Goal: Contribute content: Add original content to the website for others to see

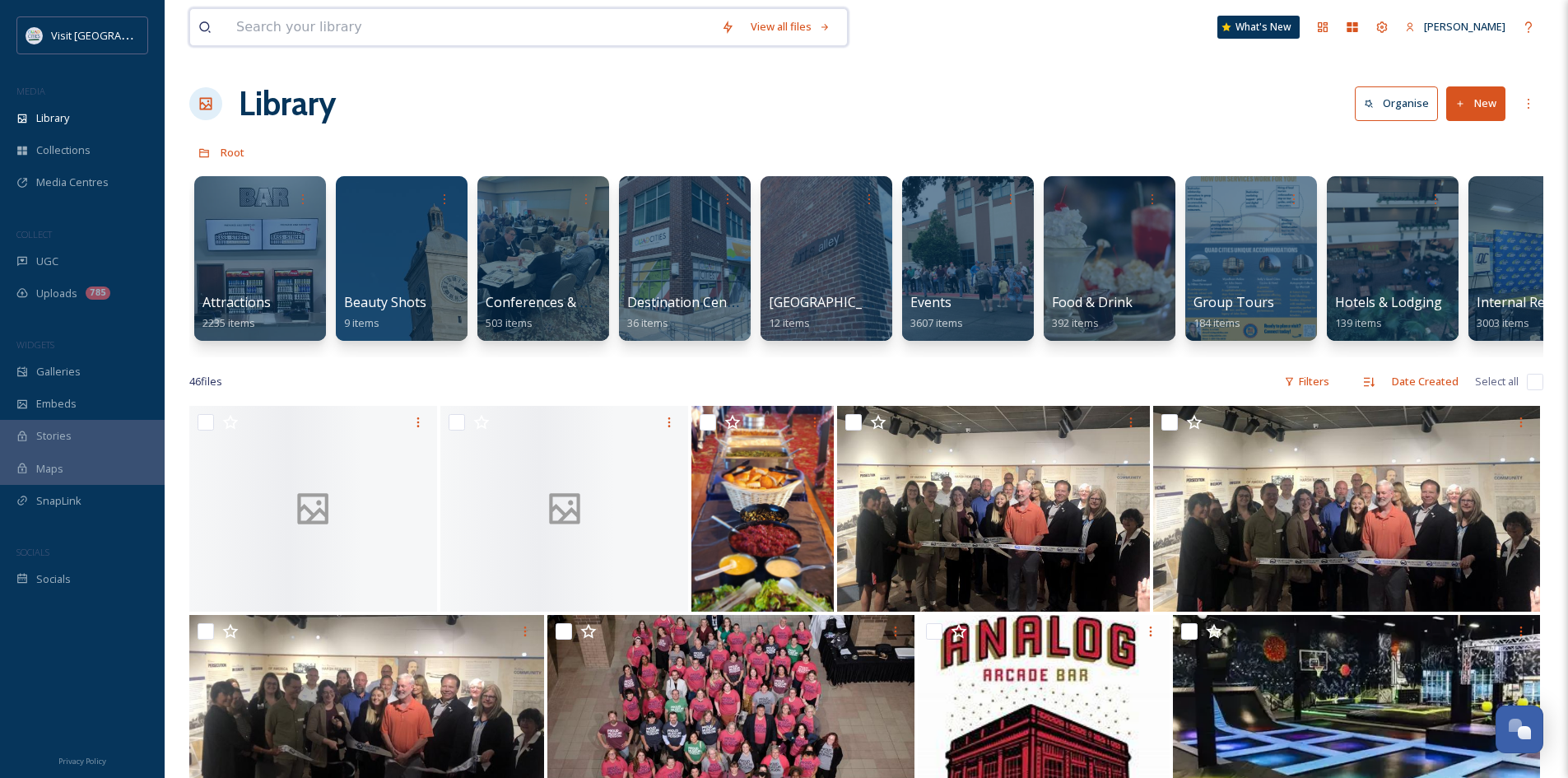
click at [337, 29] on input at bounding box center [470, 27] width 485 height 36
type input "fall"
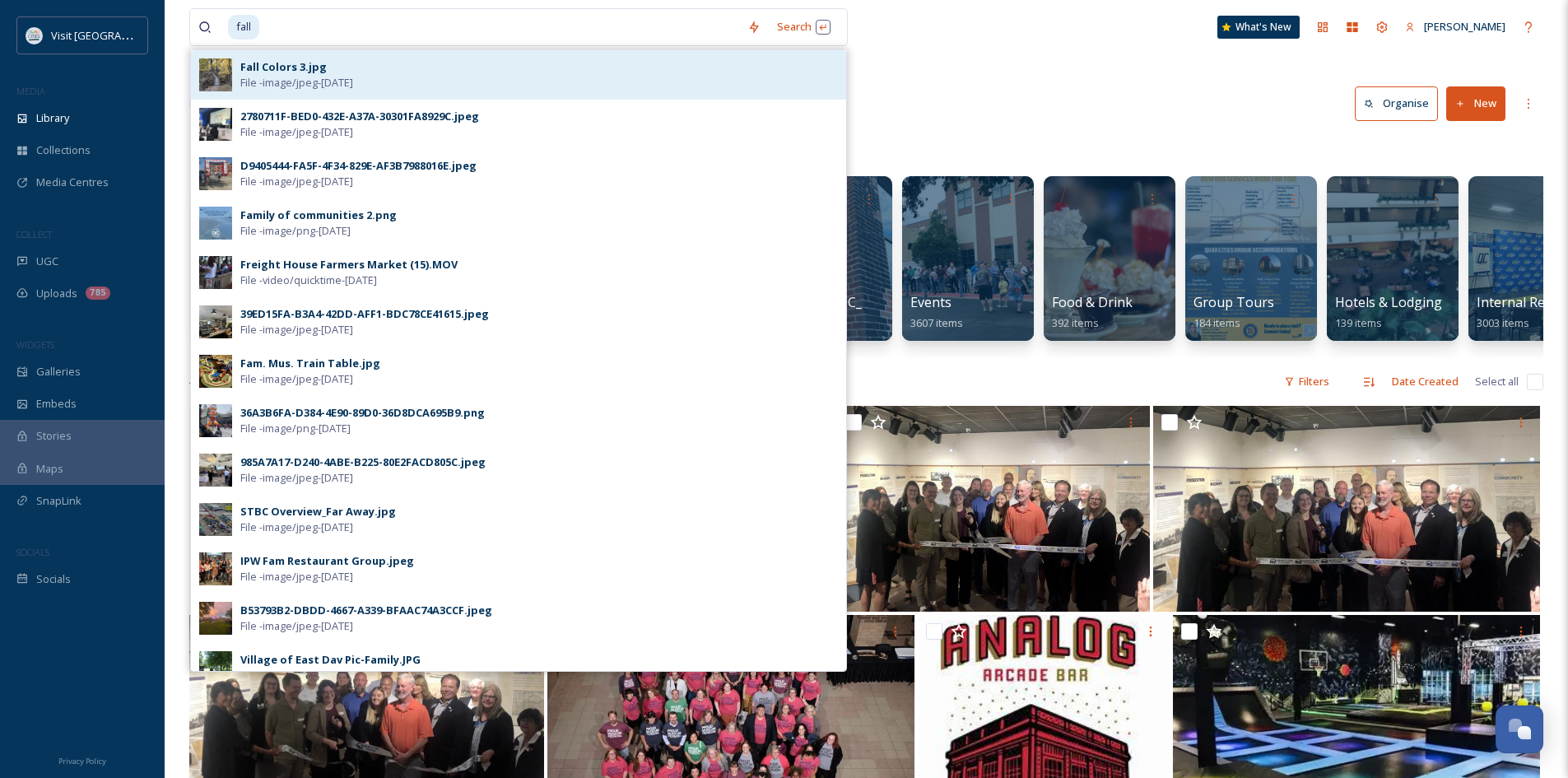
click at [317, 67] on div "Fall Colors 3.jpg" at bounding box center [283, 67] width 86 height 15
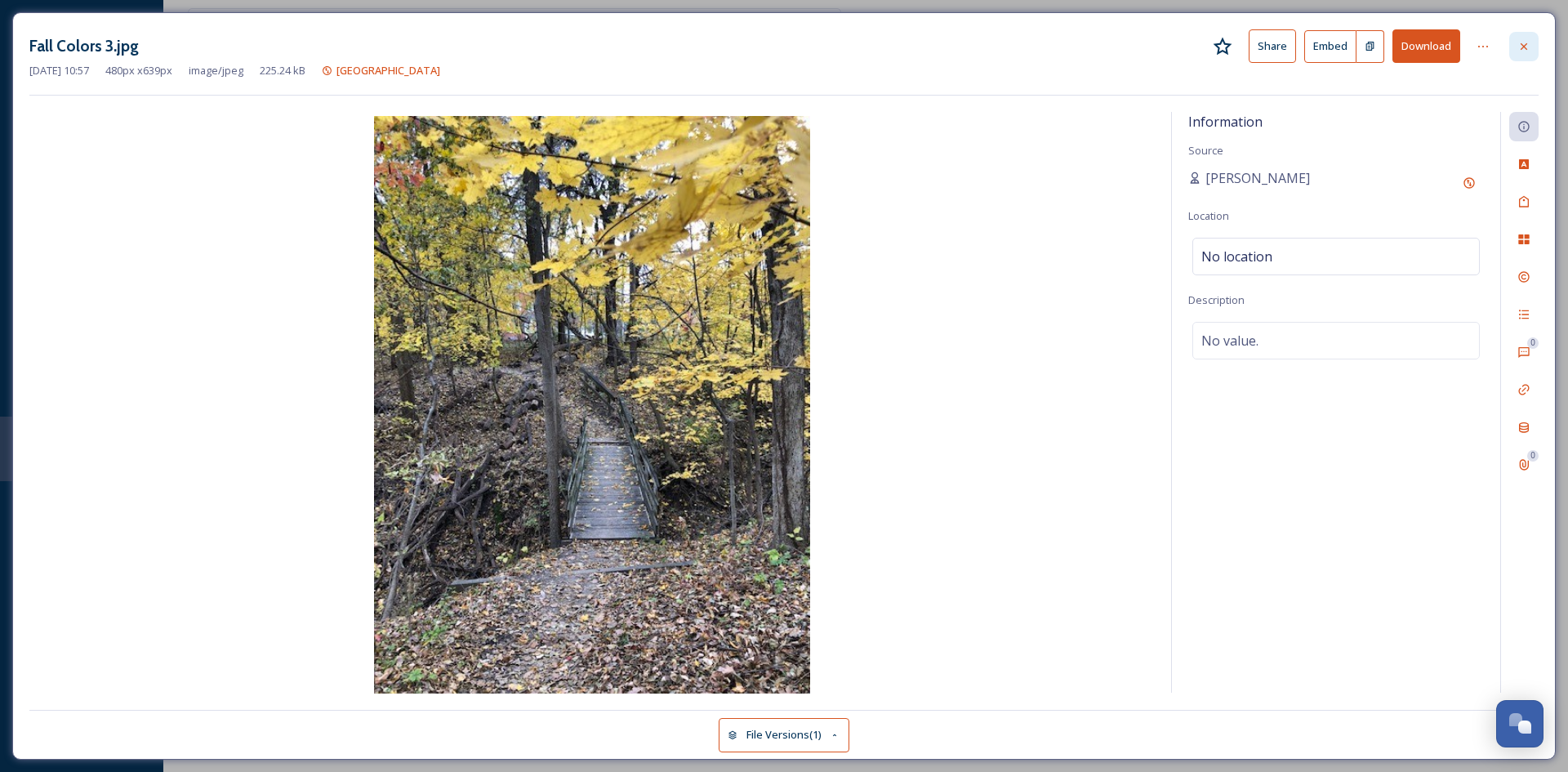
click at [1527, 47] on icon at bounding box center [1523, 46] width 13 height 13
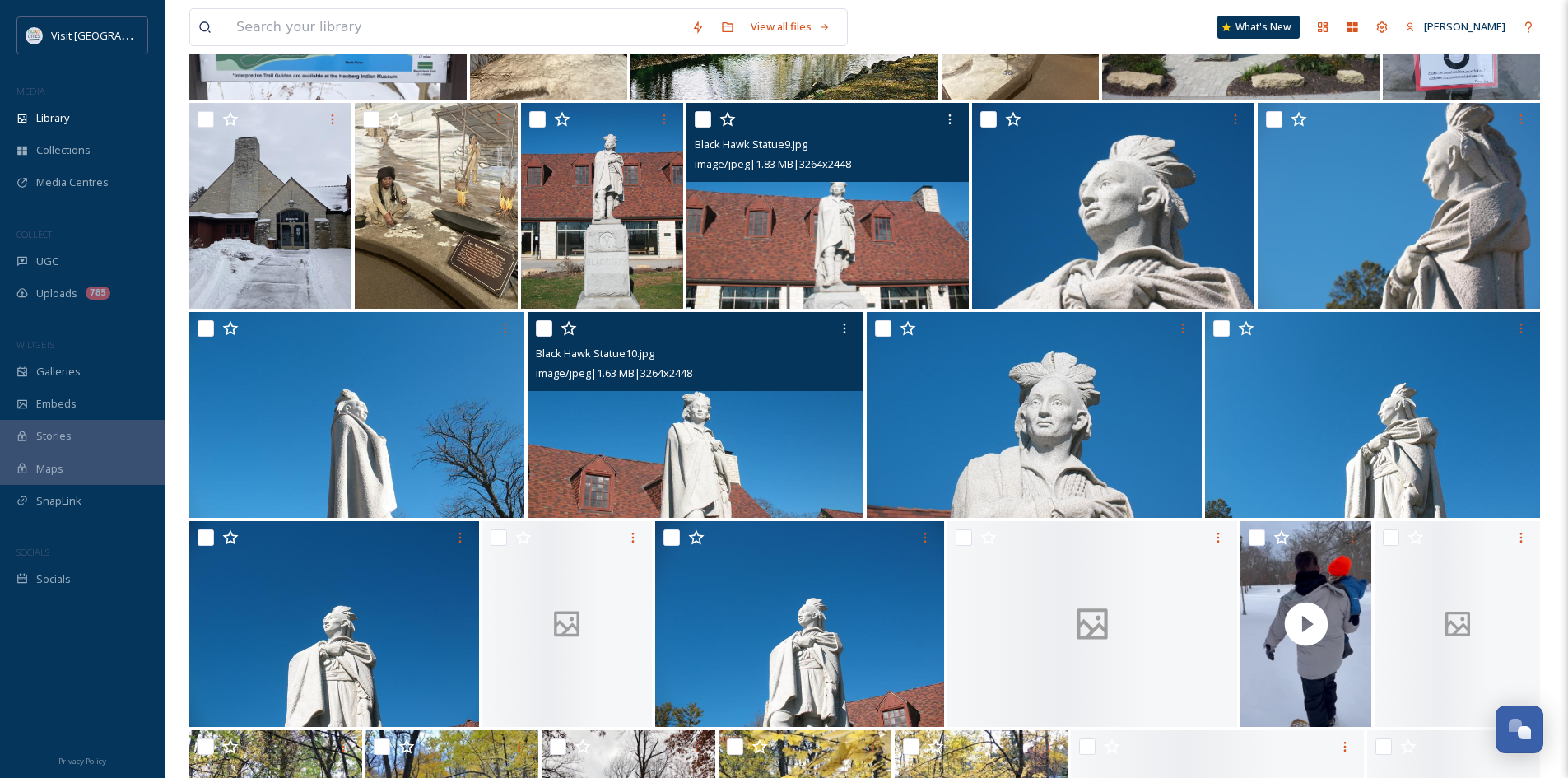
scroll to position [1212, 0]
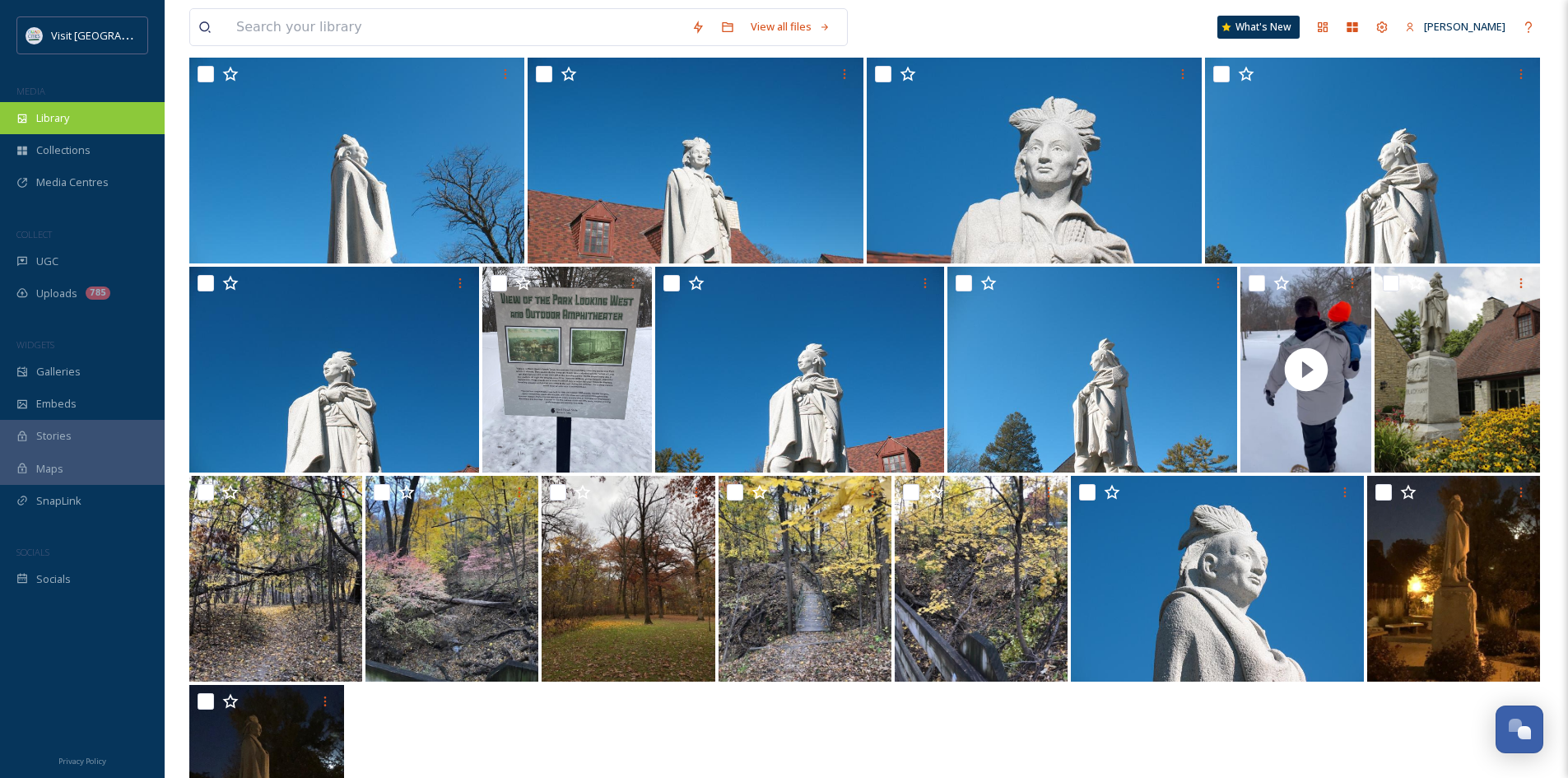
click at [90, 125] on div "Library" at bounding box center [82, 119] width 165 height 32
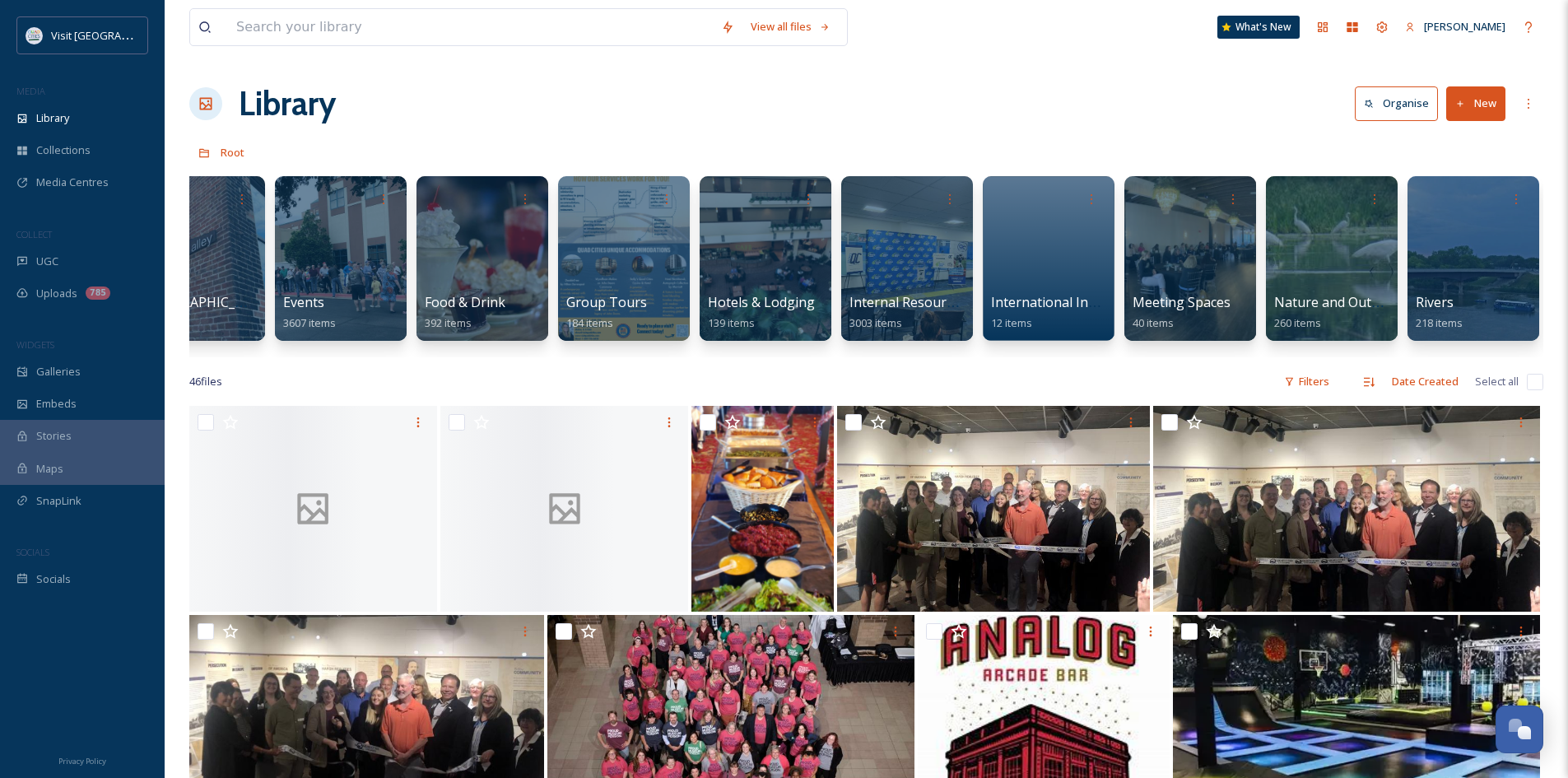
scroll to position [0, 632]
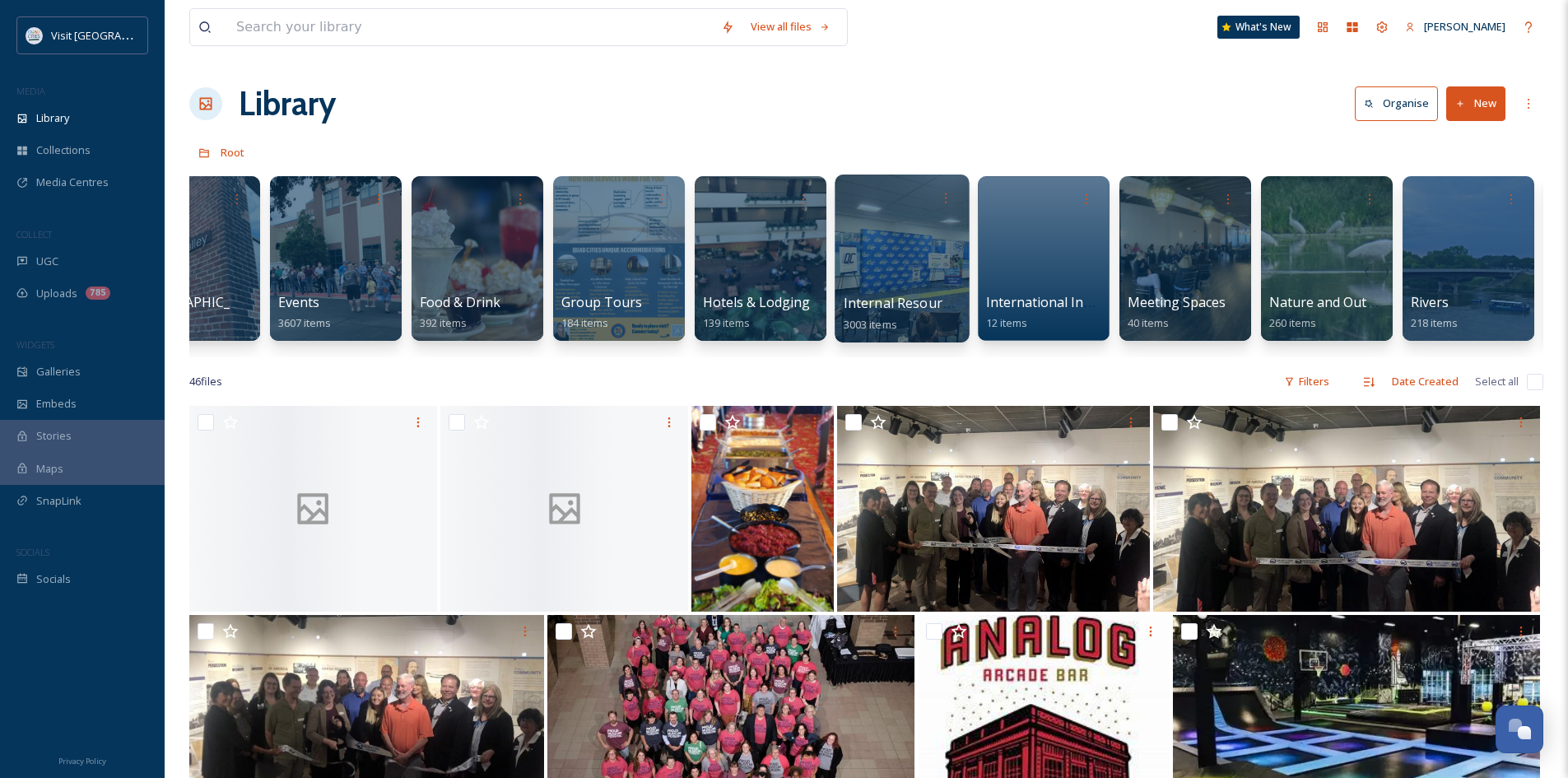
click at [886, 291] on div at bounding box center [901, 258] width 134 height 168
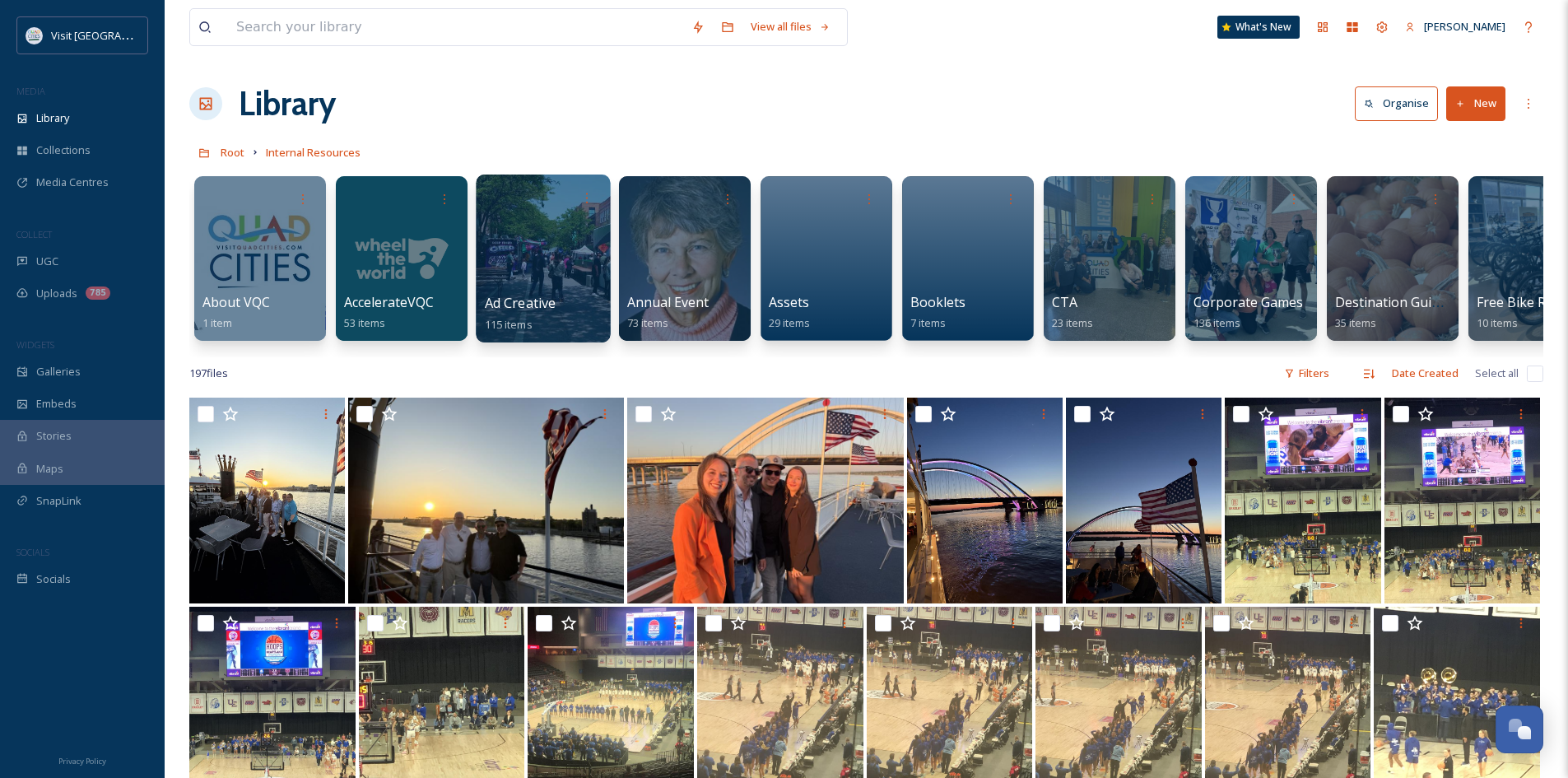
click at [541, 307] on span "Ad Creative" at bounding box center [520, 302] width 72 height 18
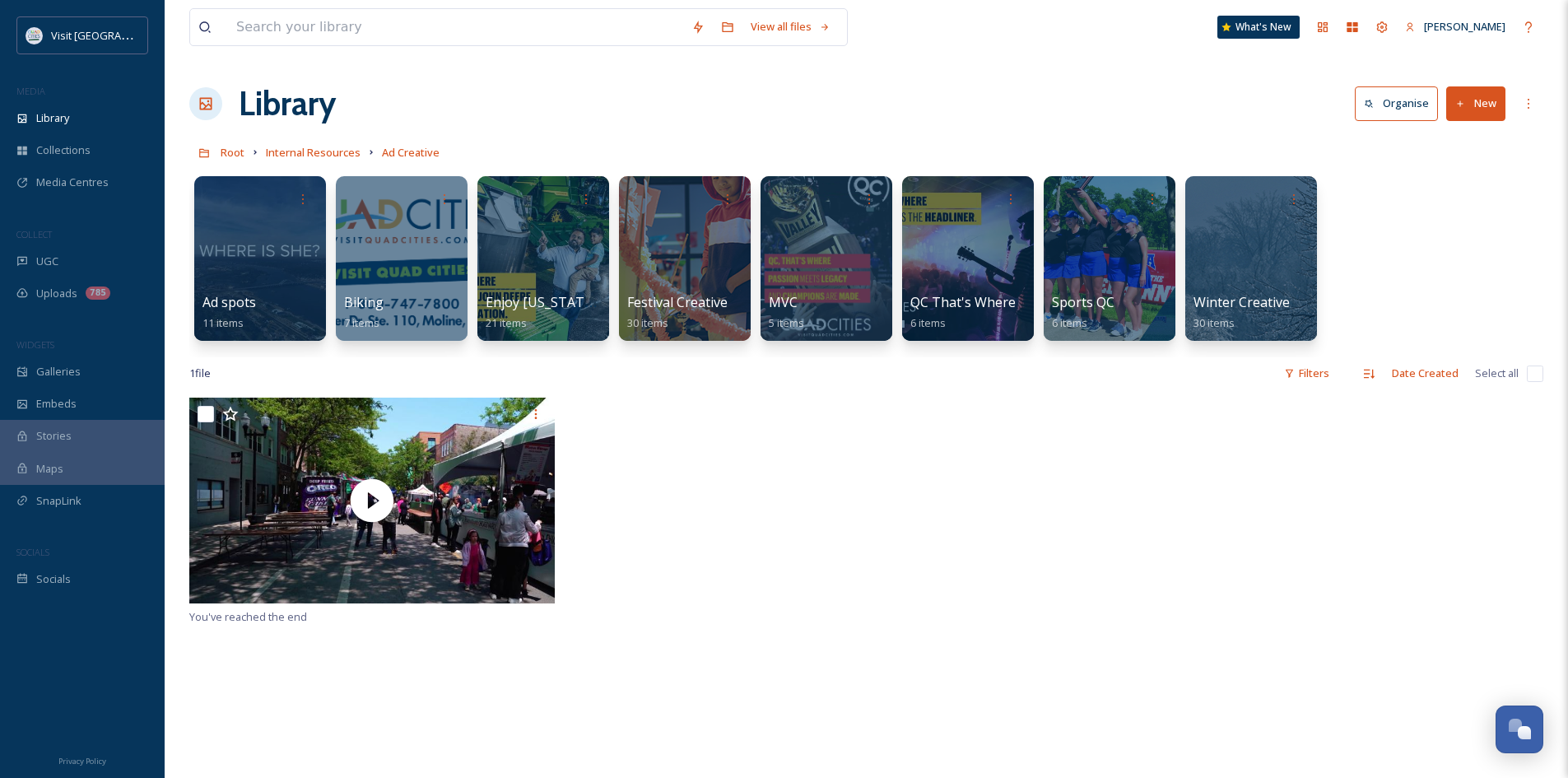
click at [1471, 107] on button "New" at bounding box center [1475, 103] width 59 height 34
click at [1452, 205] on span "Folder" at bounding box center [1456, 206] width 32 height 15
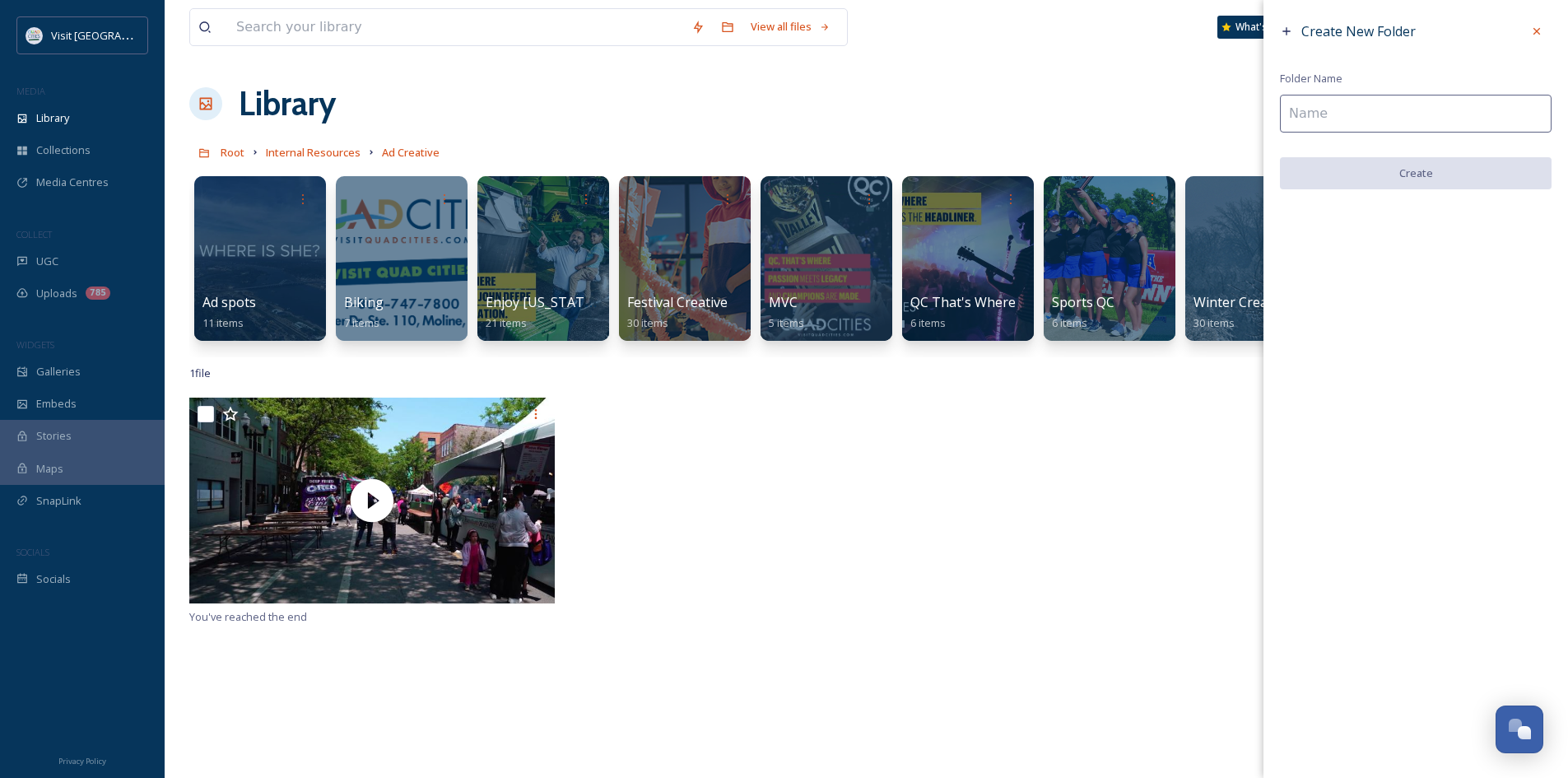
click at [1324, 107] on input at bounding box center [1415, 113] width 271 height 38
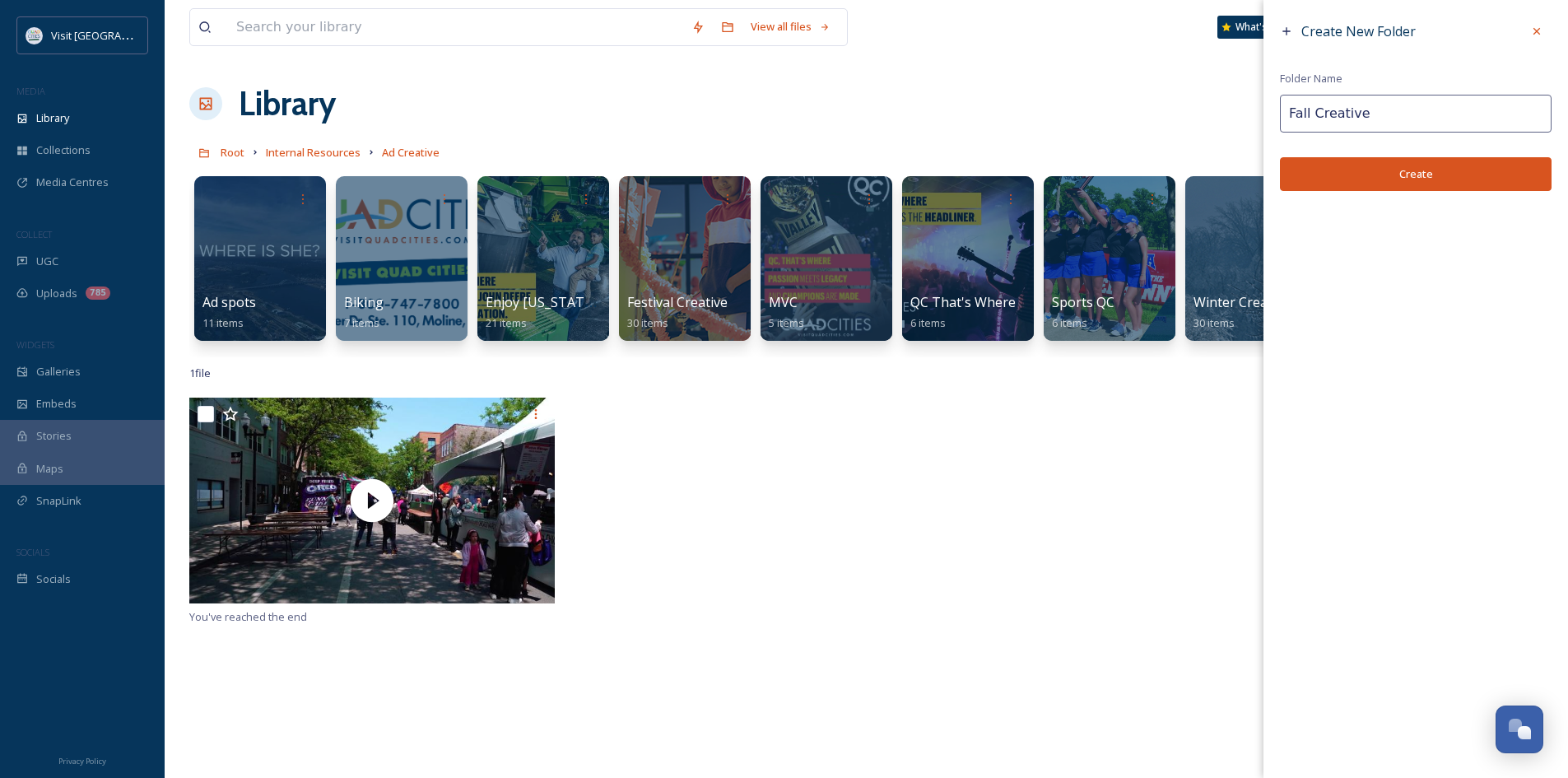
type input "Fall Creative"
click at [1370, 168] on button "Create" at bounding box center [1415, 174] width 271 height 34
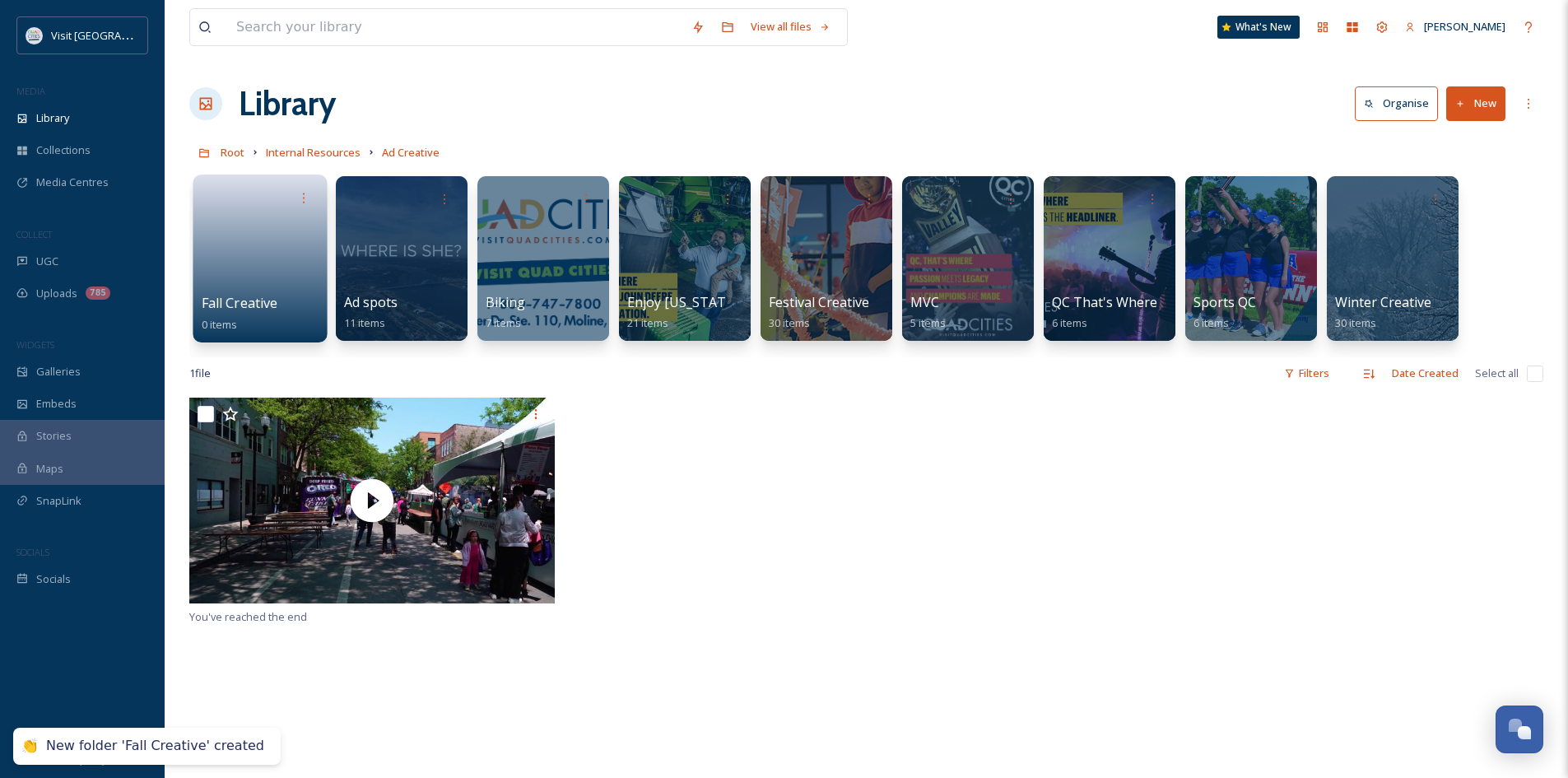
click at [265, 305] on span "Fall Creative" at bounding box center [240, 302] width 77 height 18
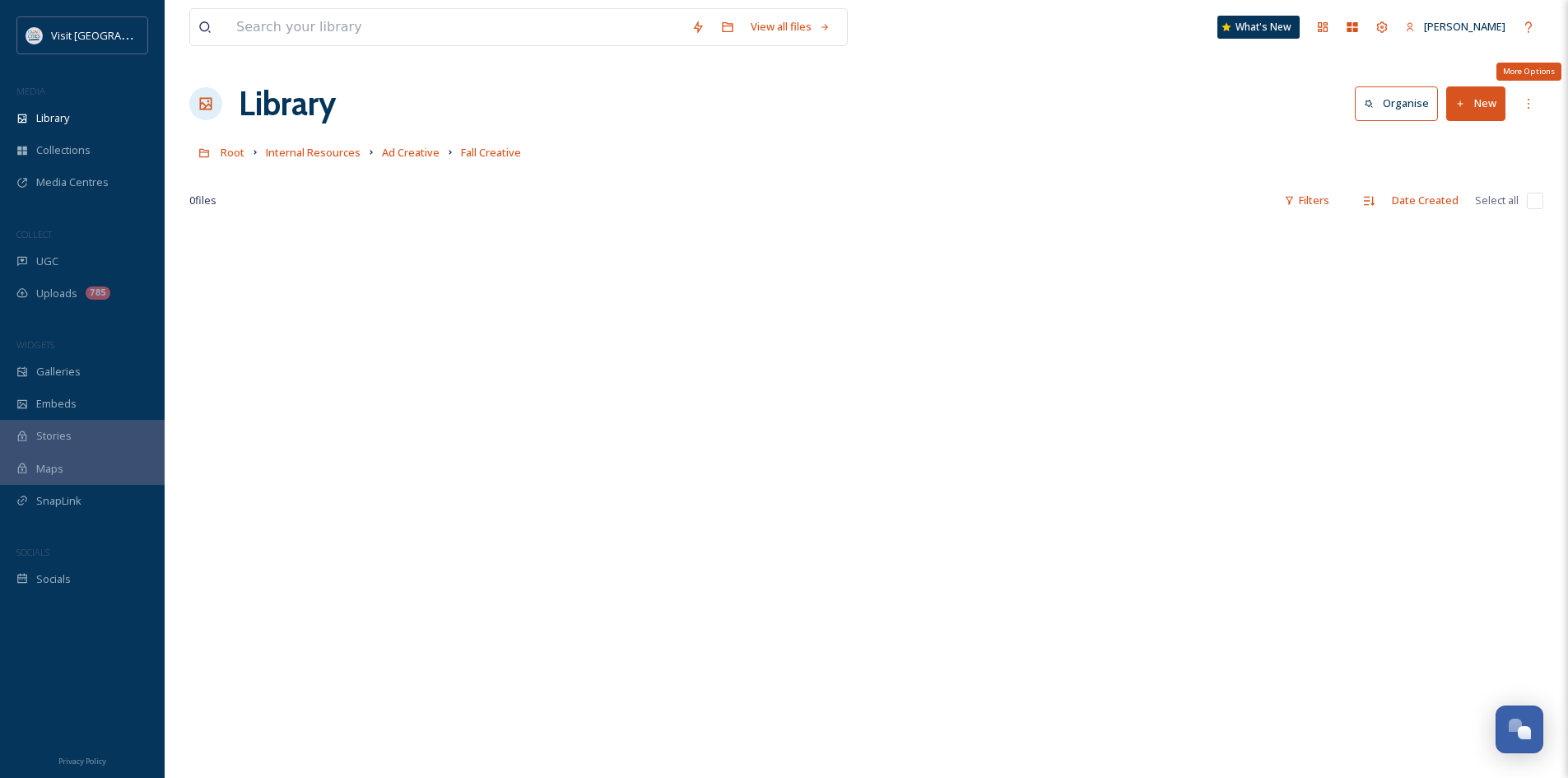
click at [1476, 96] on button "New" at bounding box center [1475, 103] width 59 height 34
click at [1463, 147] on span "File Upload" at bounding box center [1468, 142] width 55 height 15
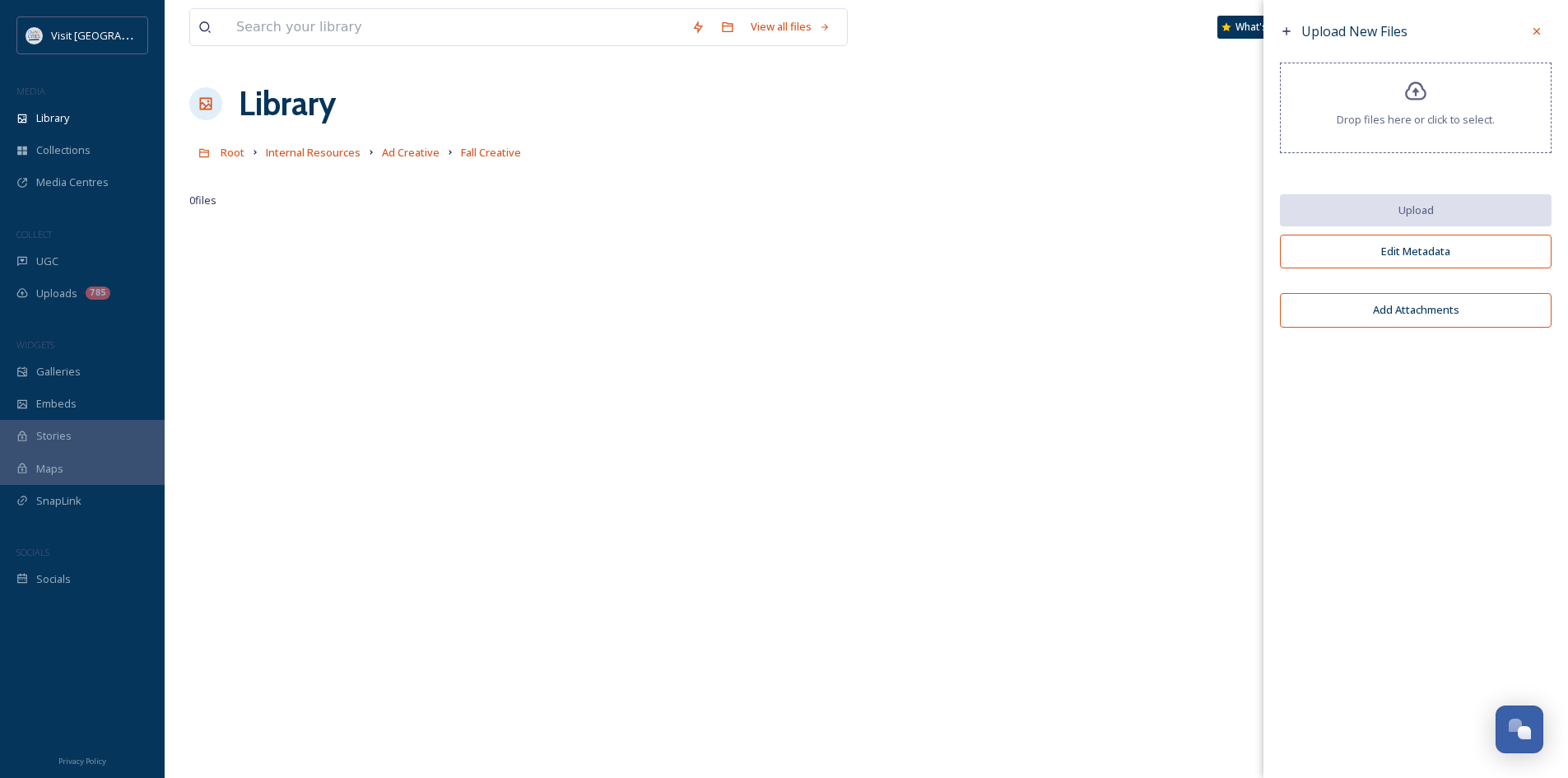
click at [1382, 118] on span "Drop files here or click to select." at bounding box center [1415, 119] width 158 height 15
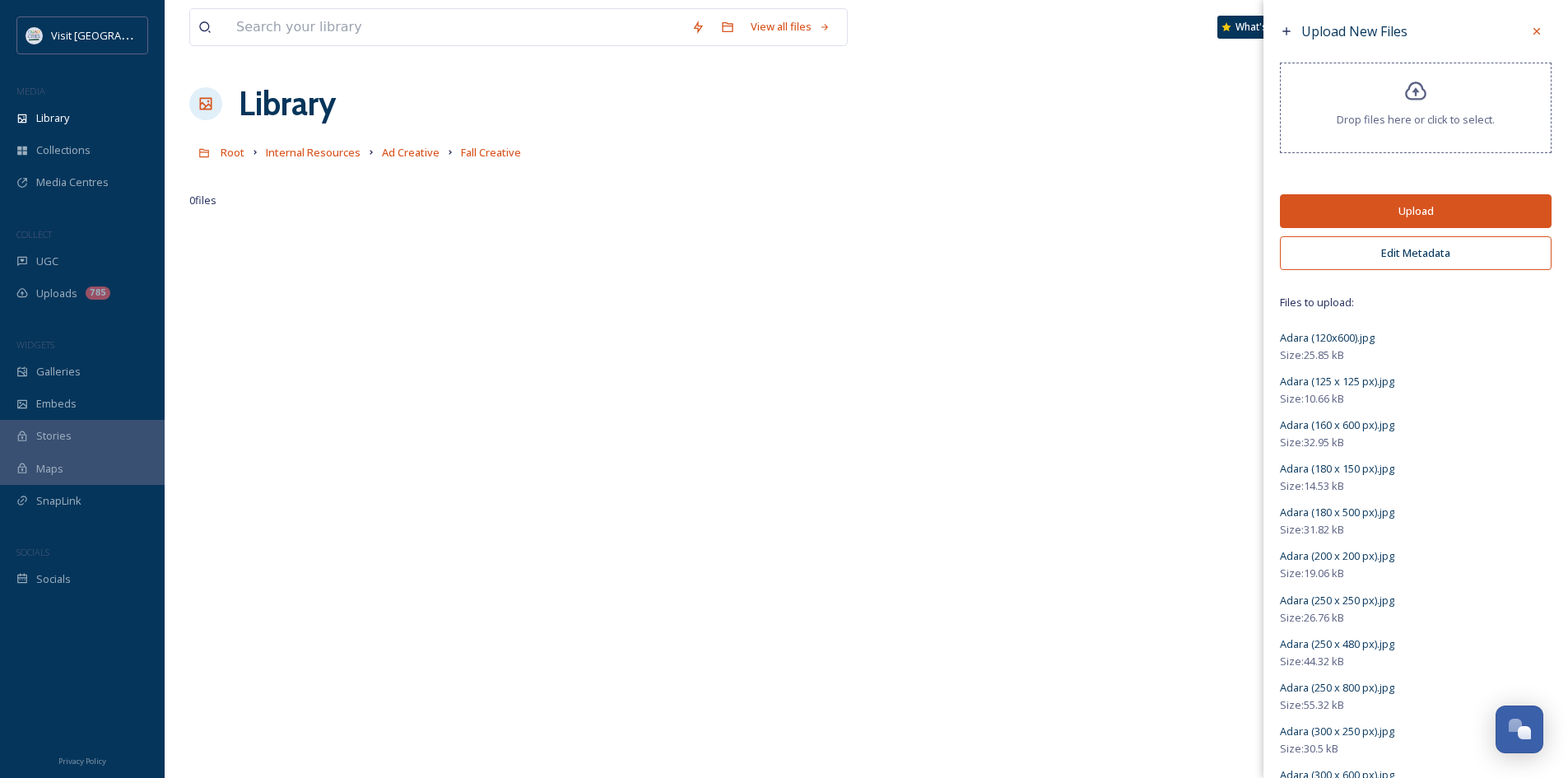
click at [1356, 208] on button "Upload" at bounding box center [1415, 212] width 271 height 34
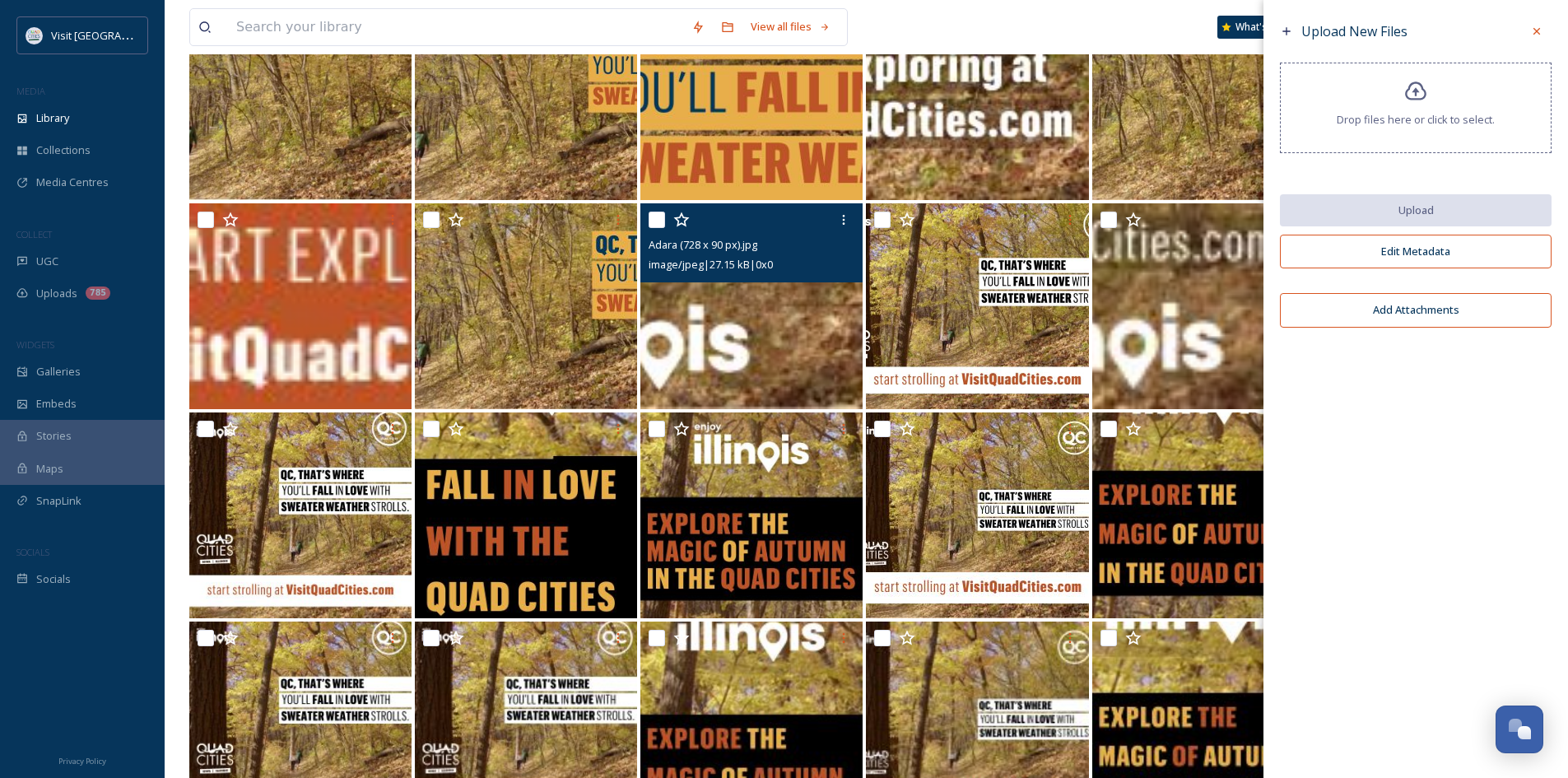
scroll to position [512, 0]
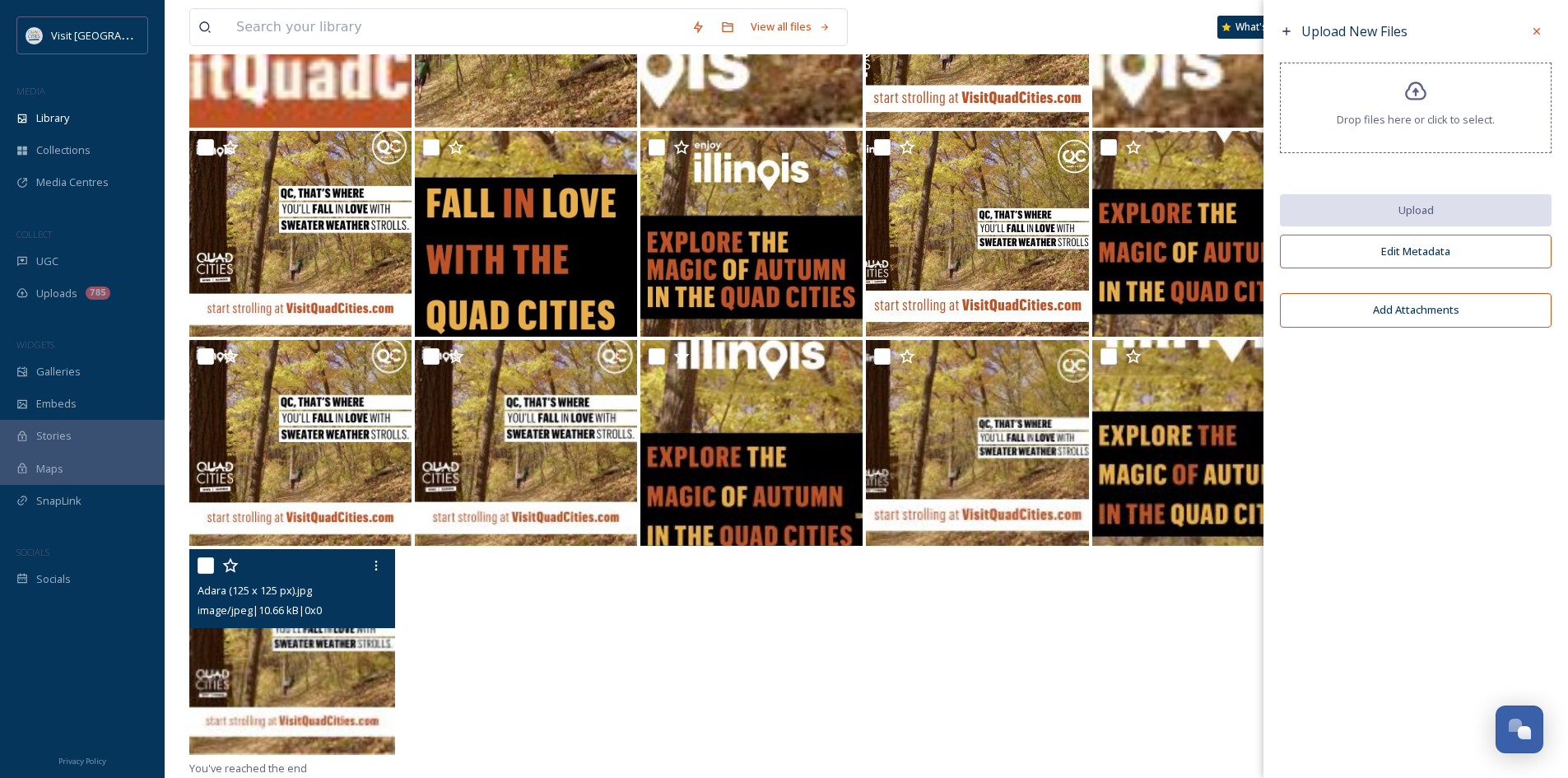
click at [206, 563] on input "checkbox" at bounding box center [206, 565] width 16 height 16
checkbox input "true"
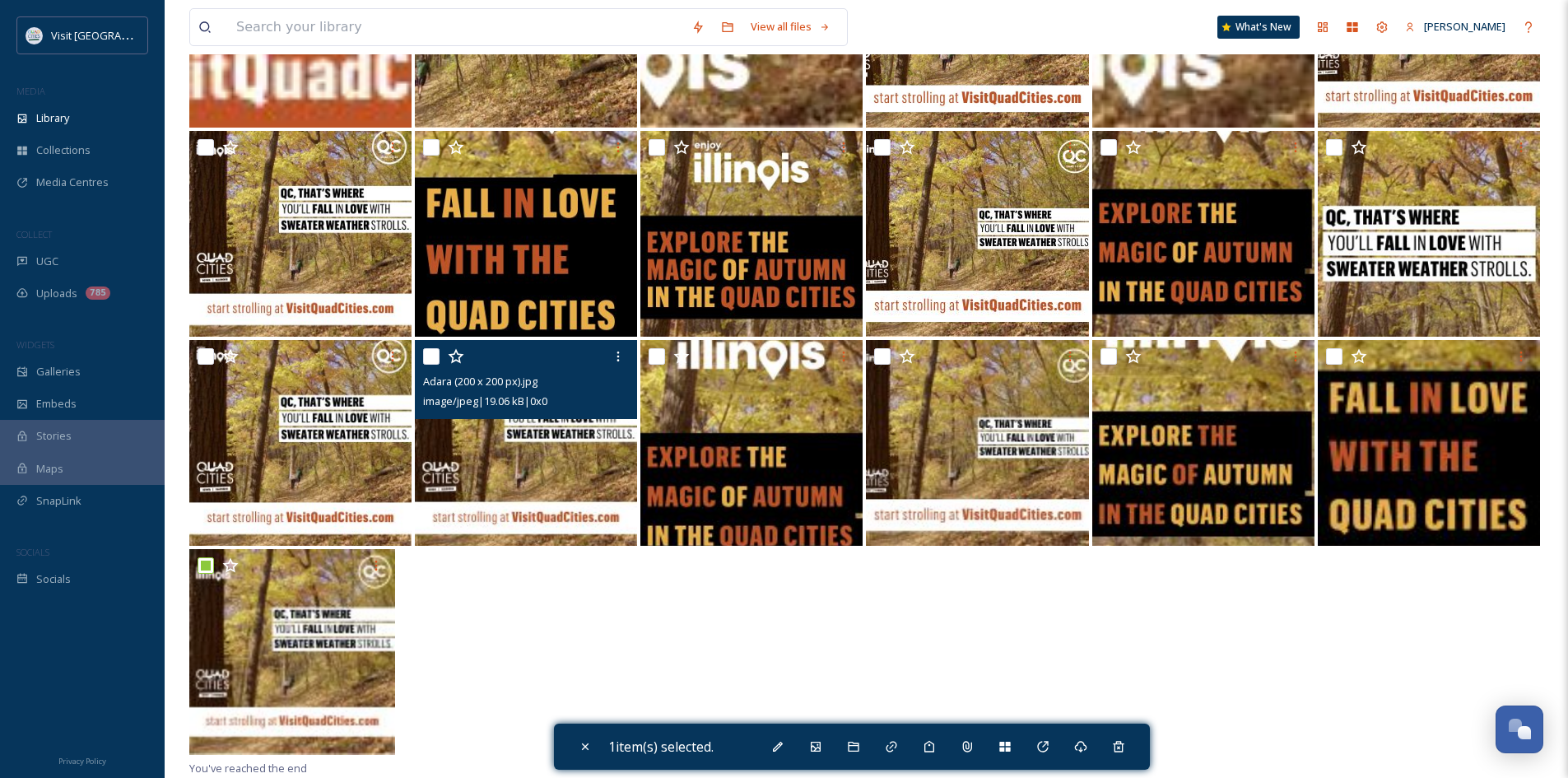
click at [433, 356] on input "checkbox" at bounding box center [431, 356] width 16 height 16
checkbox input "true"
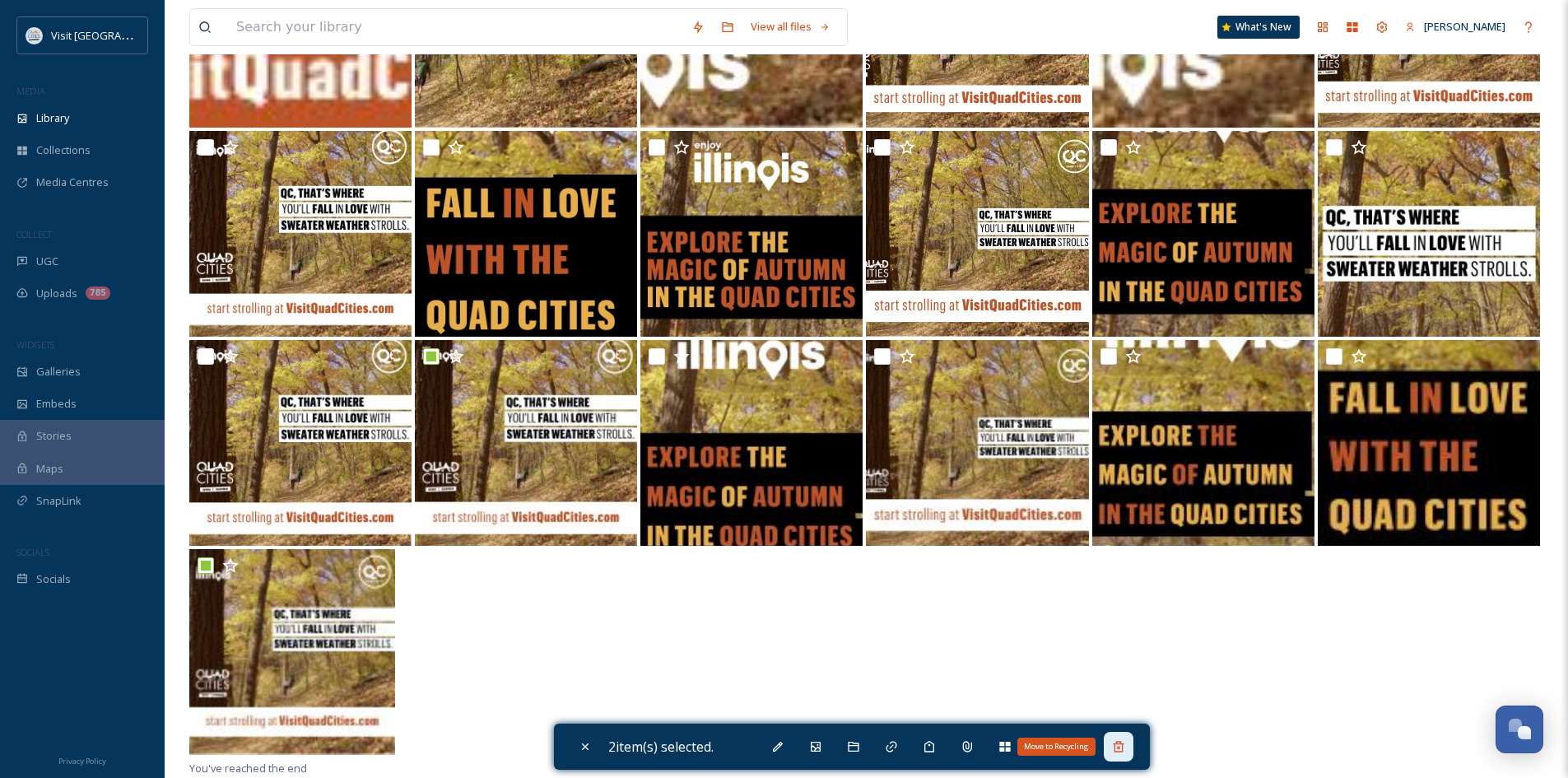
click at [1123, 743] on icon at bounding box center [1118, 746] width 11 height 11
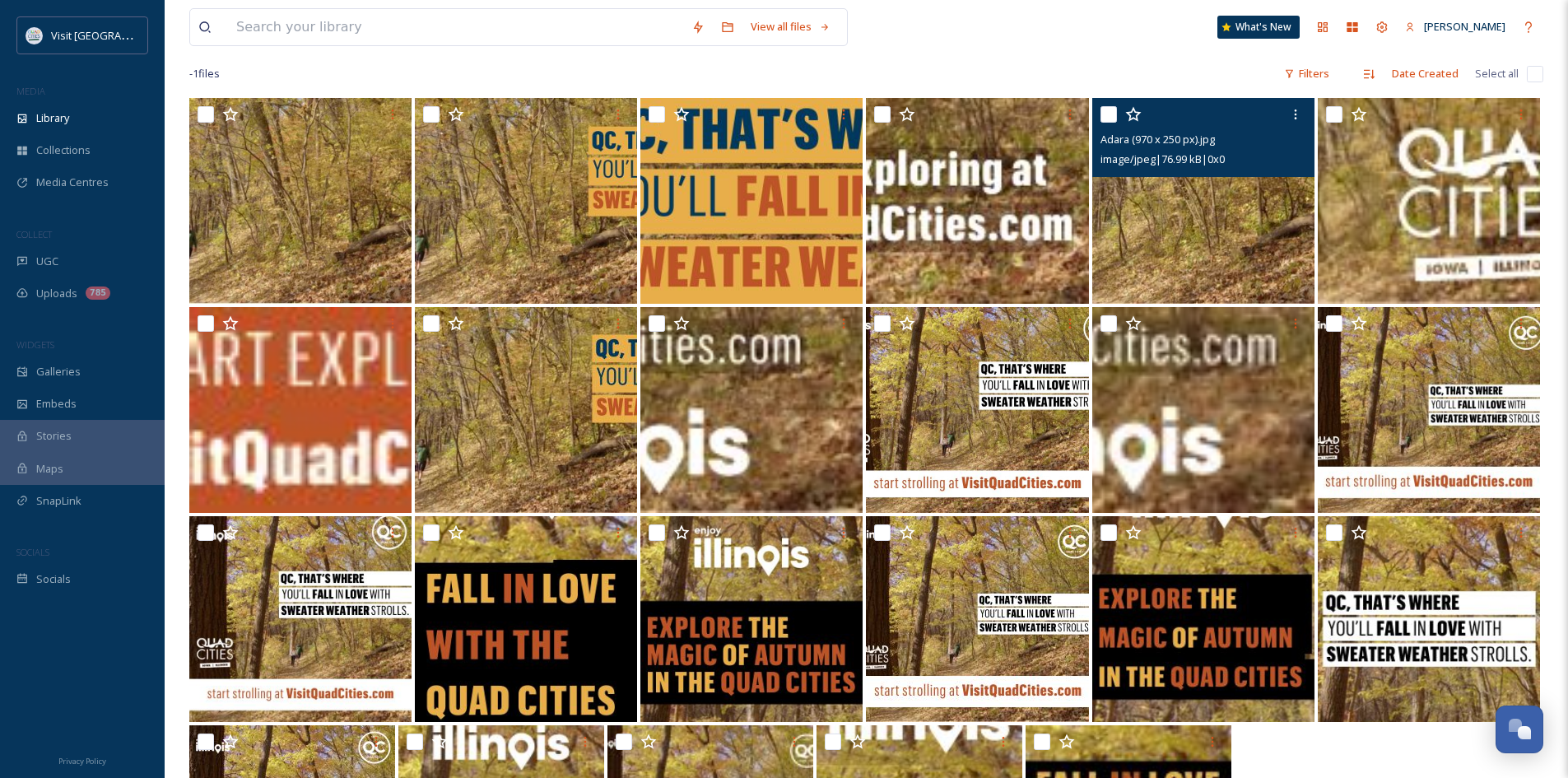
scroll to position [0, 0]
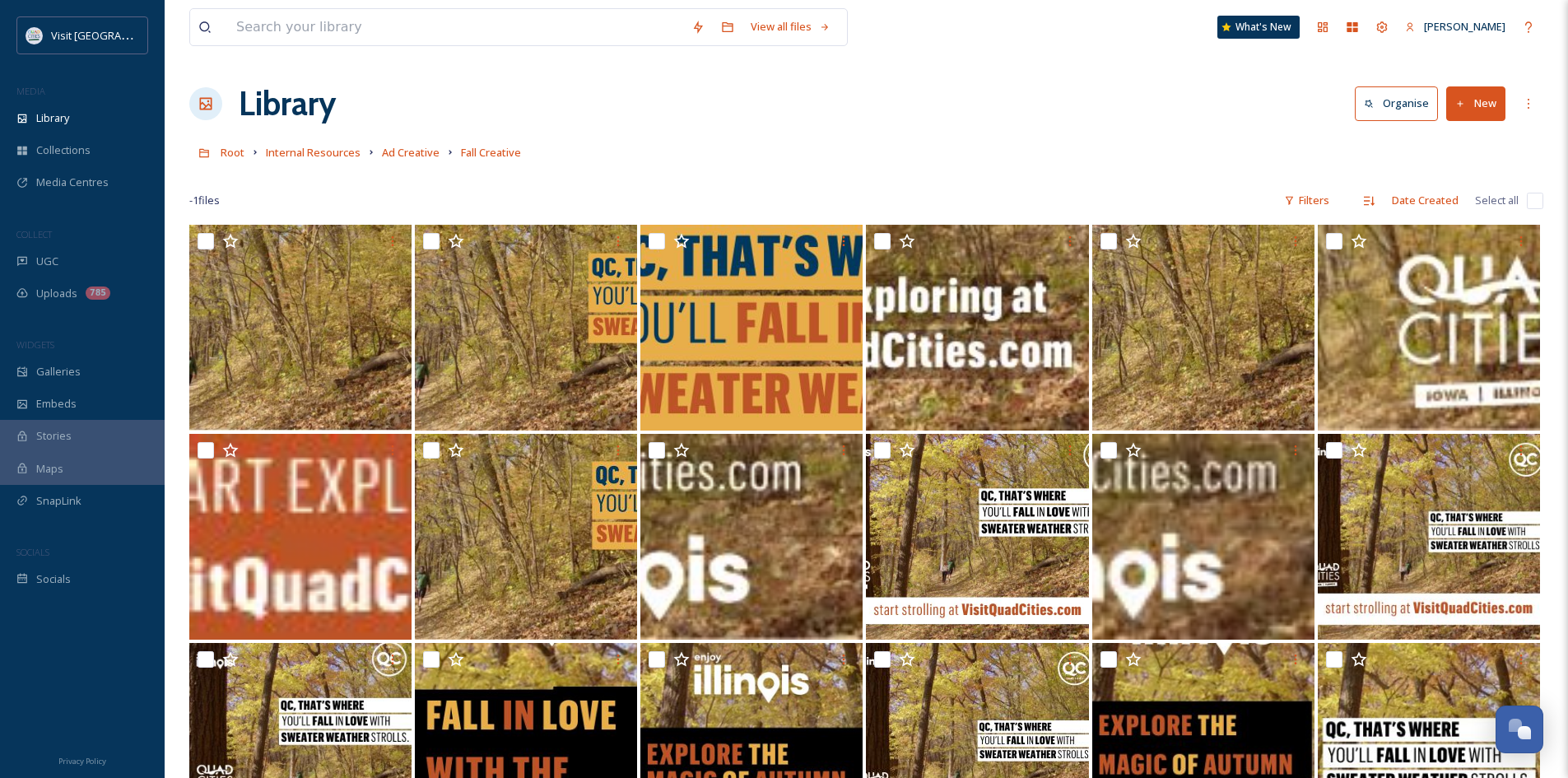
click at [1474, 104] on button "New" at bounding box center [1475, 103] width 59 height 34
click at [1439, 148] on div "File Upload" at bounding box center [1457, 142] width 93 height 32
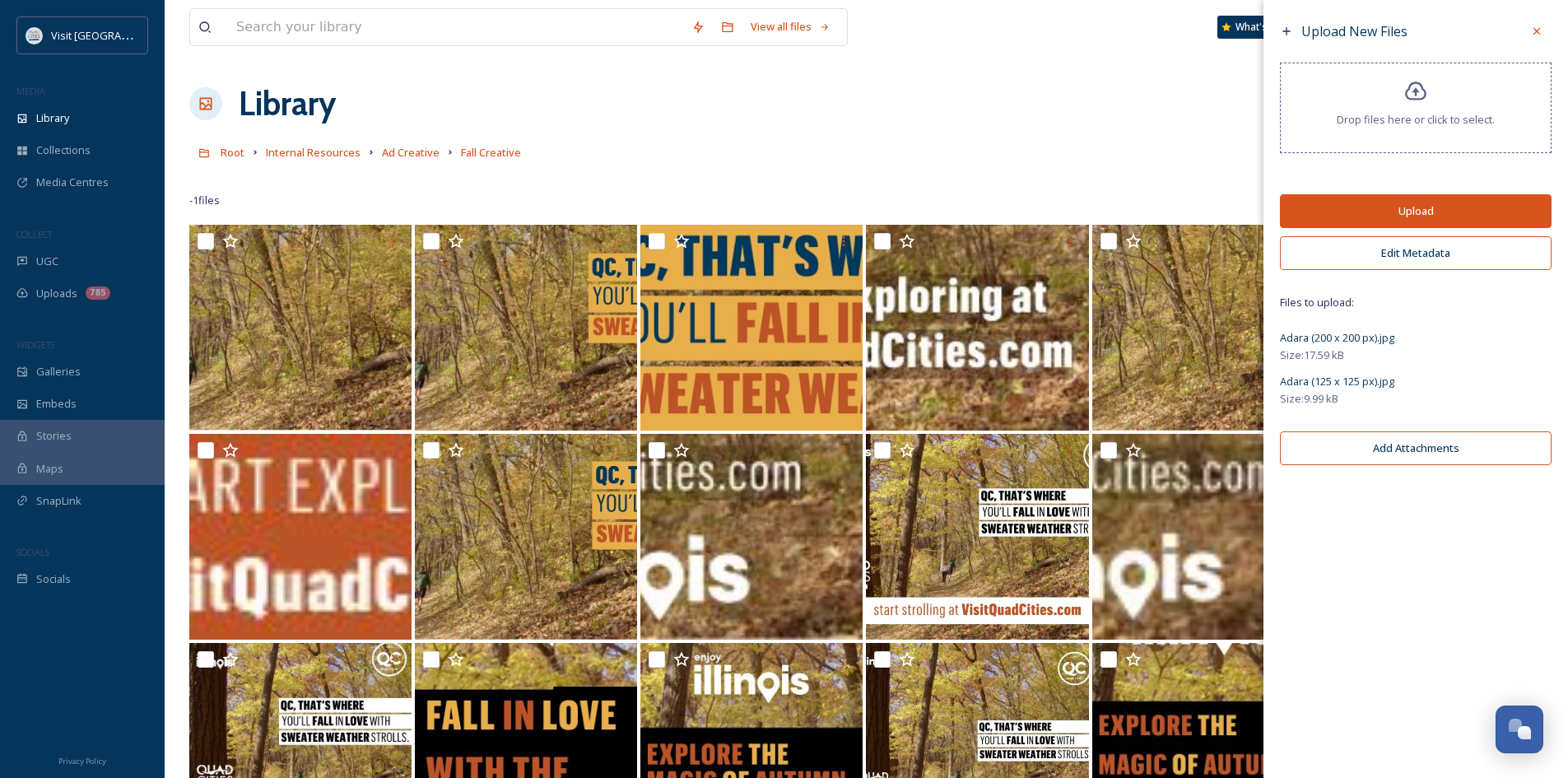
click at [1418, 212] on button "Upload" at bounding box center [1415, 212] width 271 height 34
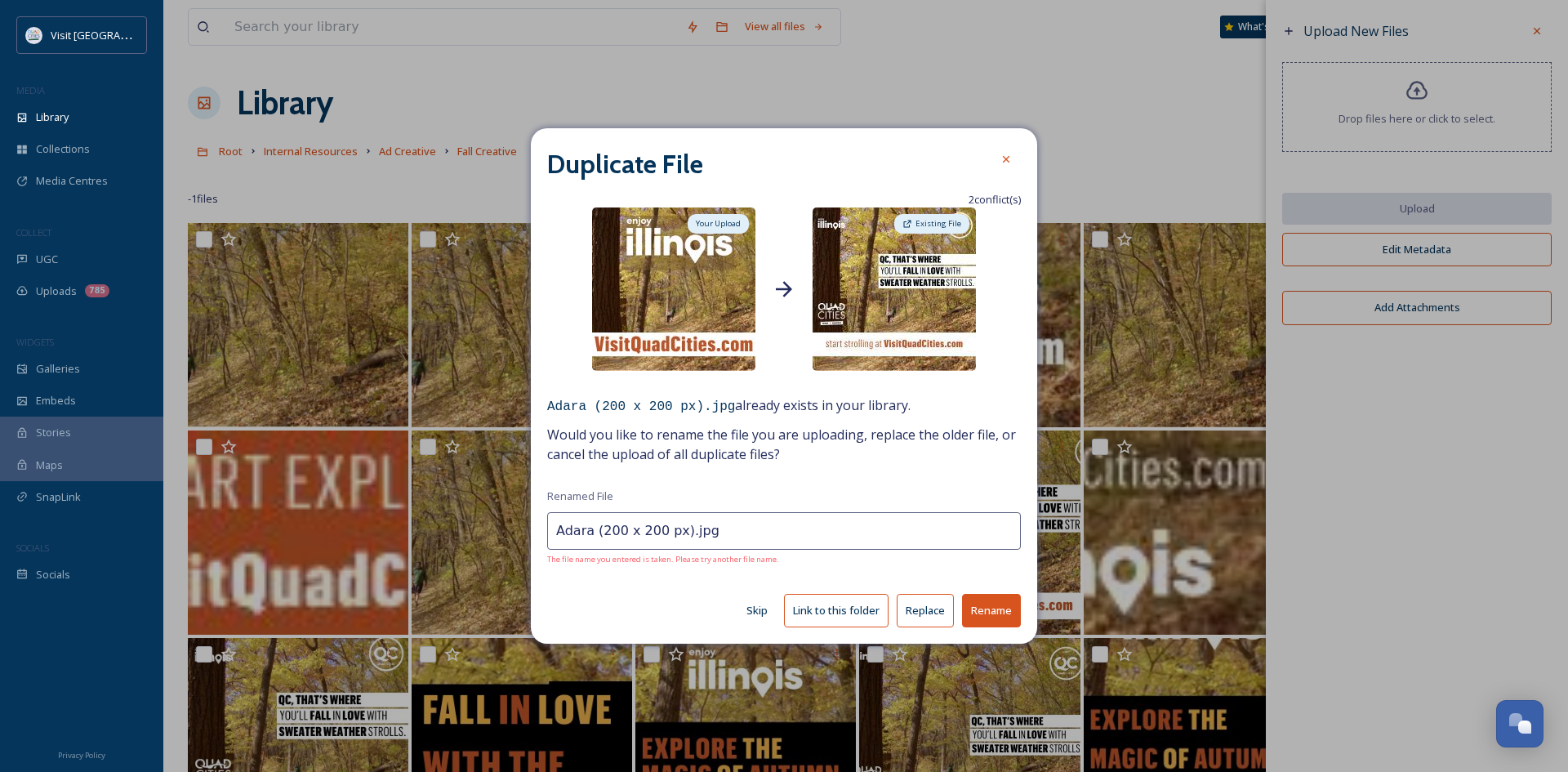
click at [933, 612] on button "Replace" at bounding box center [925, 610] width 58 height 34
type input "Adara (125 x 125 px).jpg"
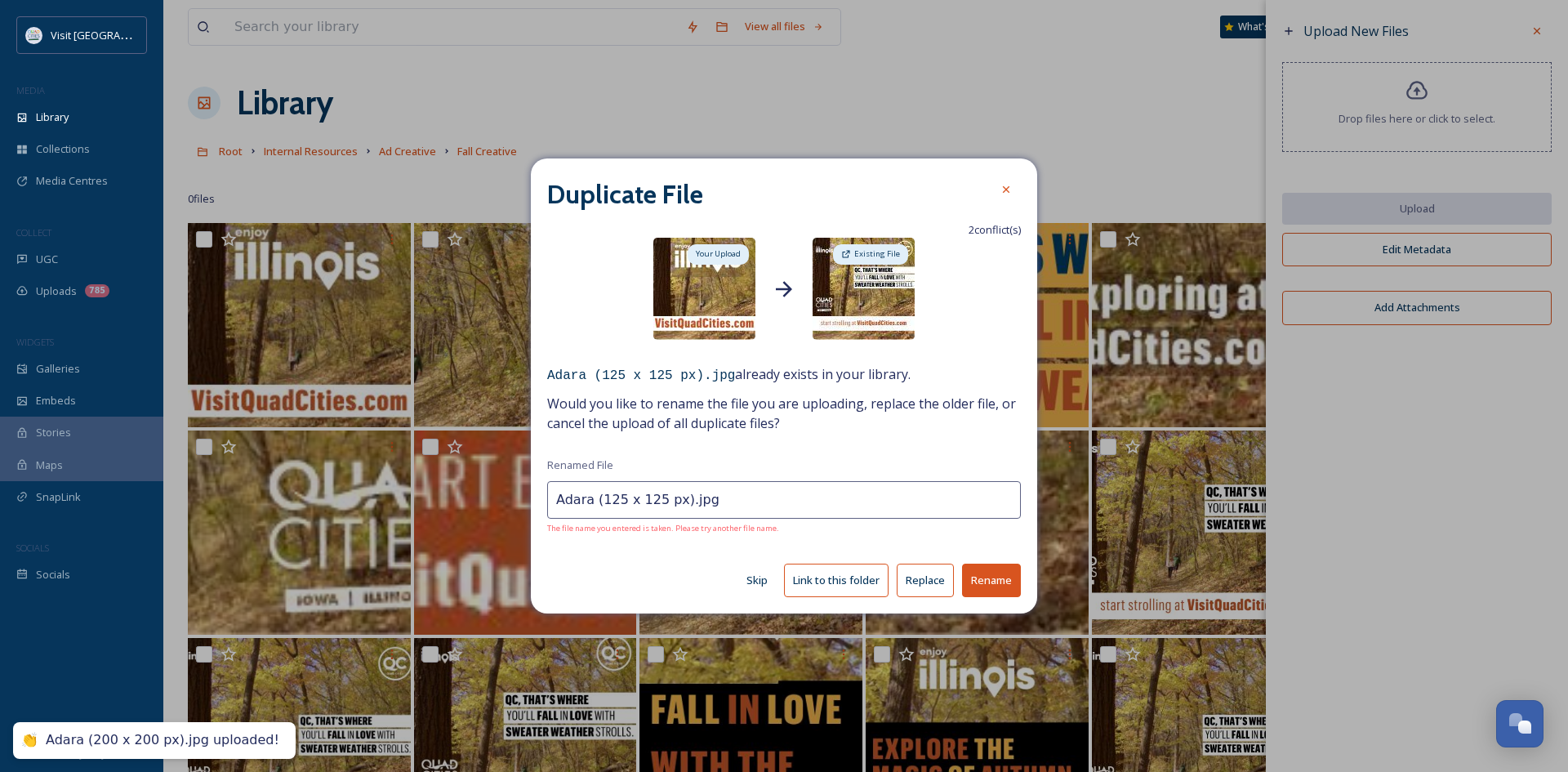
click at [936, 579] on button "Replace" at bounding box center [925, 581] width 58 height 34
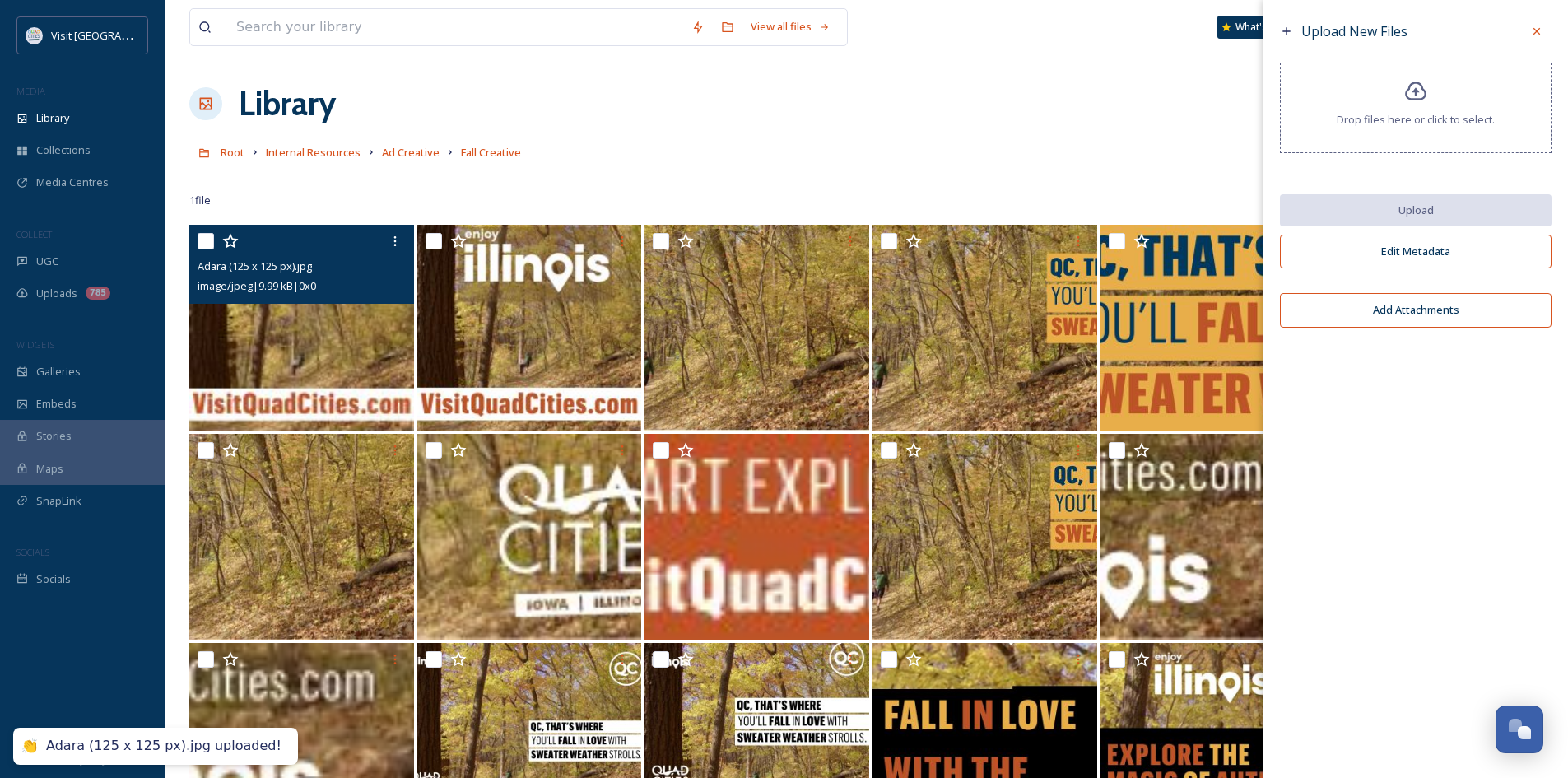
click at [350, 344] on img at bounding box center [301, 327] width 224 height 206
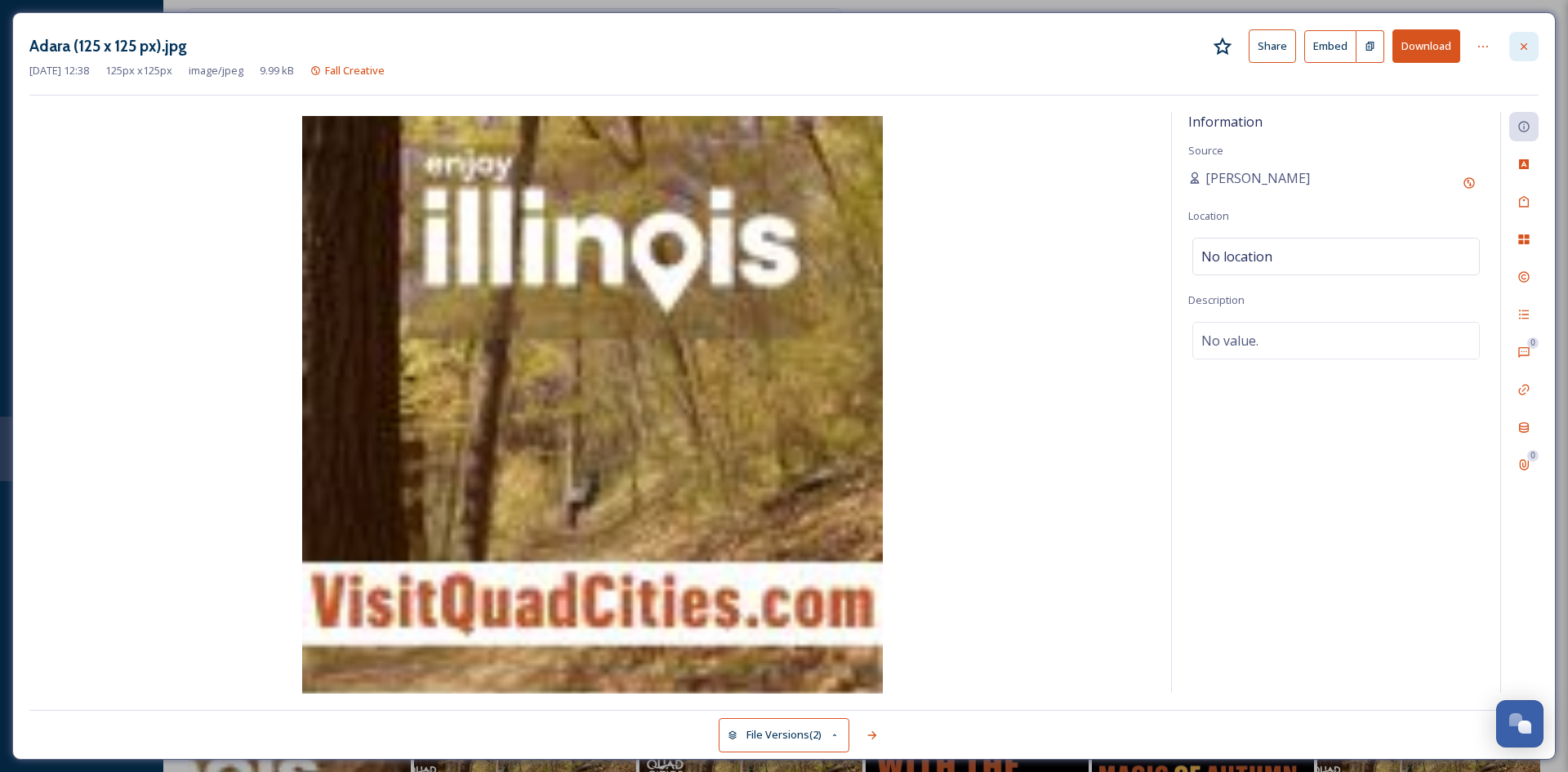
click at [1522, 50] on icon at bounding box center [1523, 46] width 13 height 13
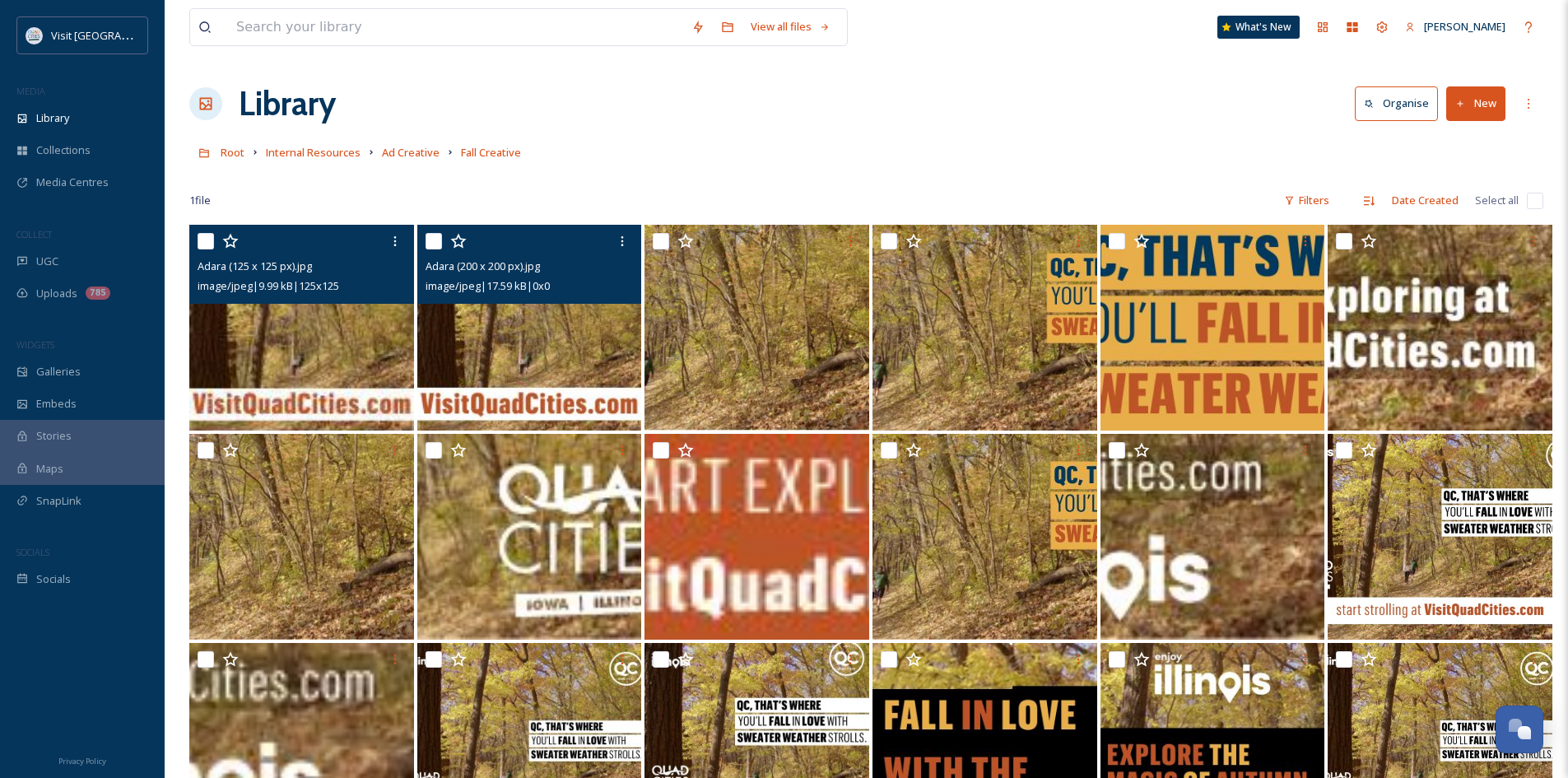
click at [361, 330] on img at bounding box center [301, 327] width 224 height 206
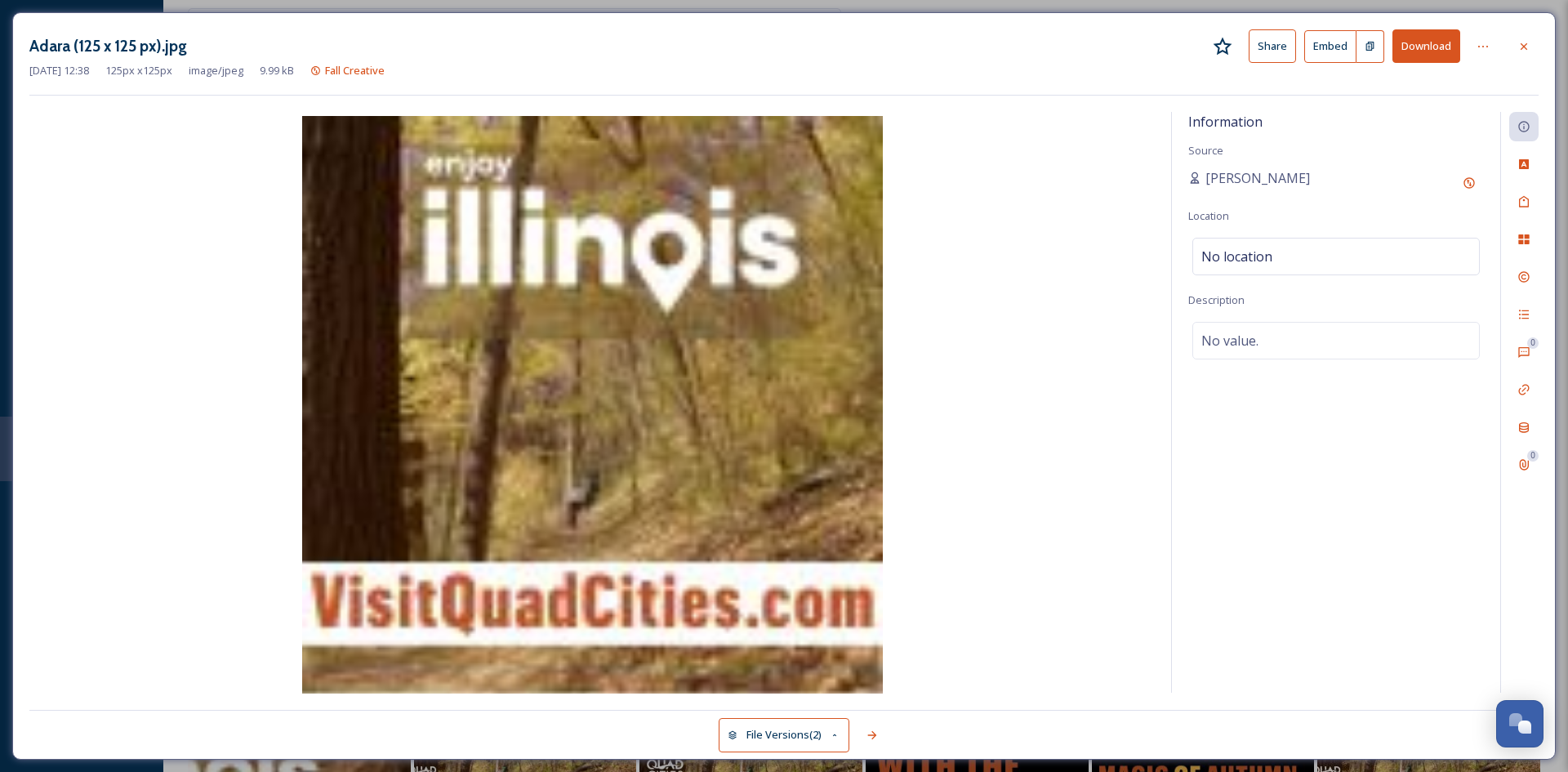
click at [1449, 293] on div "Information Source [PERSON_NAME] Location No location Description No value." at bounding box center [1336, 402] width 329 height 581
click at [1528, 45] on icon at bounding box center [1523, 46] width 13 height 13
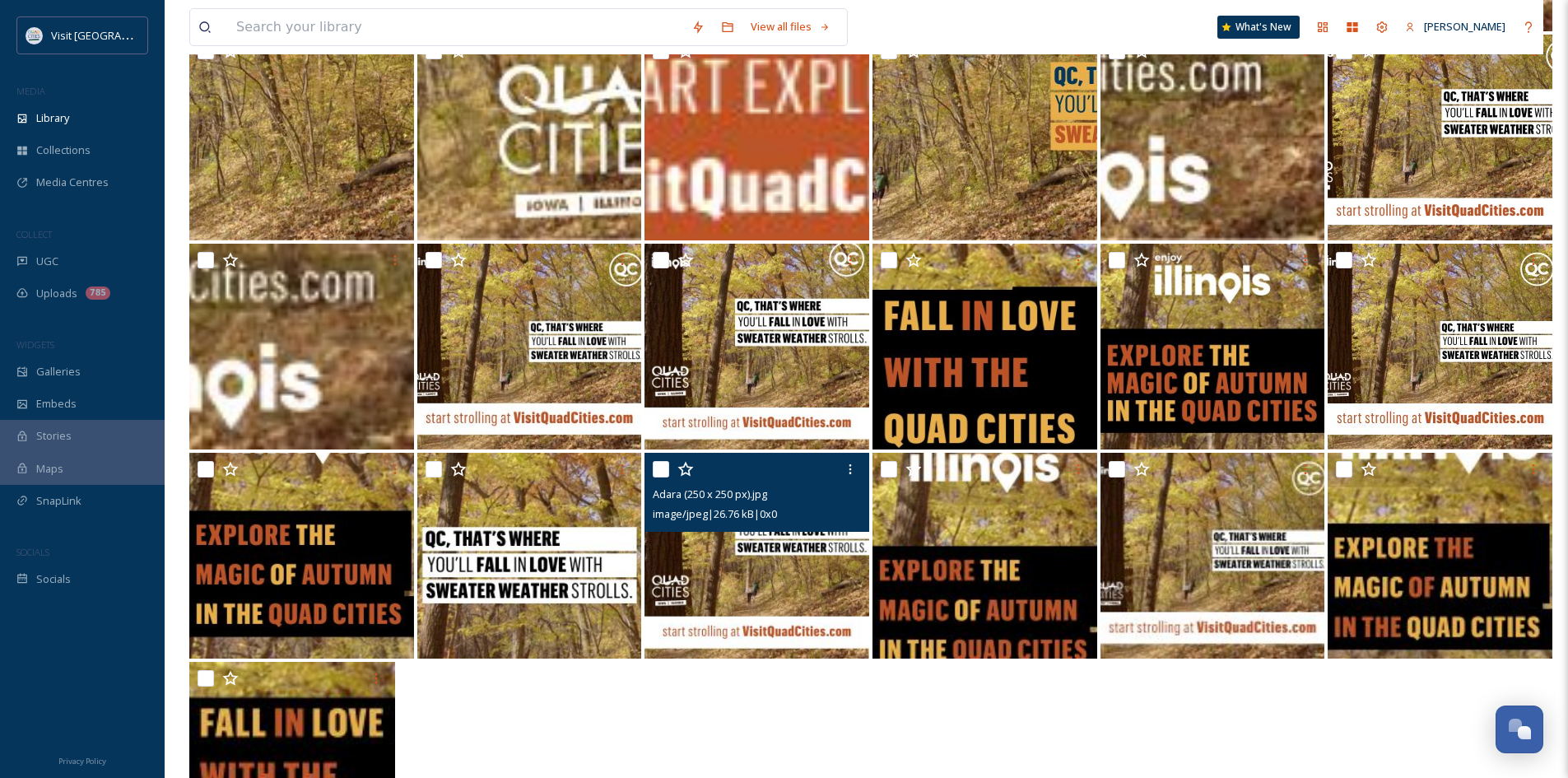
scroll to position [494, 0]
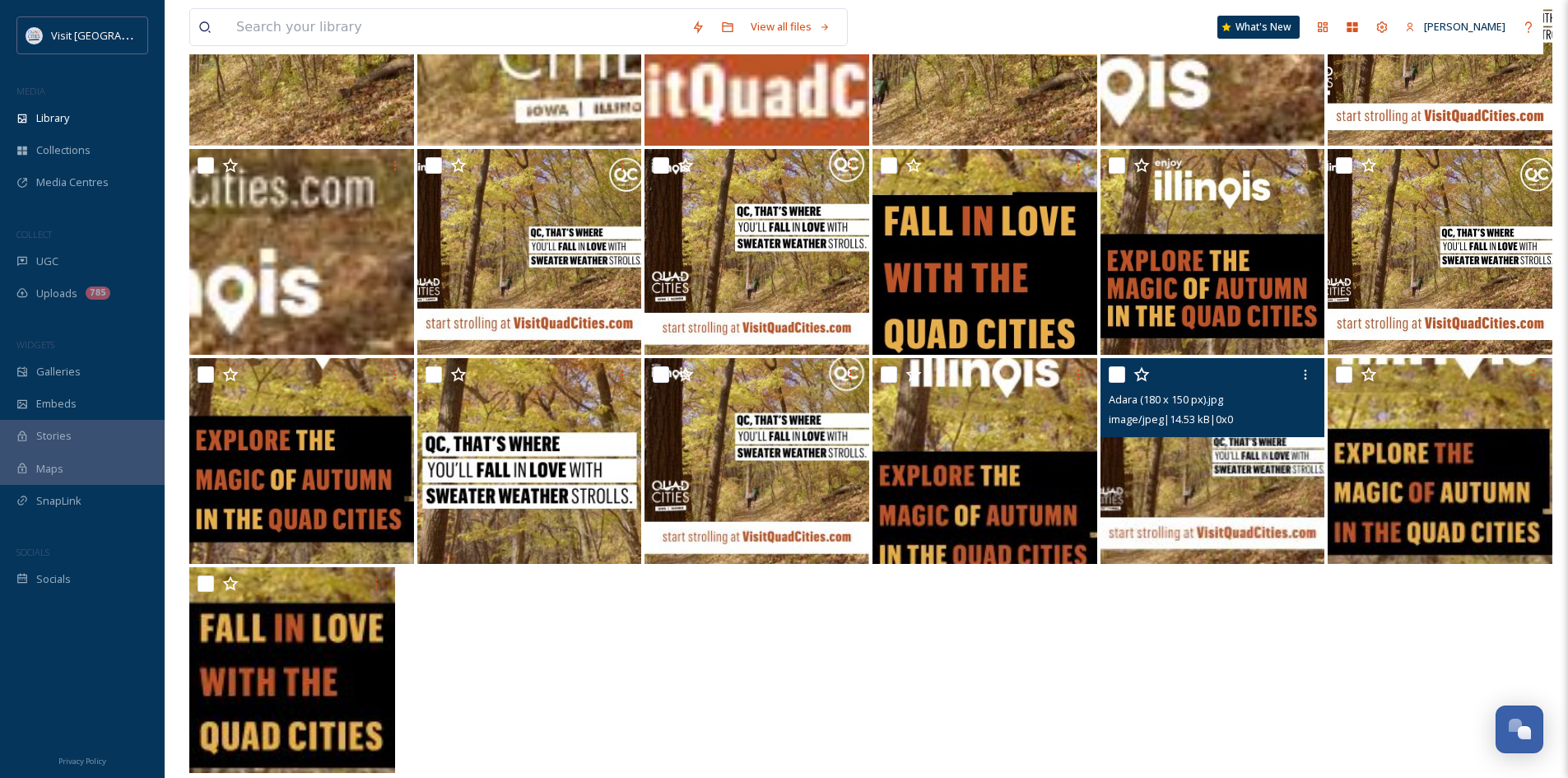
click at [1120, 370] on input "checkbox" at bounding box center [1116, 374] width 16 height 16
checkbox input "true"
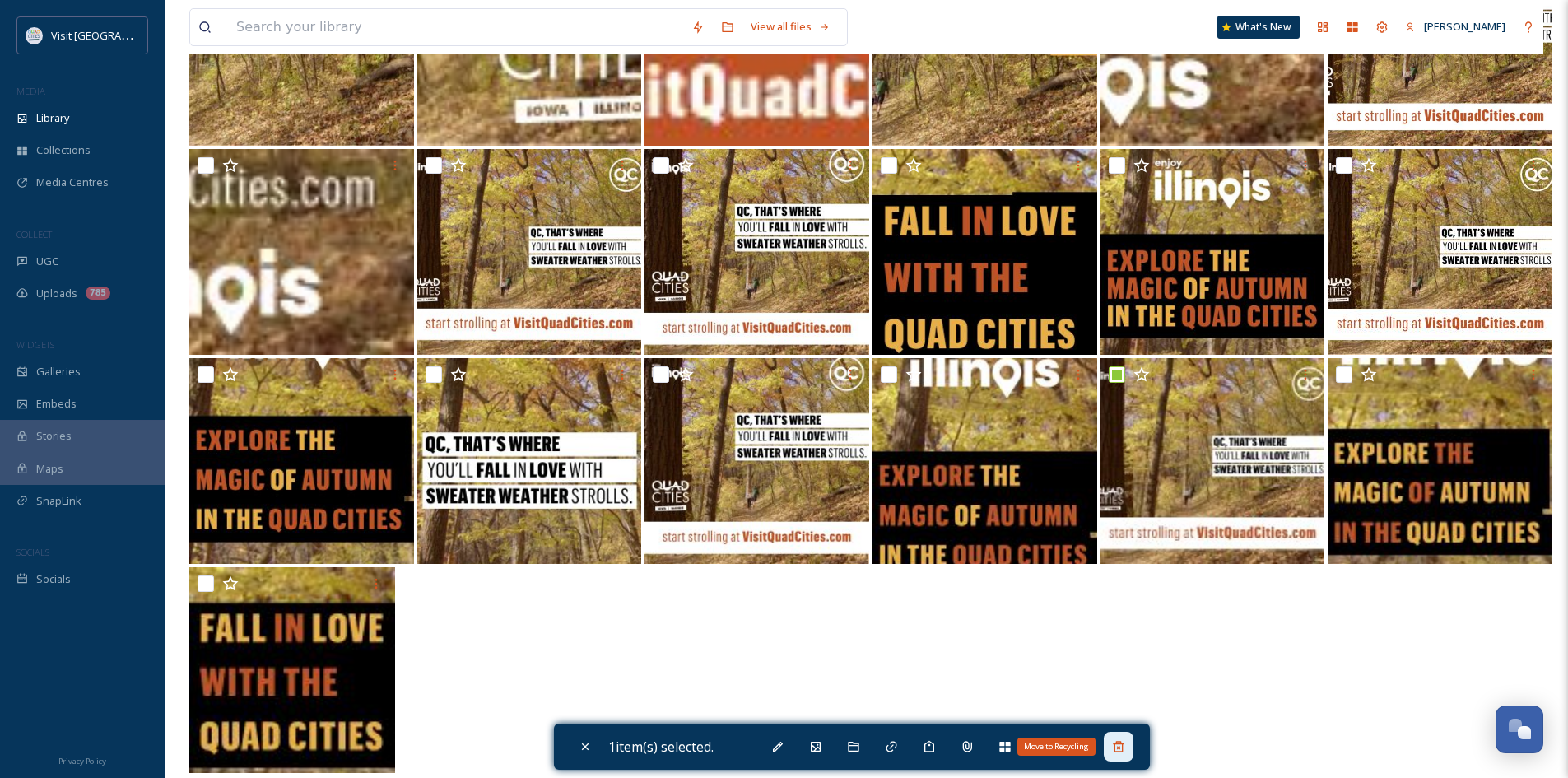
click at [1125, 746] on icon at bounding box center [1118, 746] width 13 height 13
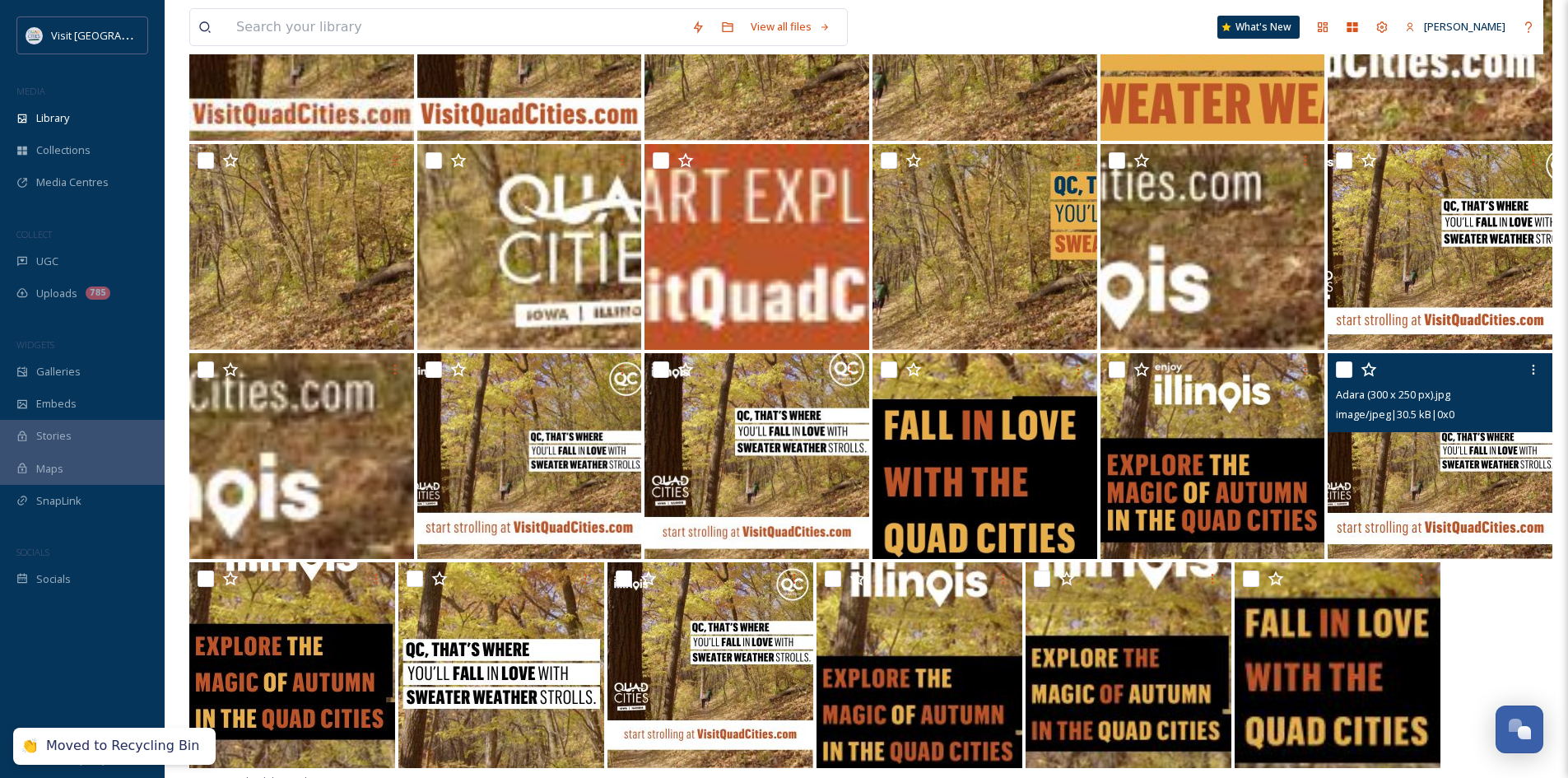
scroll to position [0, 0]
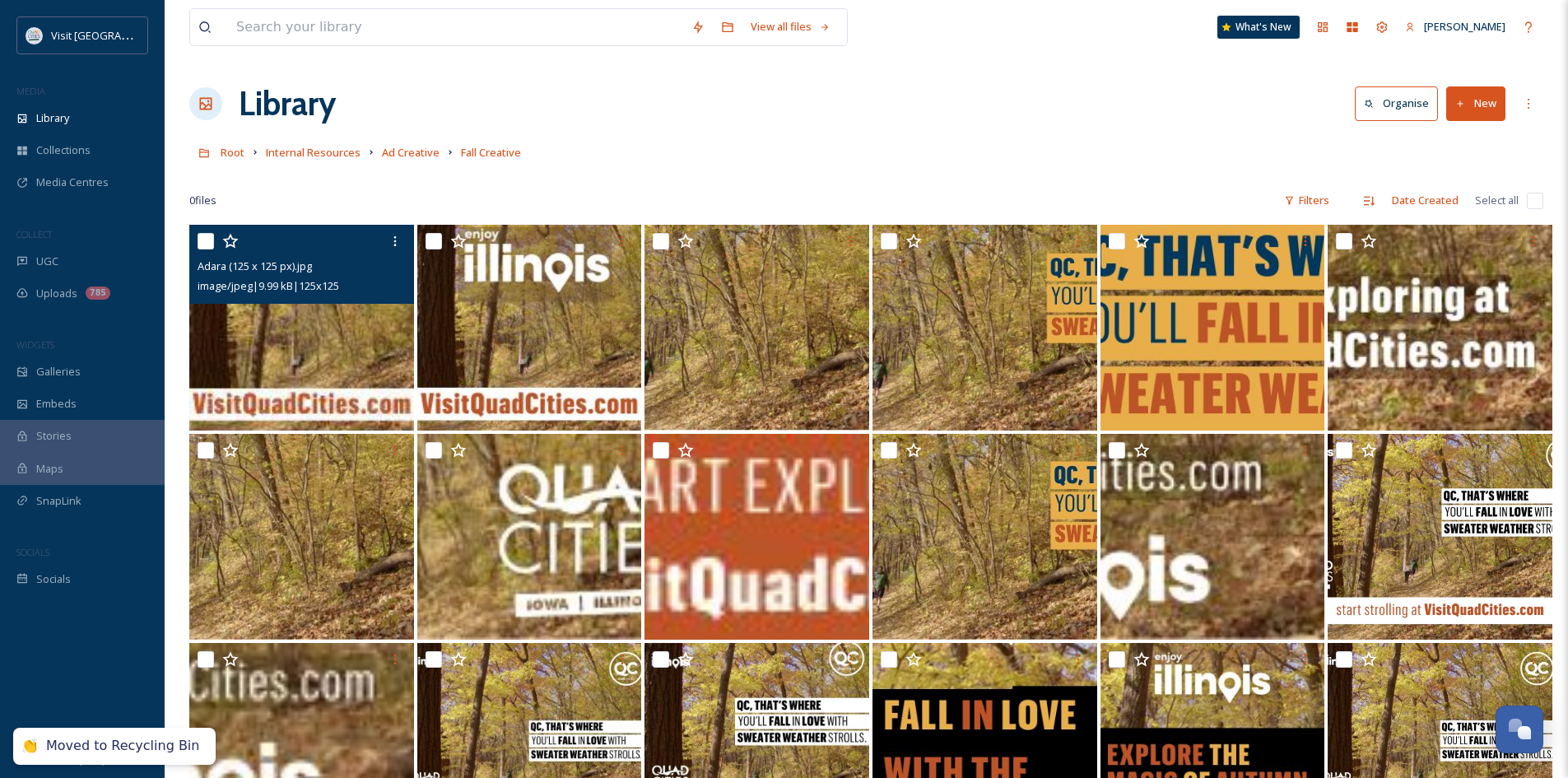
click at [1469, 100] on button "New" at bounding box center [1475, 103] width 59 height 34
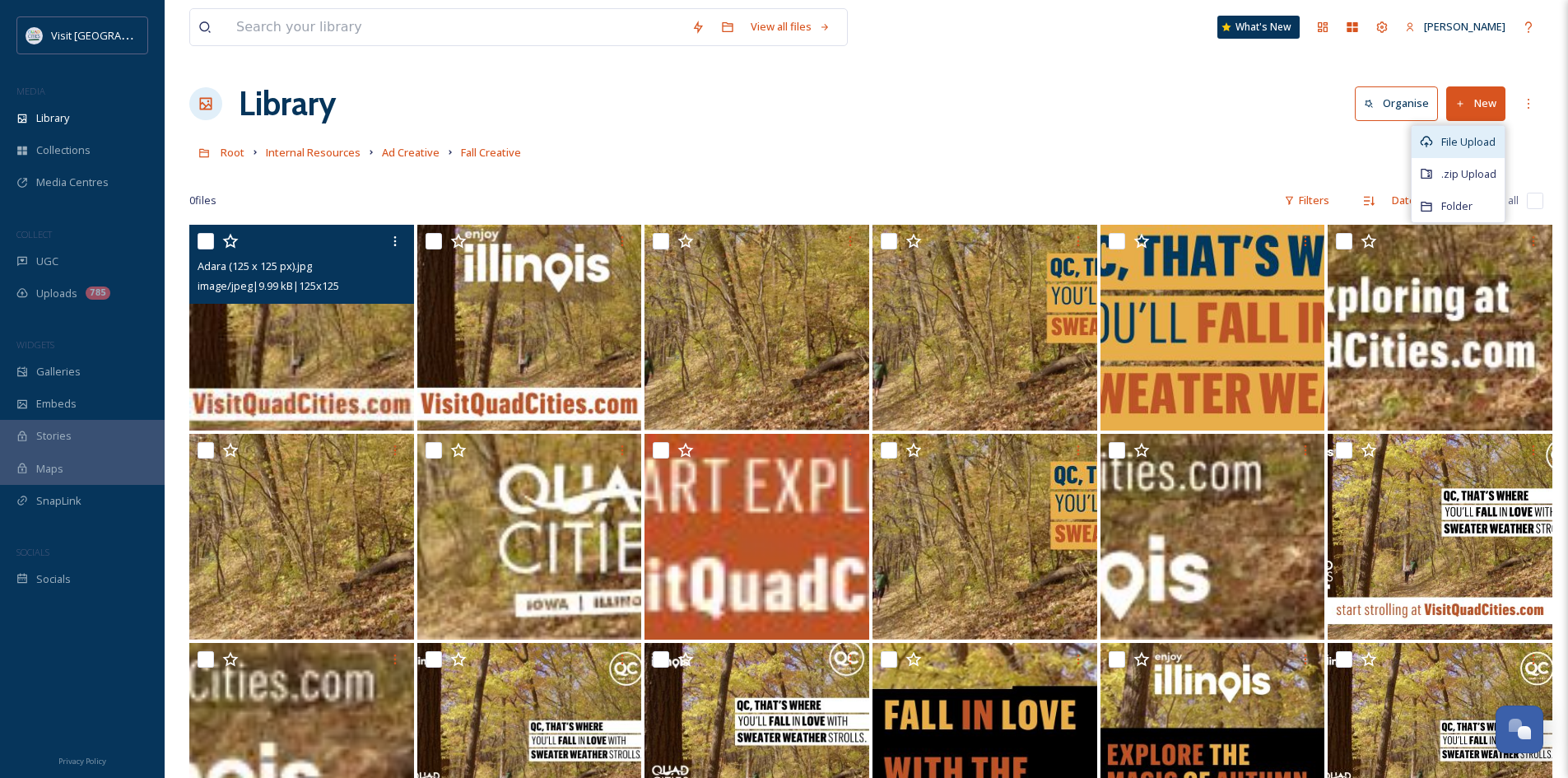
click at [1461, 143] on span "File Upload" at bounding box center [1468, 142] width 55 height 15
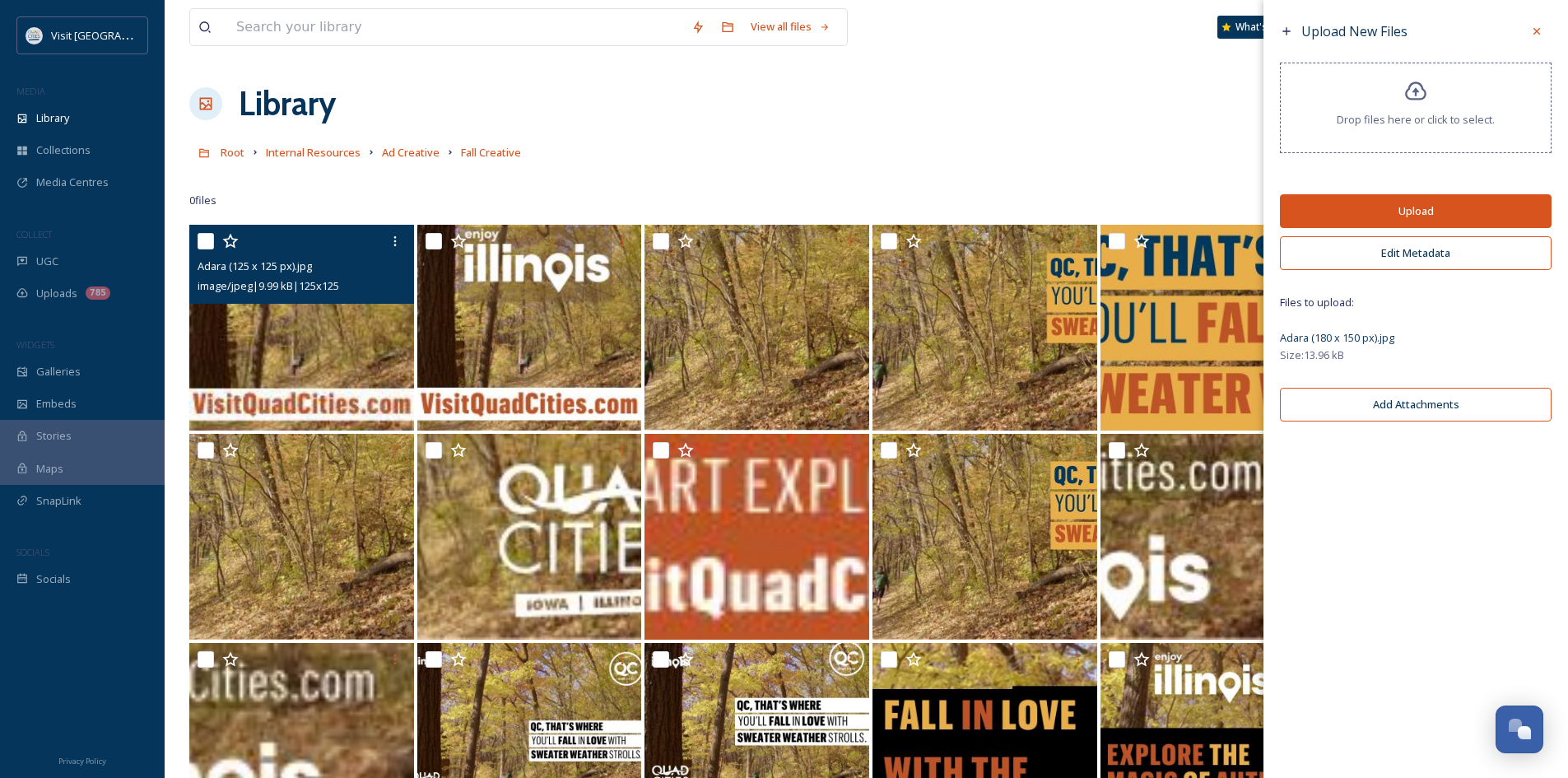
click at [1397, 212] on button "Upload" at bounding box center [1415, 212] width 271 height 34
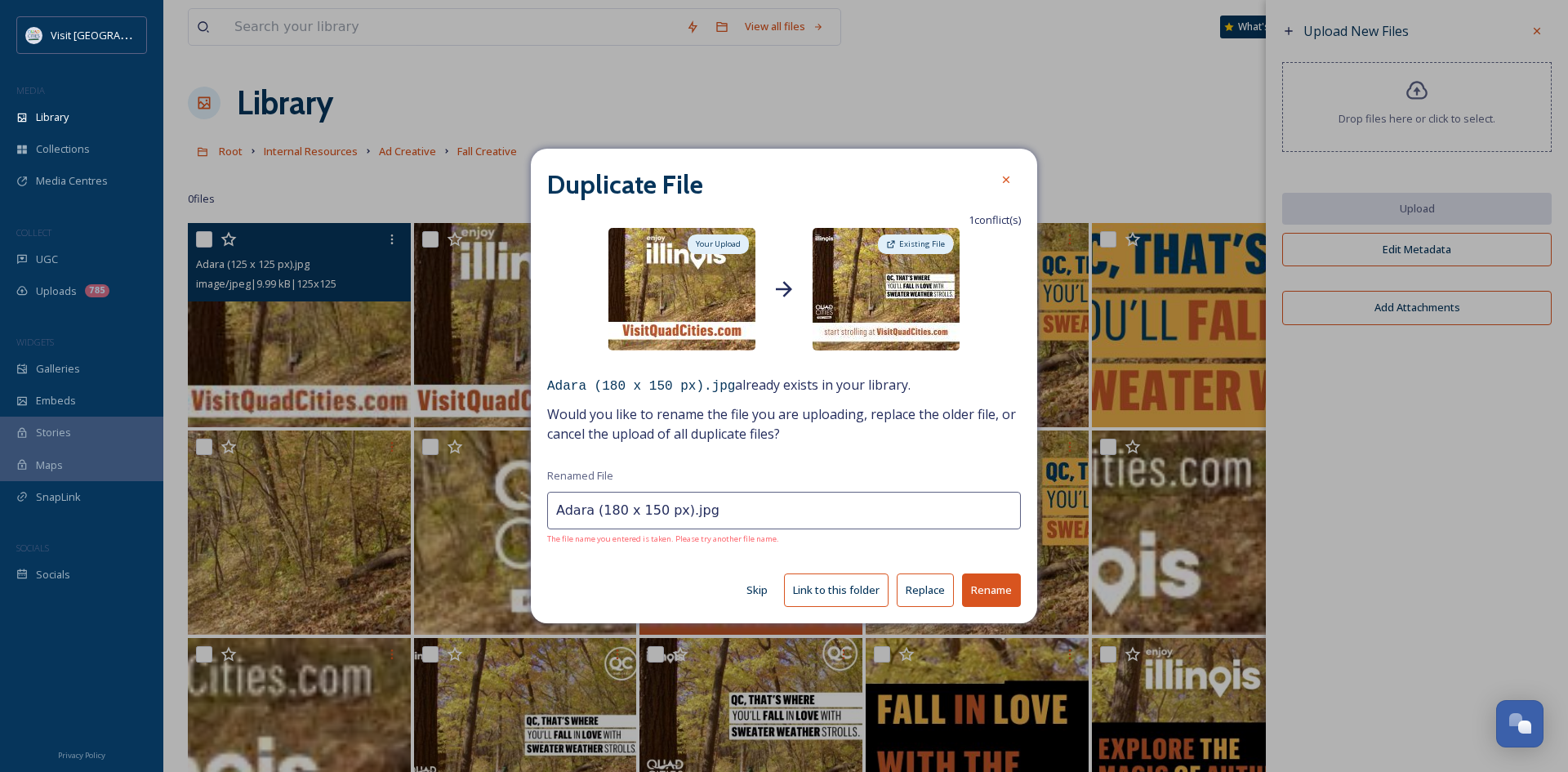
click at [927, 595] on button "Replace" at bounding box center [925, 590] width 58 height 34
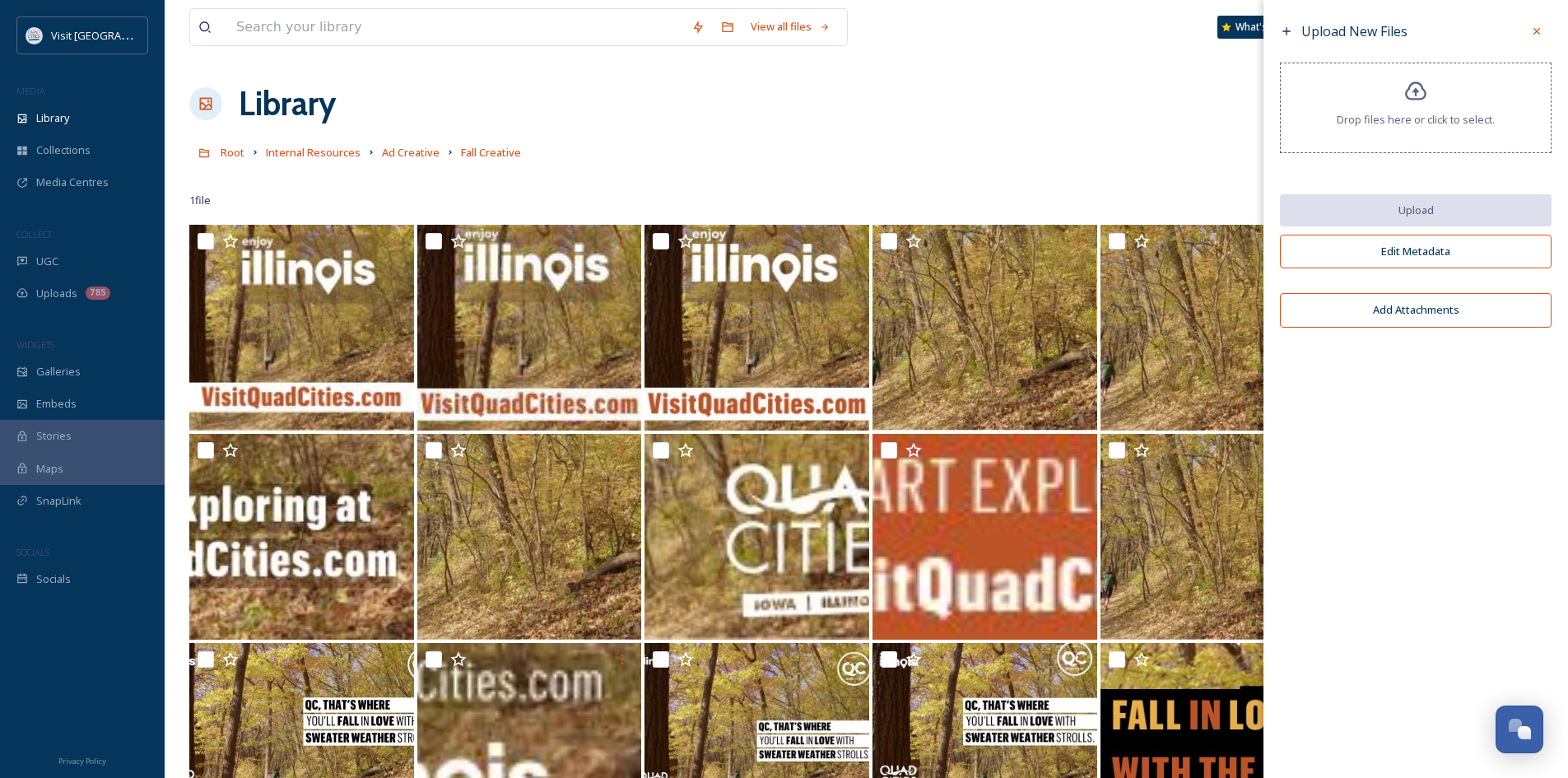
click at [1497, 528] on div "Upload New Files Drop files here or click to select. Upload Edit Metadata Add A…" at bounding box center [1415, 389] width 305 height 778
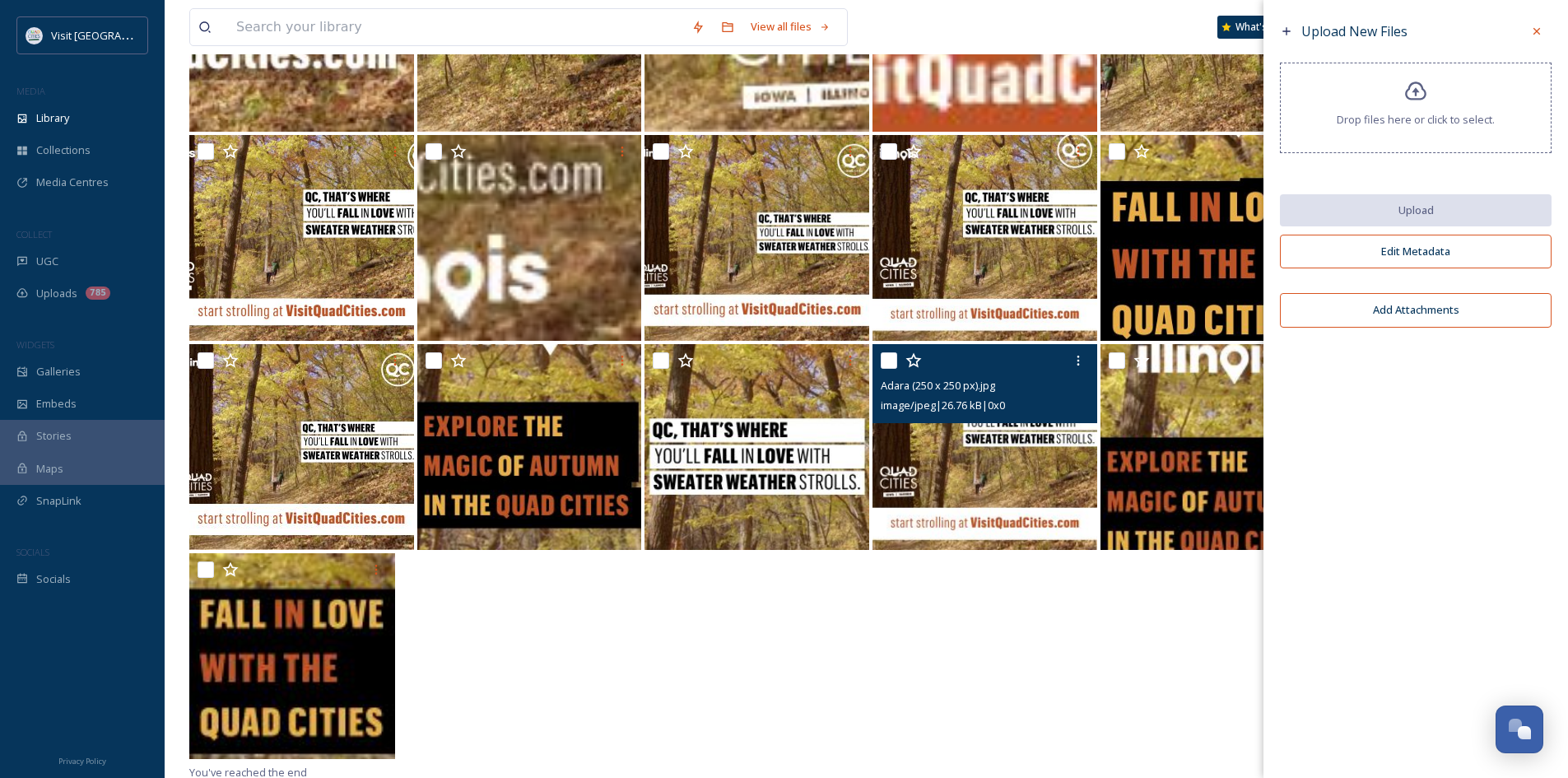
scroll to position [512, 0]
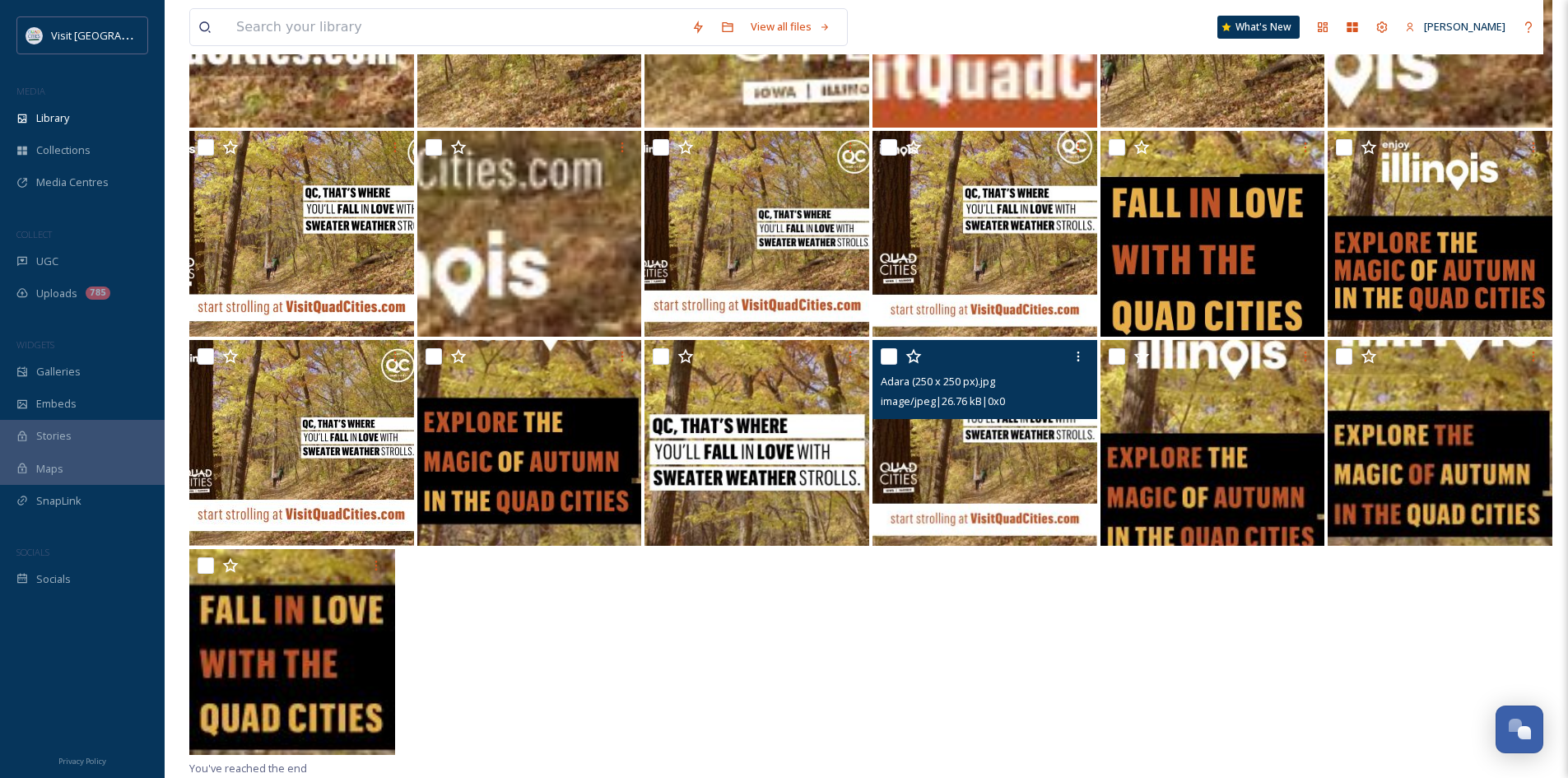
click at [891, 353] on input "checkbox" at bounding box center [888, 356] width 16 height 16
checkbox input "true"
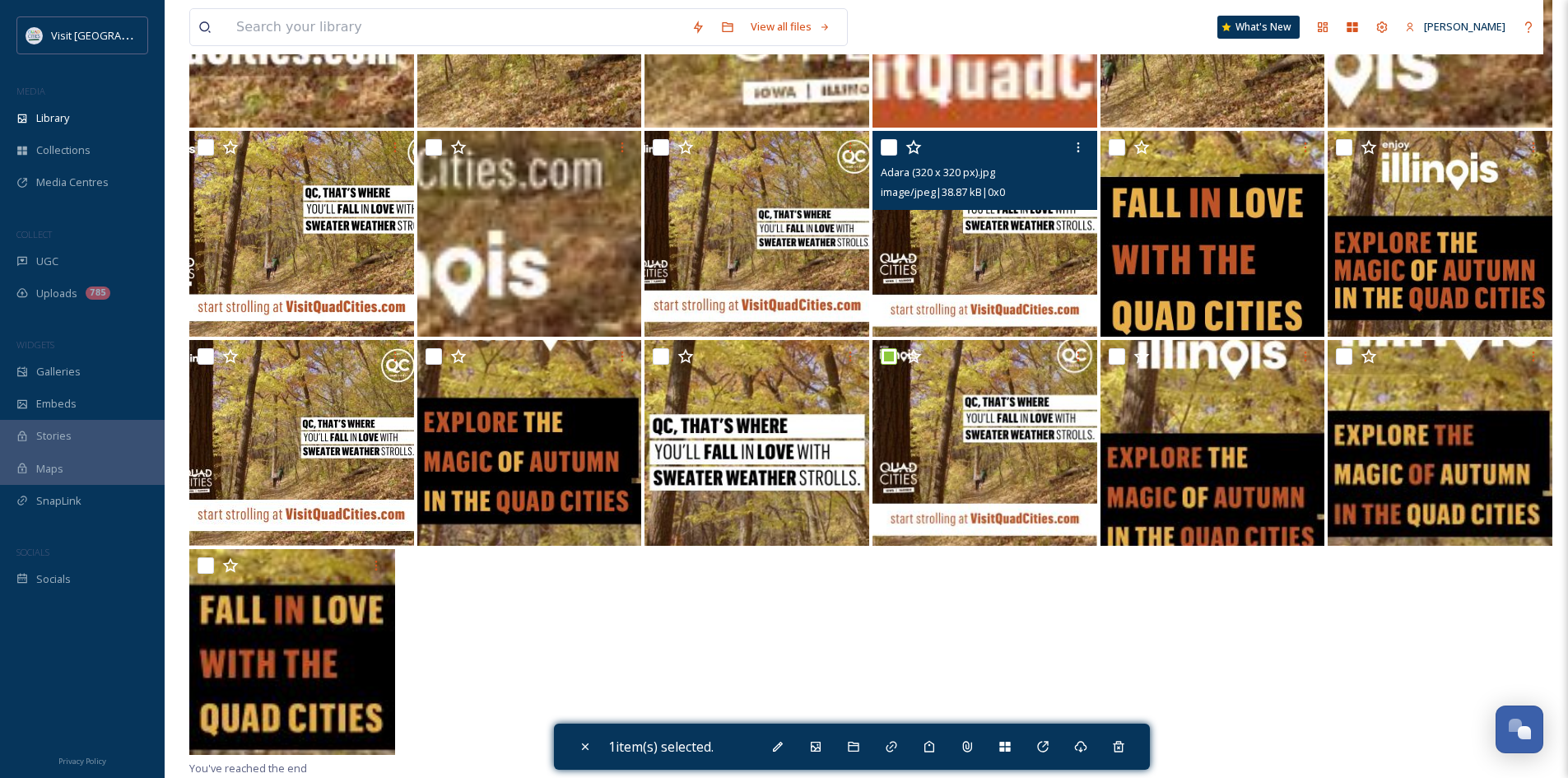
click at [890, 146] on input "checkbox" at bounding box center [888, 147] width 16 height 16
checkbox input "true"
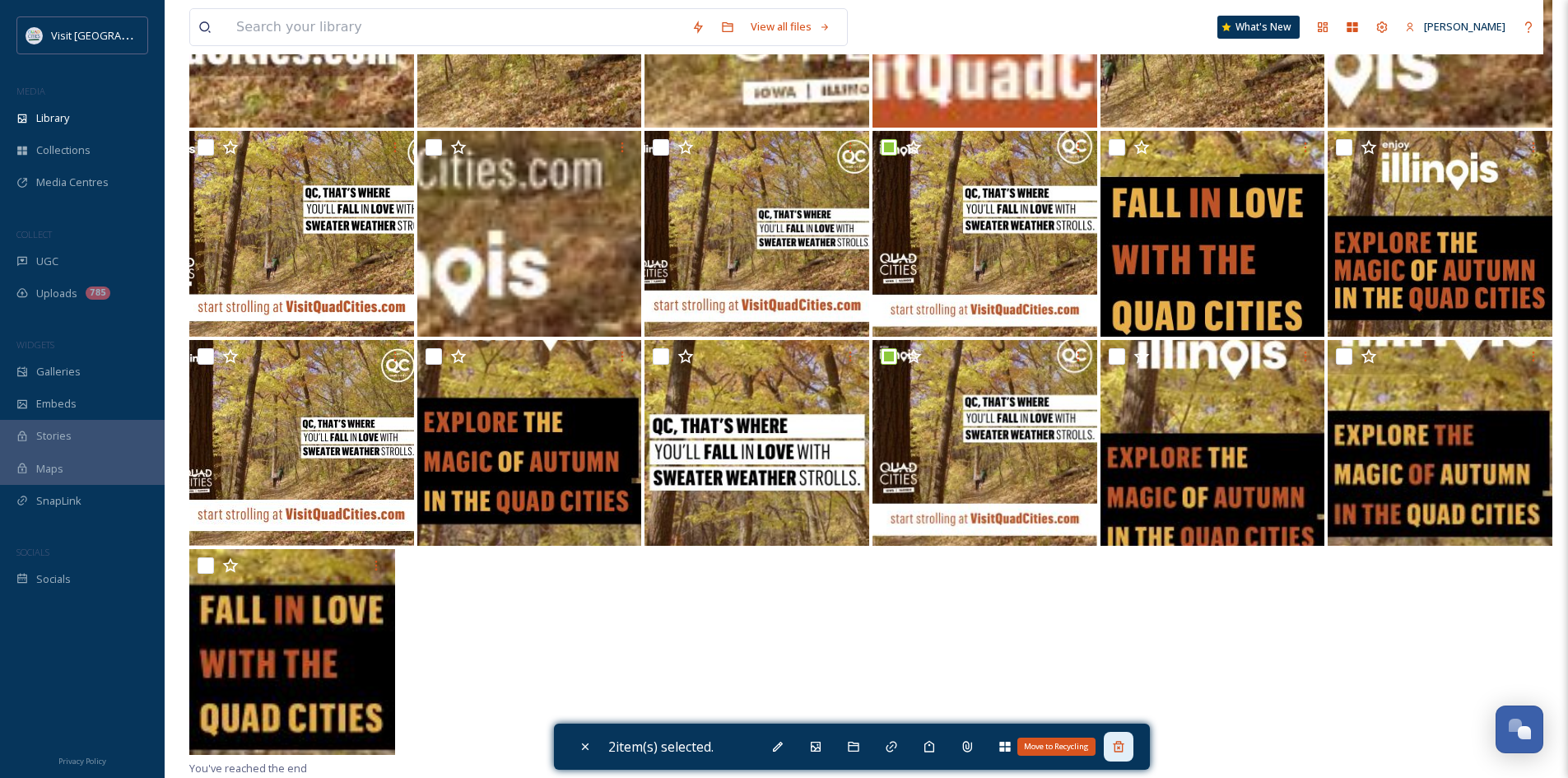
click at [1125, 740] on icon at bounding box center [1118, 746] width 13 height 13
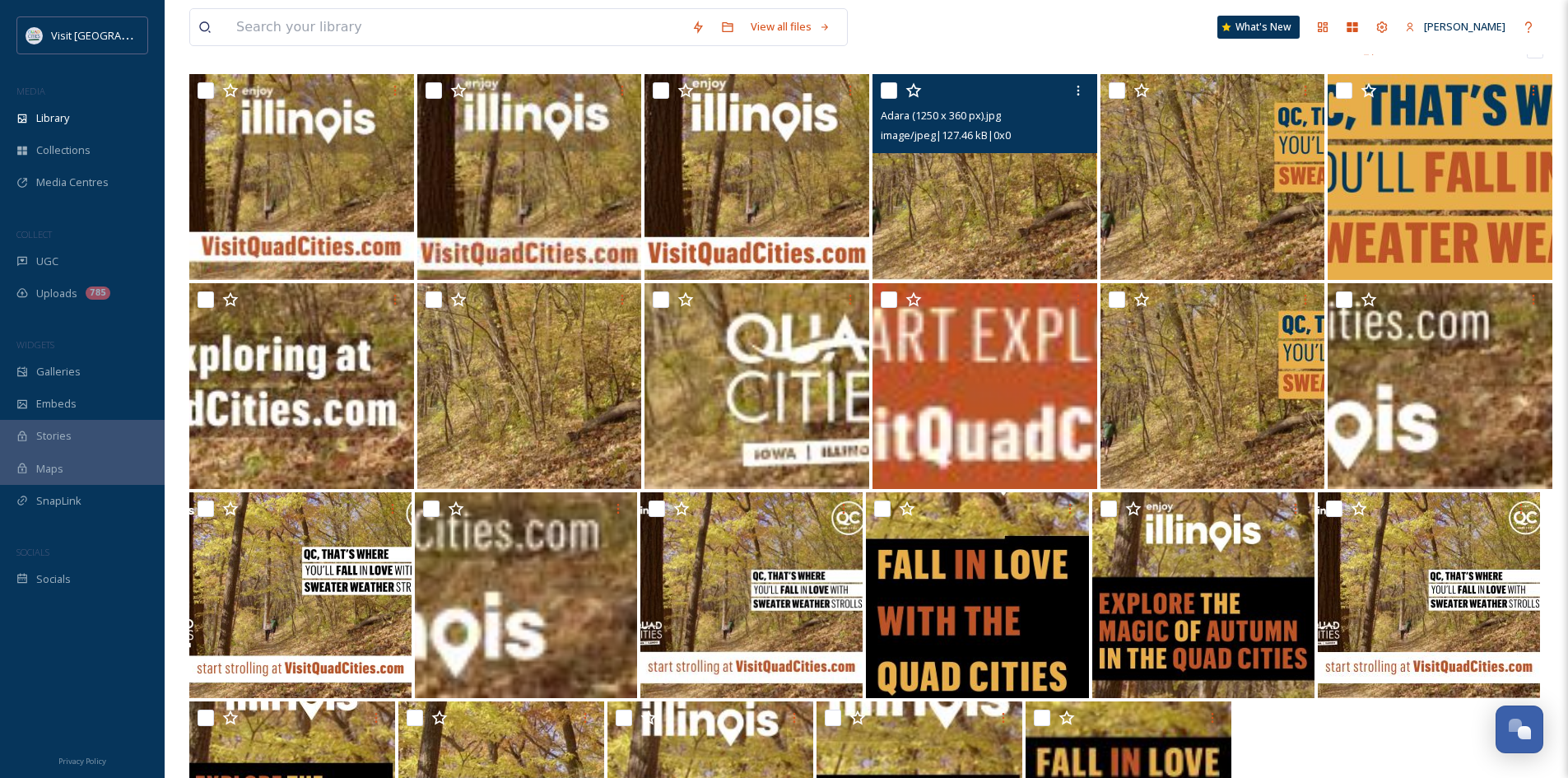
scroll to position [0, 0]
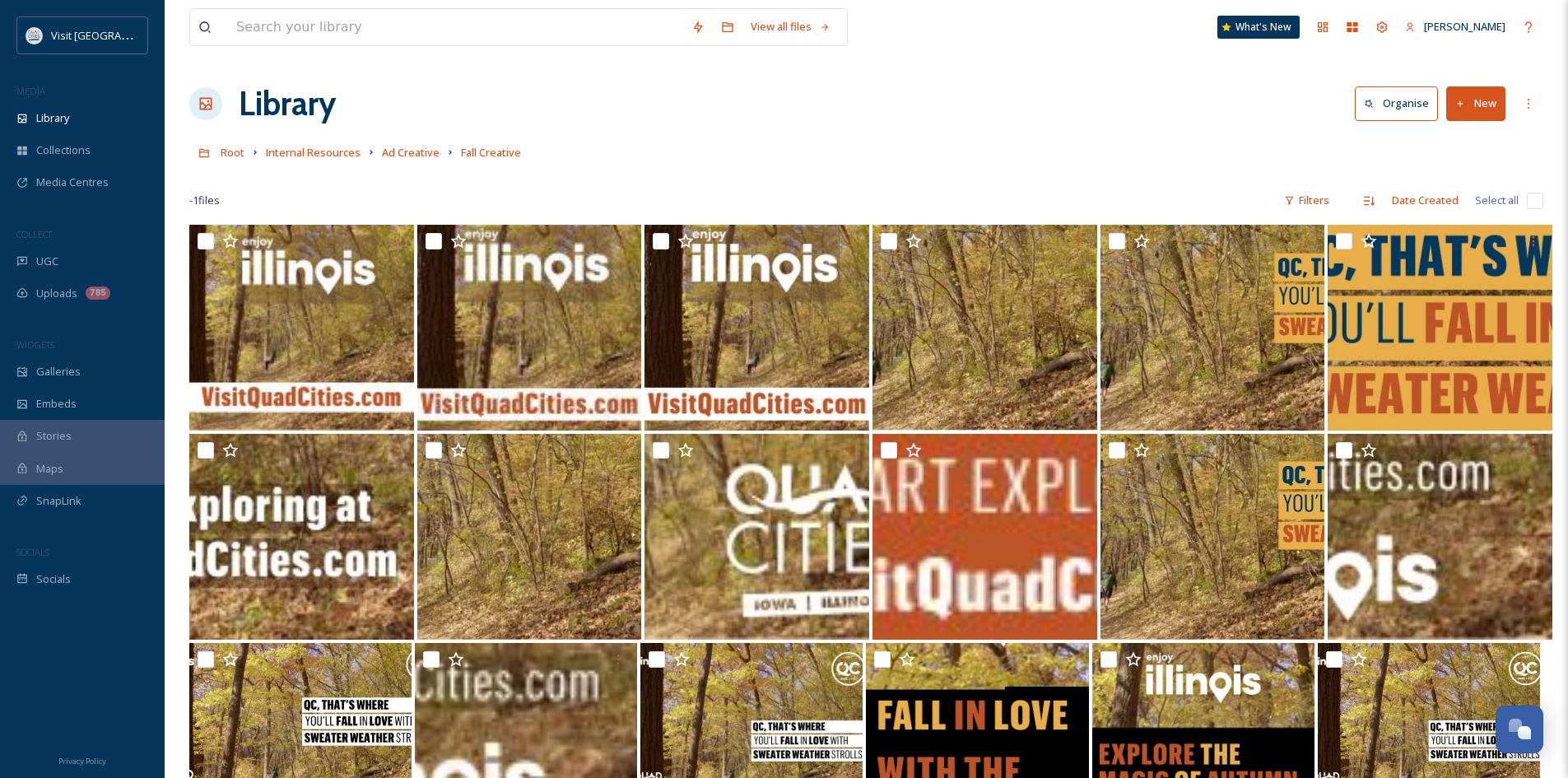
click at [1489, 107] on button "New" at bounding box center [1475, 103] width 59 height 34
click at [1444, 146] on span "File Upload" at bounding box center [1468, 142] width 55 height 15
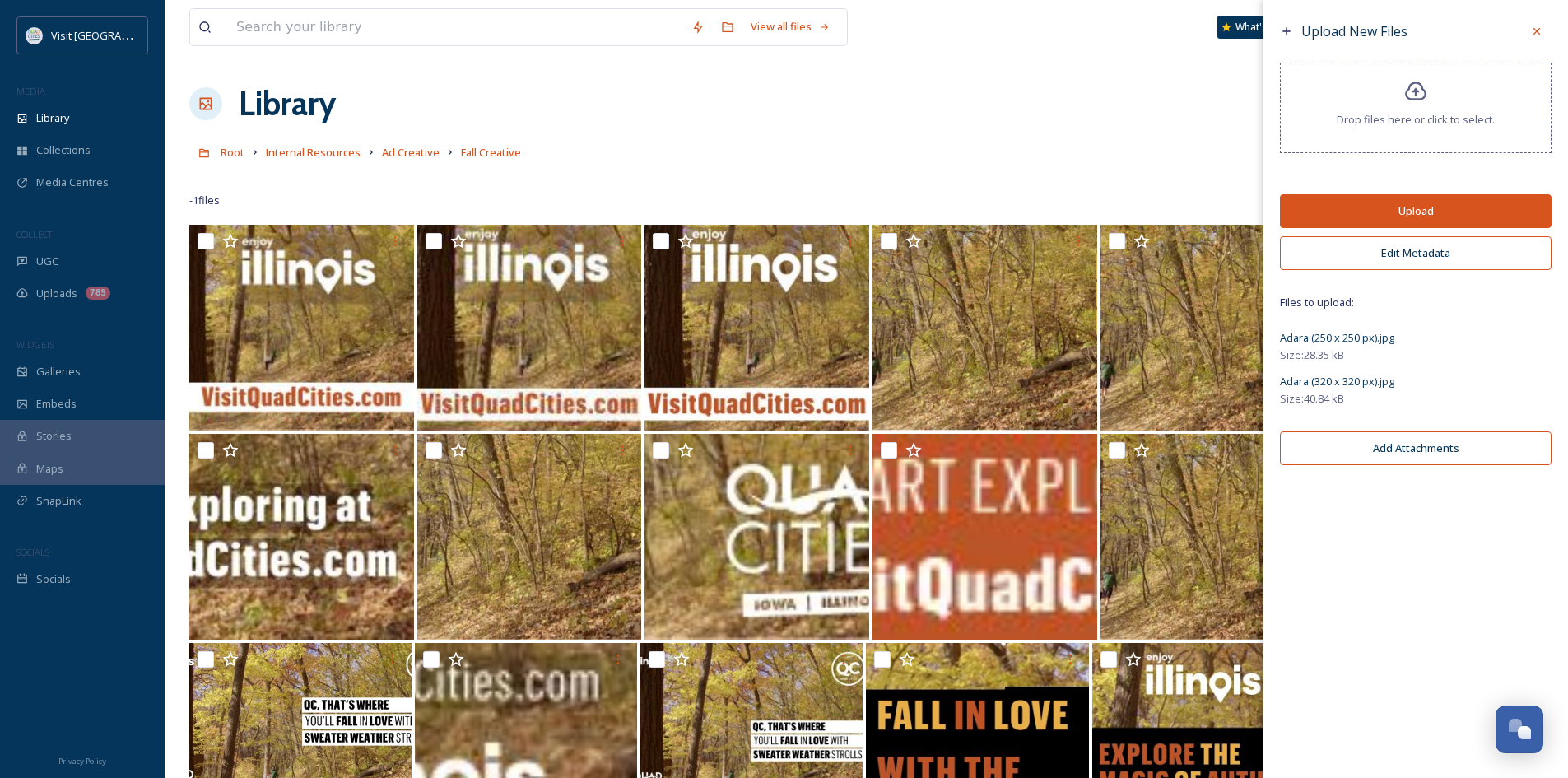
click at [1429, 215] on button "Upload" at bounding box center [1415, 212] width 271 height 34
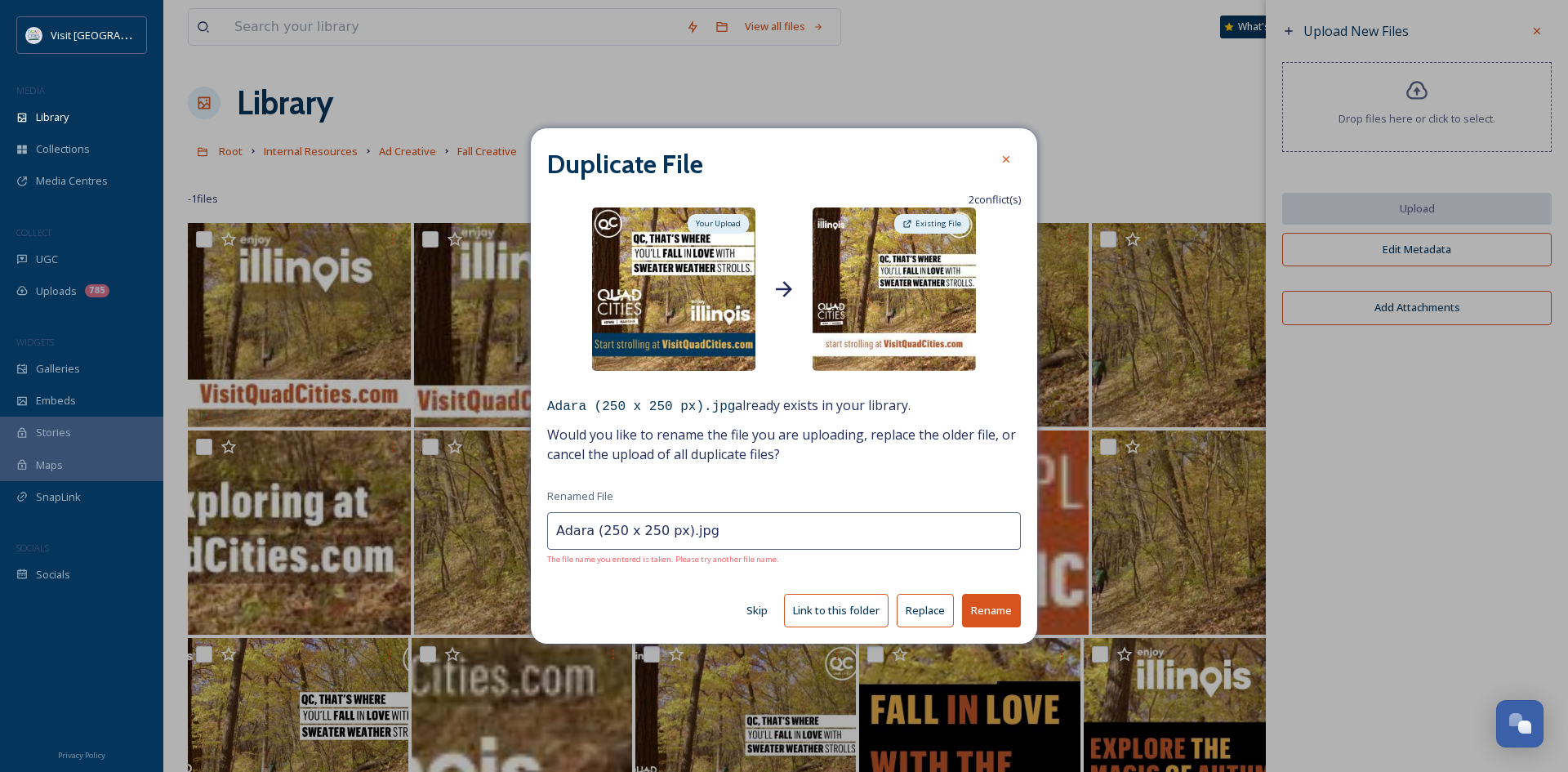
click at [927, 618] on button "Replace" at bounding box center [925, 610] width 58 height 34
type input "Adara (320 x 320 px).jpg"
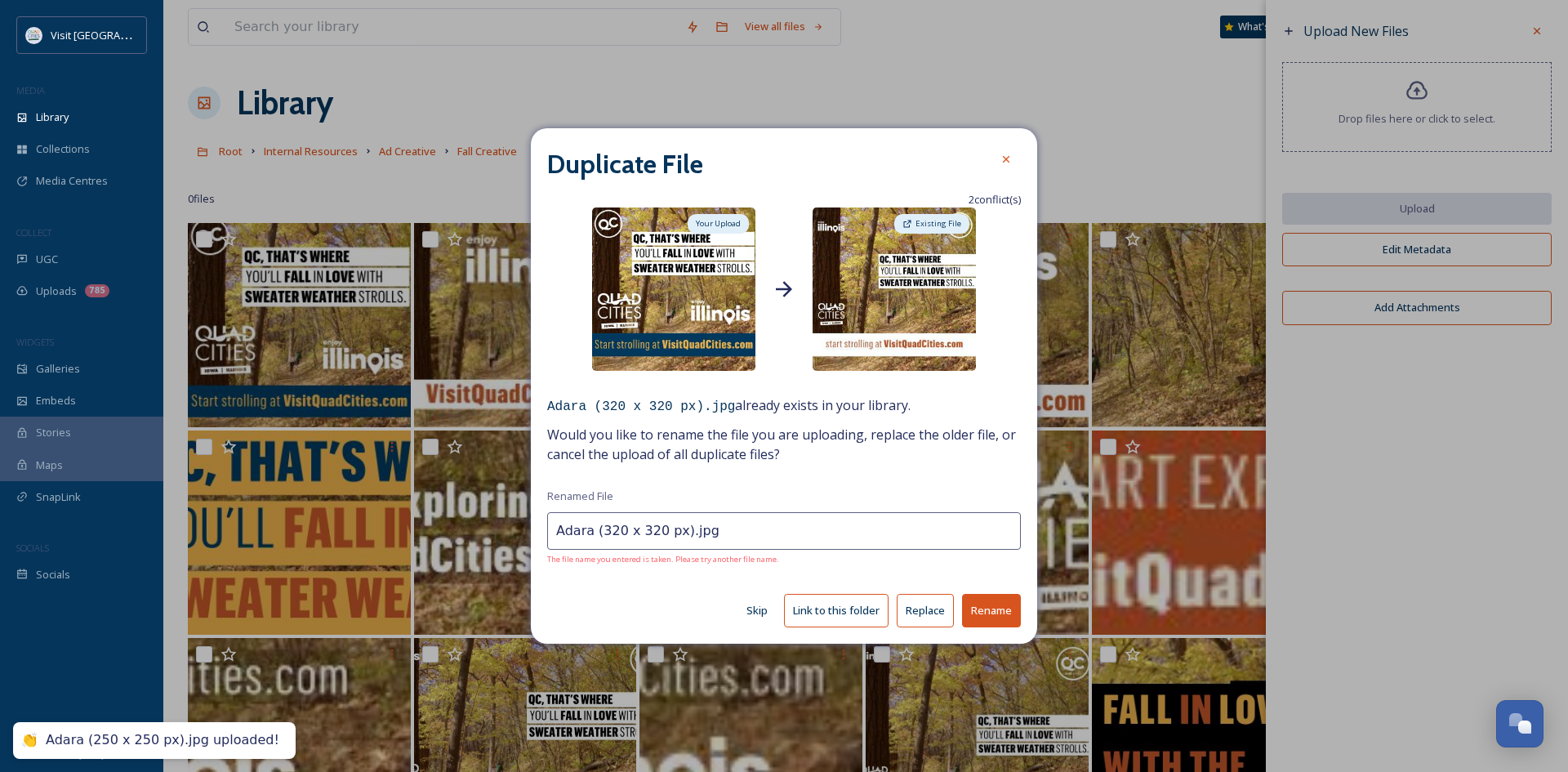
click at [922, 602] on button "Replace" at bounding box center [925, 610] width 58 height 34
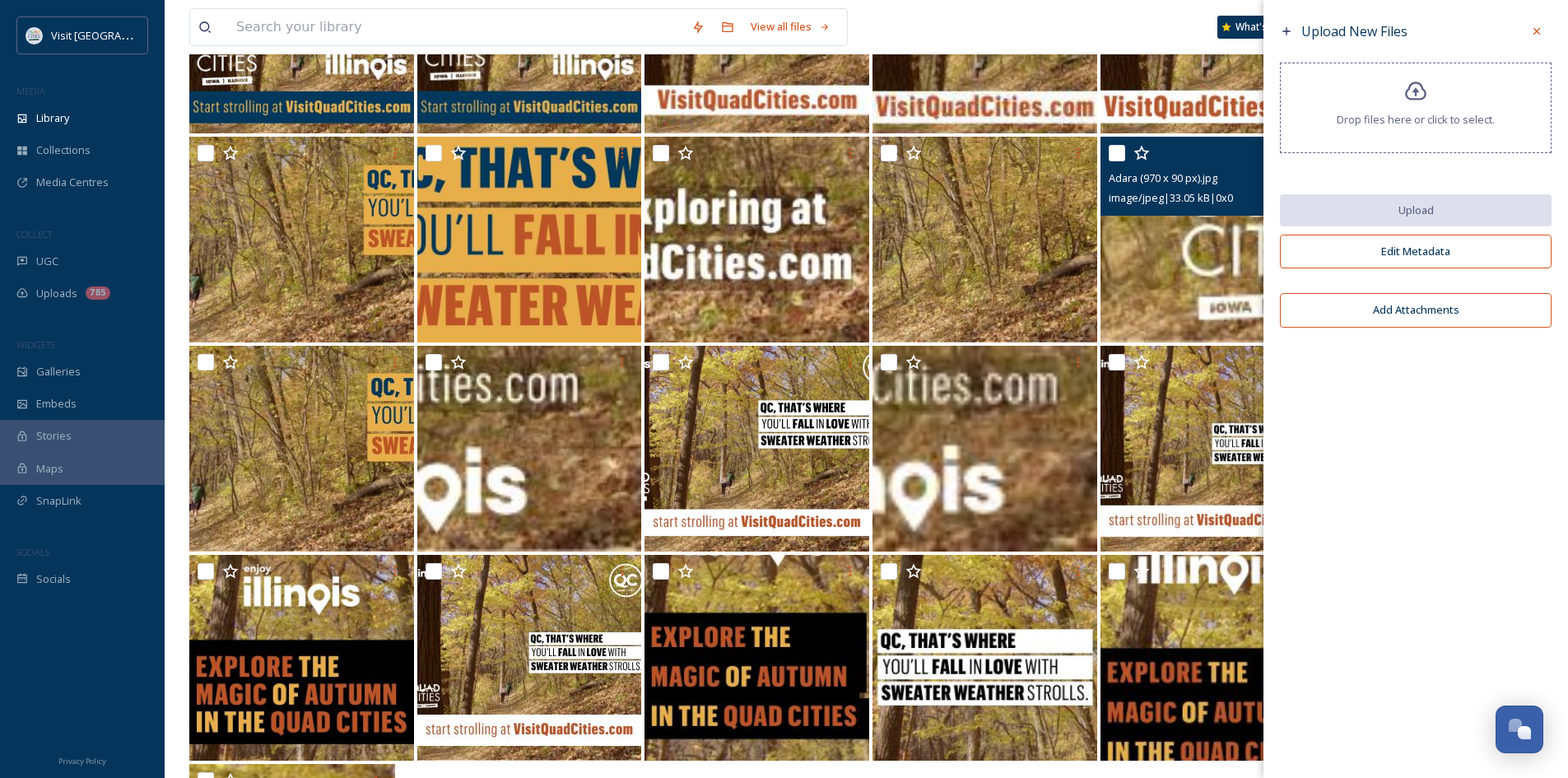
scroll to position [411, 0]
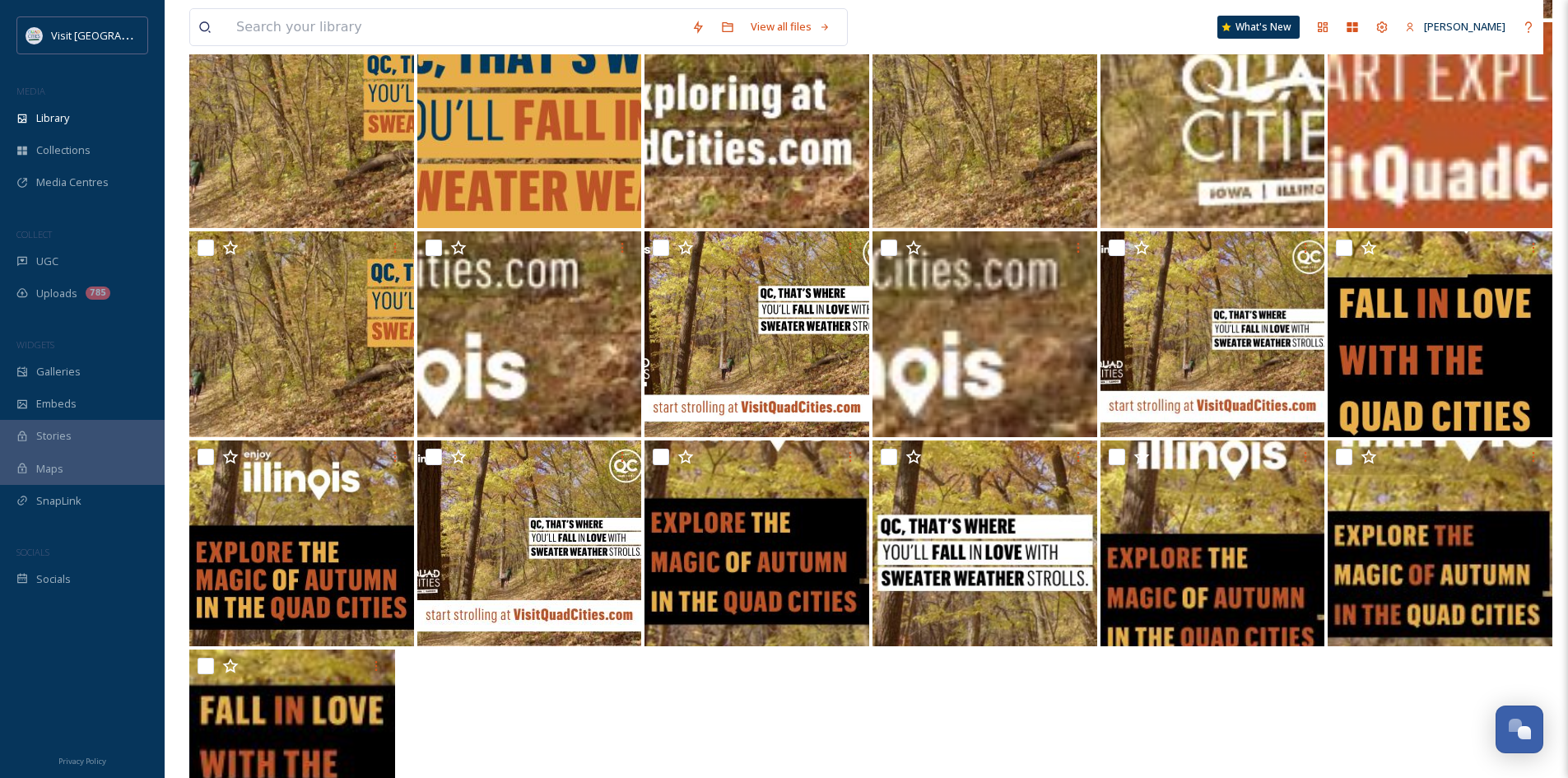
click at [955, 684] on div at bounding box center [866, 753] width 1354 height 209
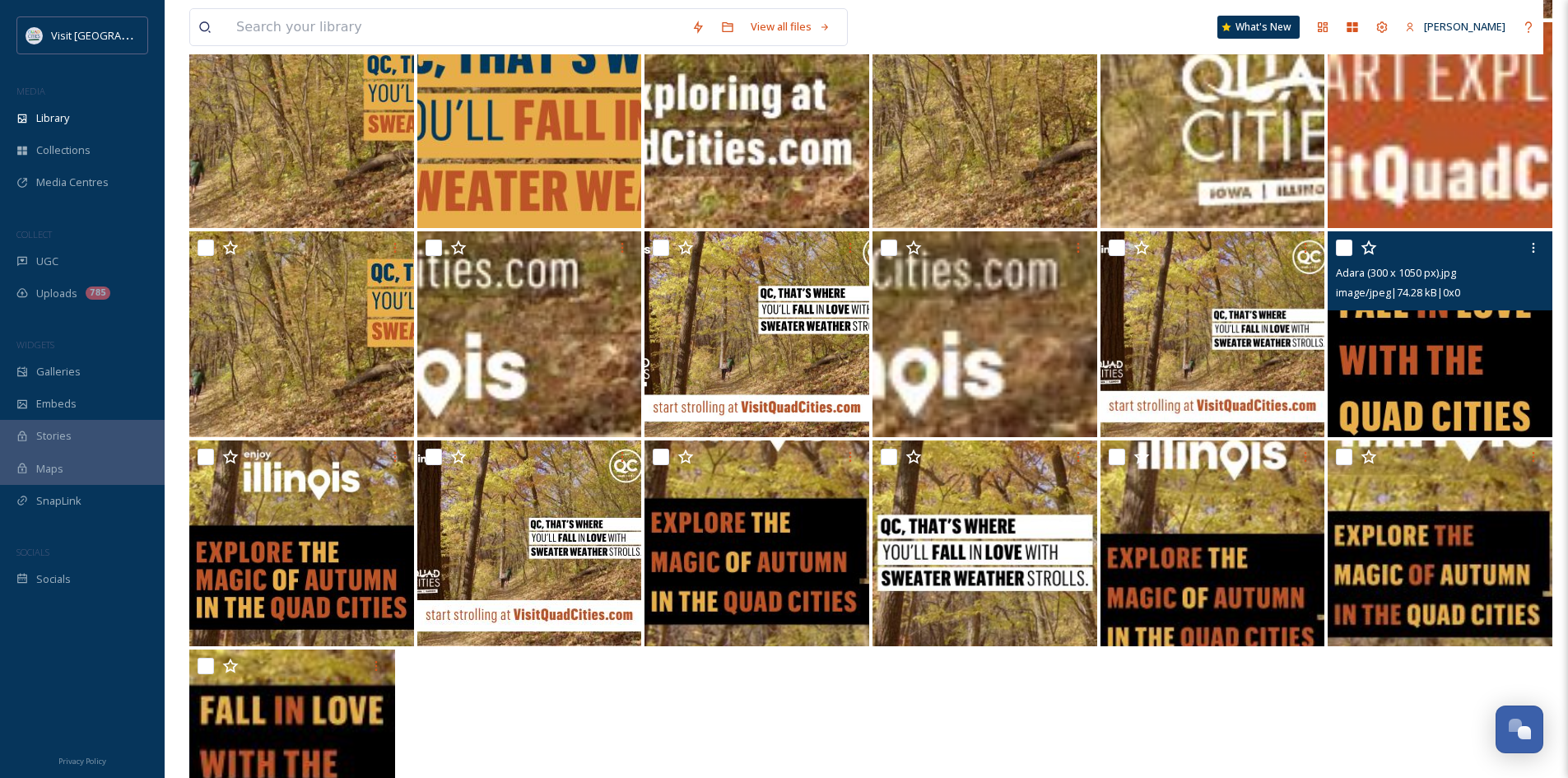
click at [1347, 250] on input "checkbox" at bounding box center [1344, 247] width 16 height 16
checkbox input "true"
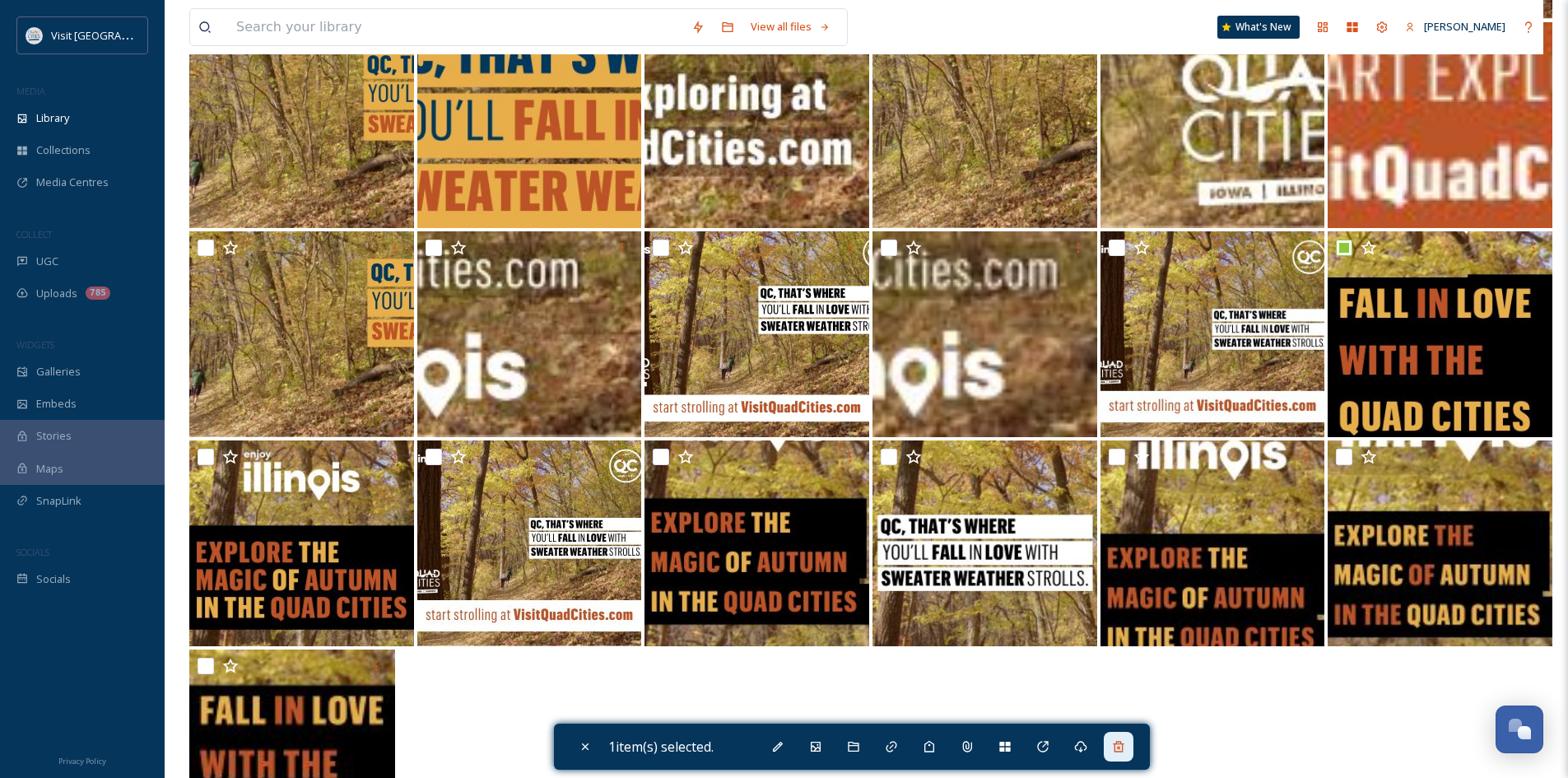
click at [1121, 742] on icon at bounding box center [1118, 746] width 11 height 11
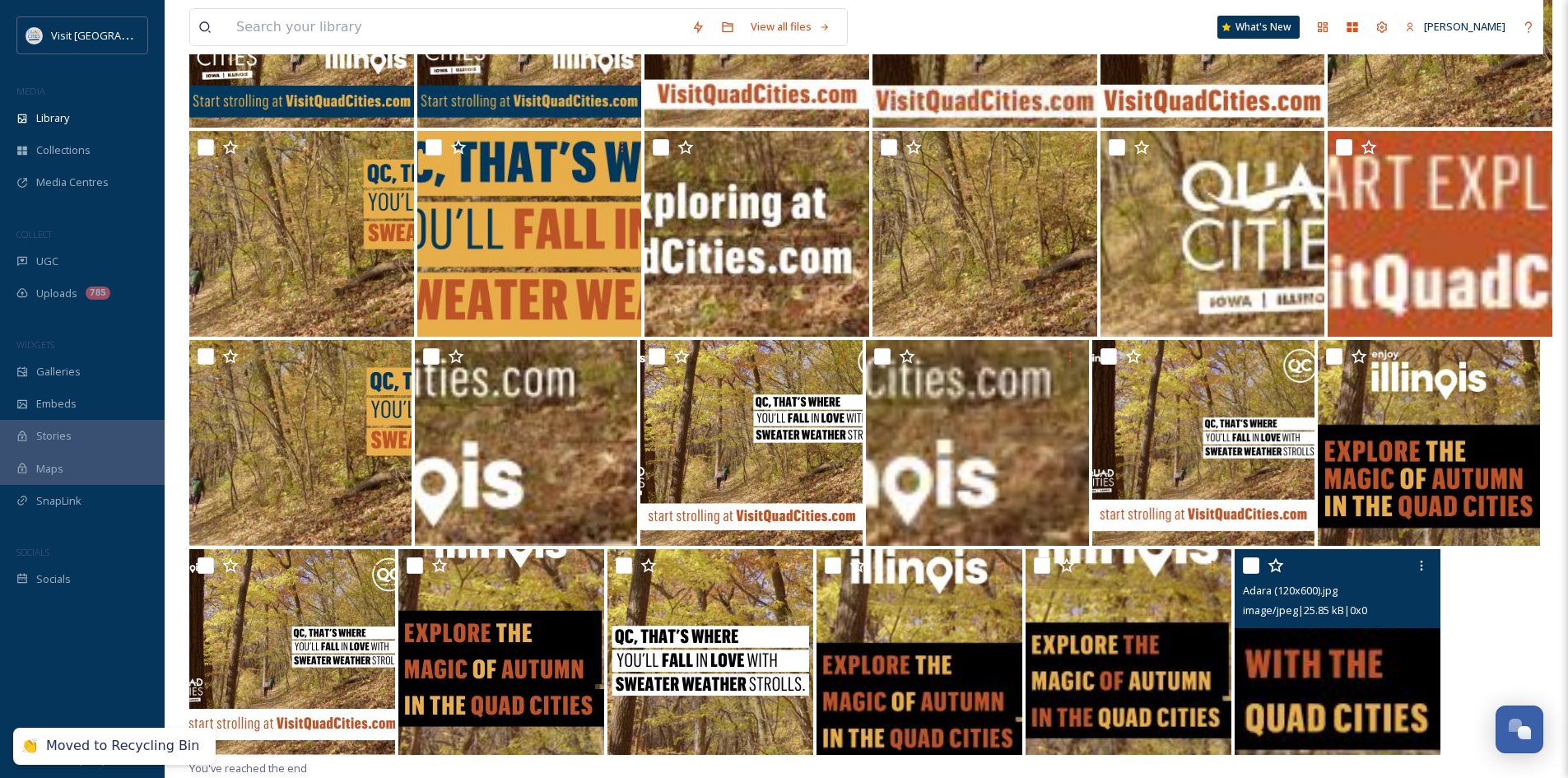
scroll to position [0, 0]
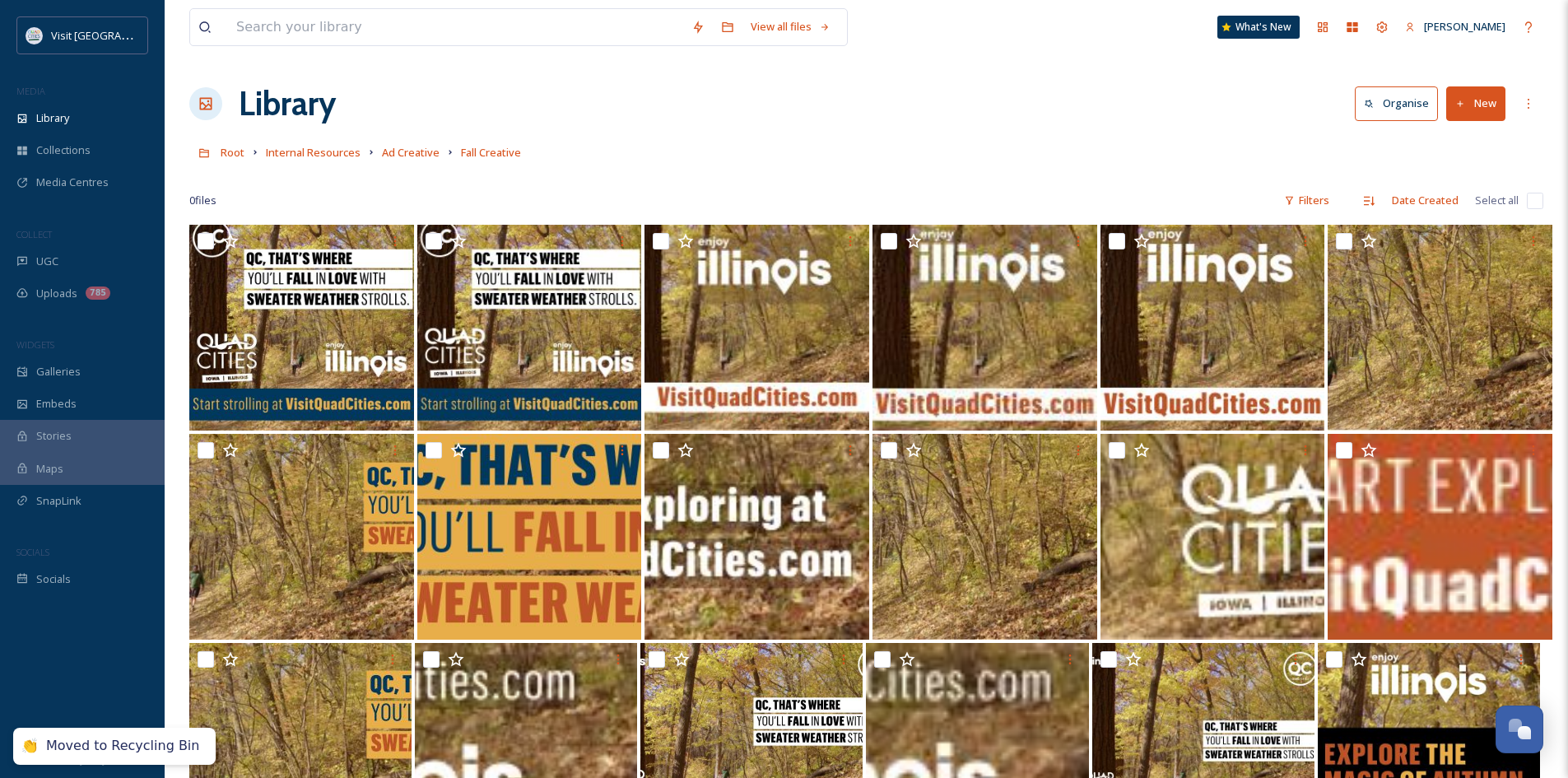
click at [1498, 102] on button "New" at bounding box center [1475, 103] width 59 height 34
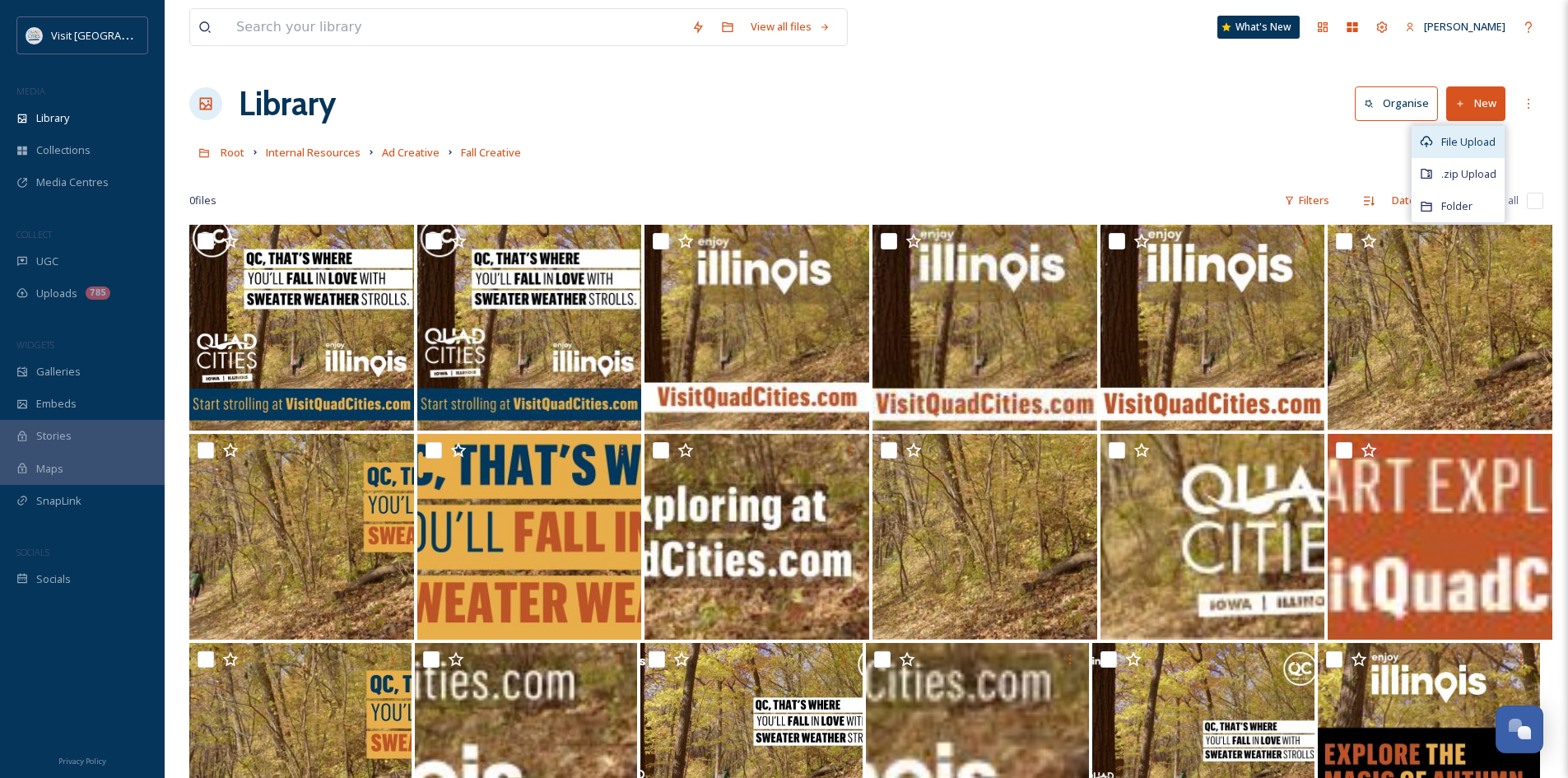
click at [1454, 144] on span "File Upload" at bounding box center [1468, 142] width 55 height 15
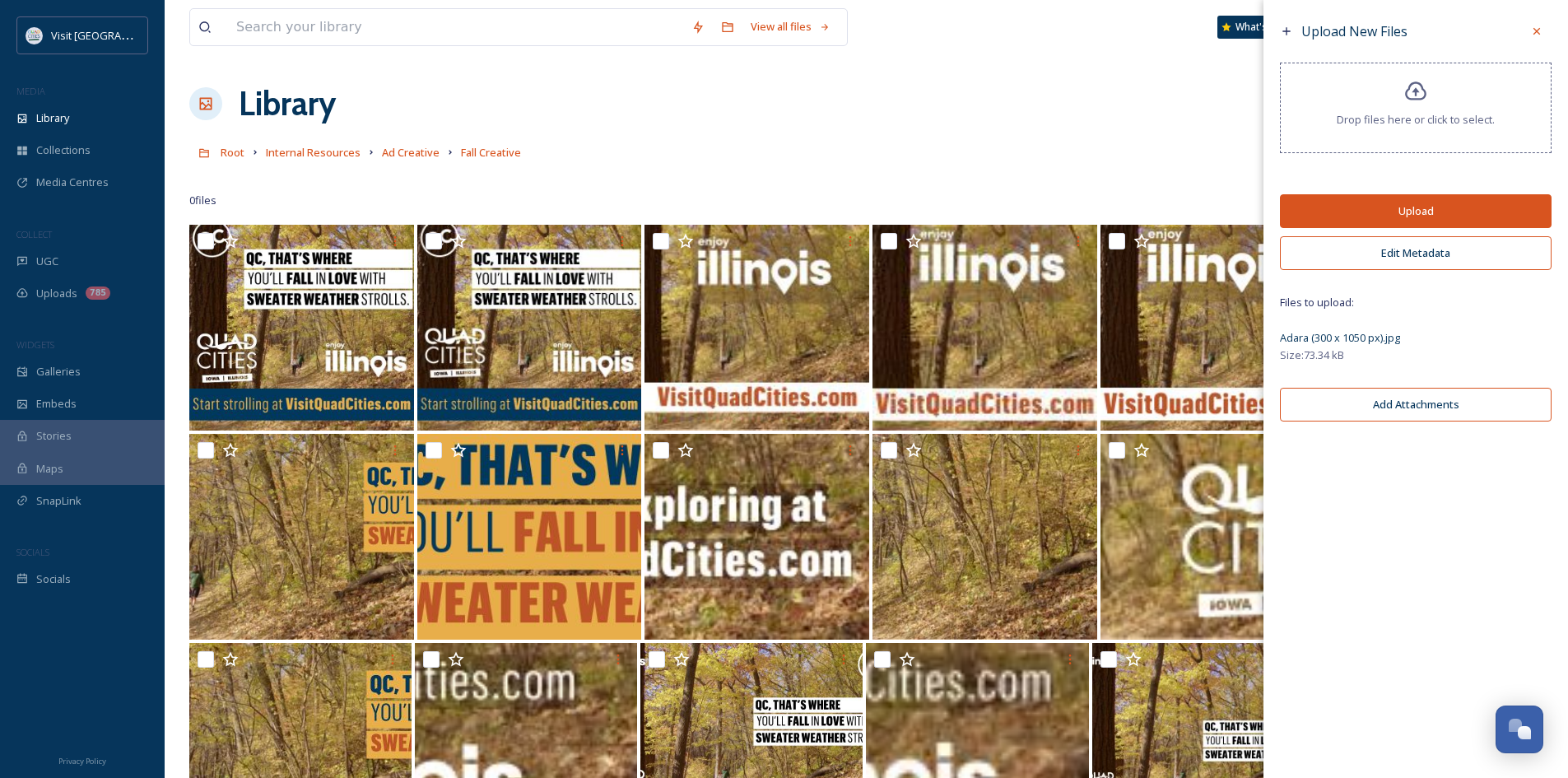
click at [1397, 200] on button "Upload" at bounding box center [1415, 212] width 271 height 34
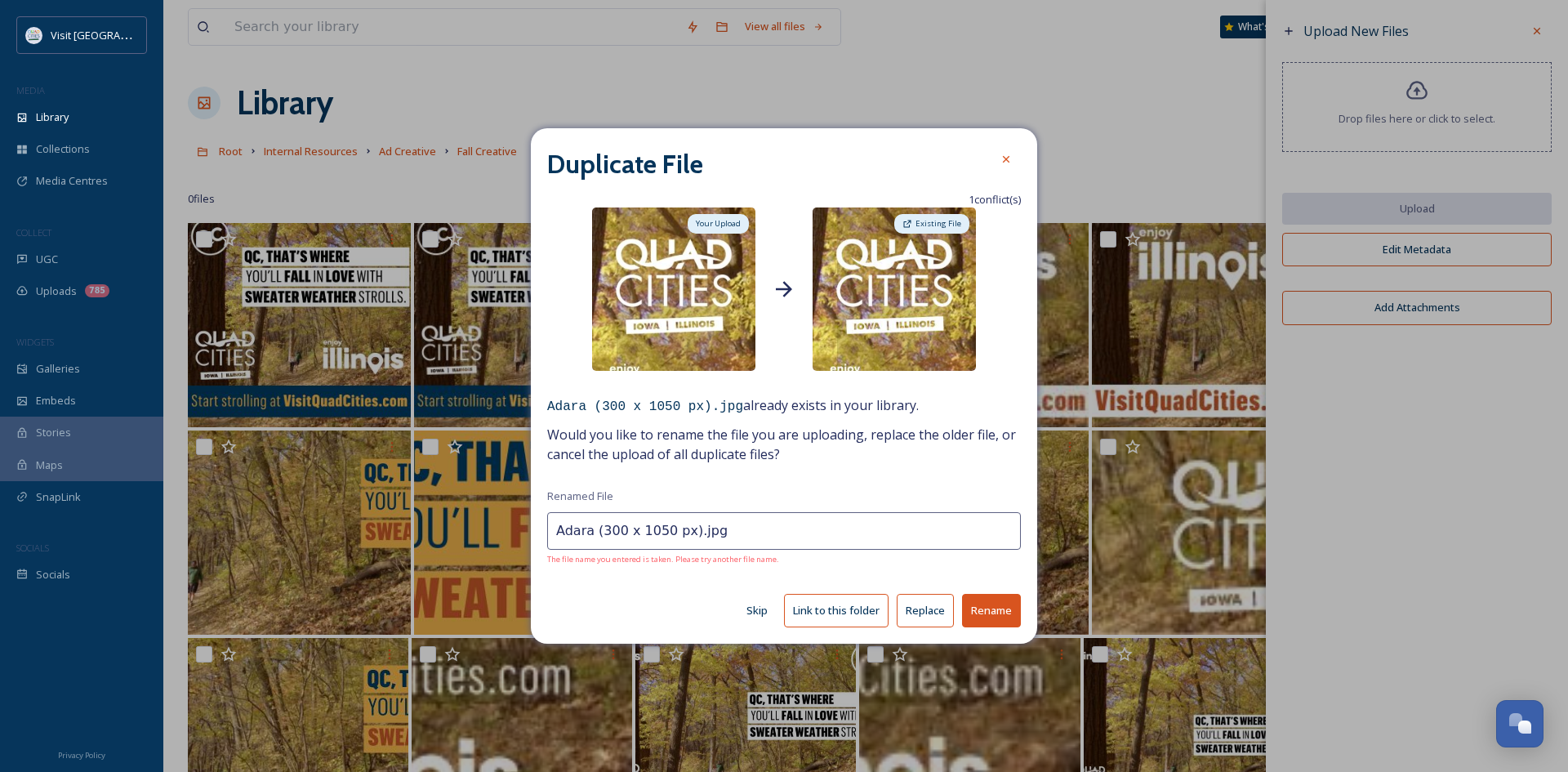
click at [932, 614] on button "Replace" at bounding box center [925, 610] width 58 height 34
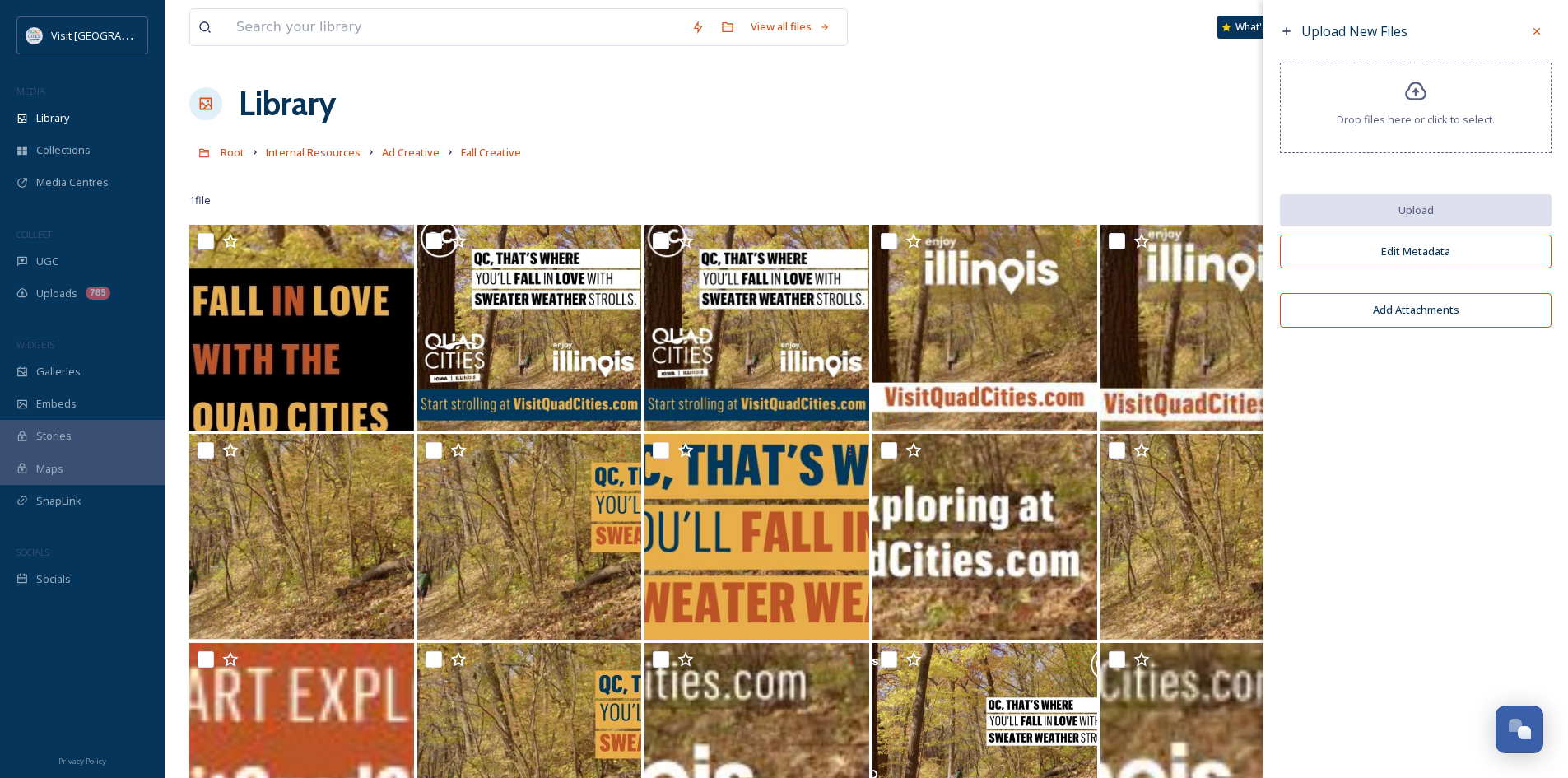
click at [1528, 28] on div at bounding box center [1536, 31] width 30 height 30
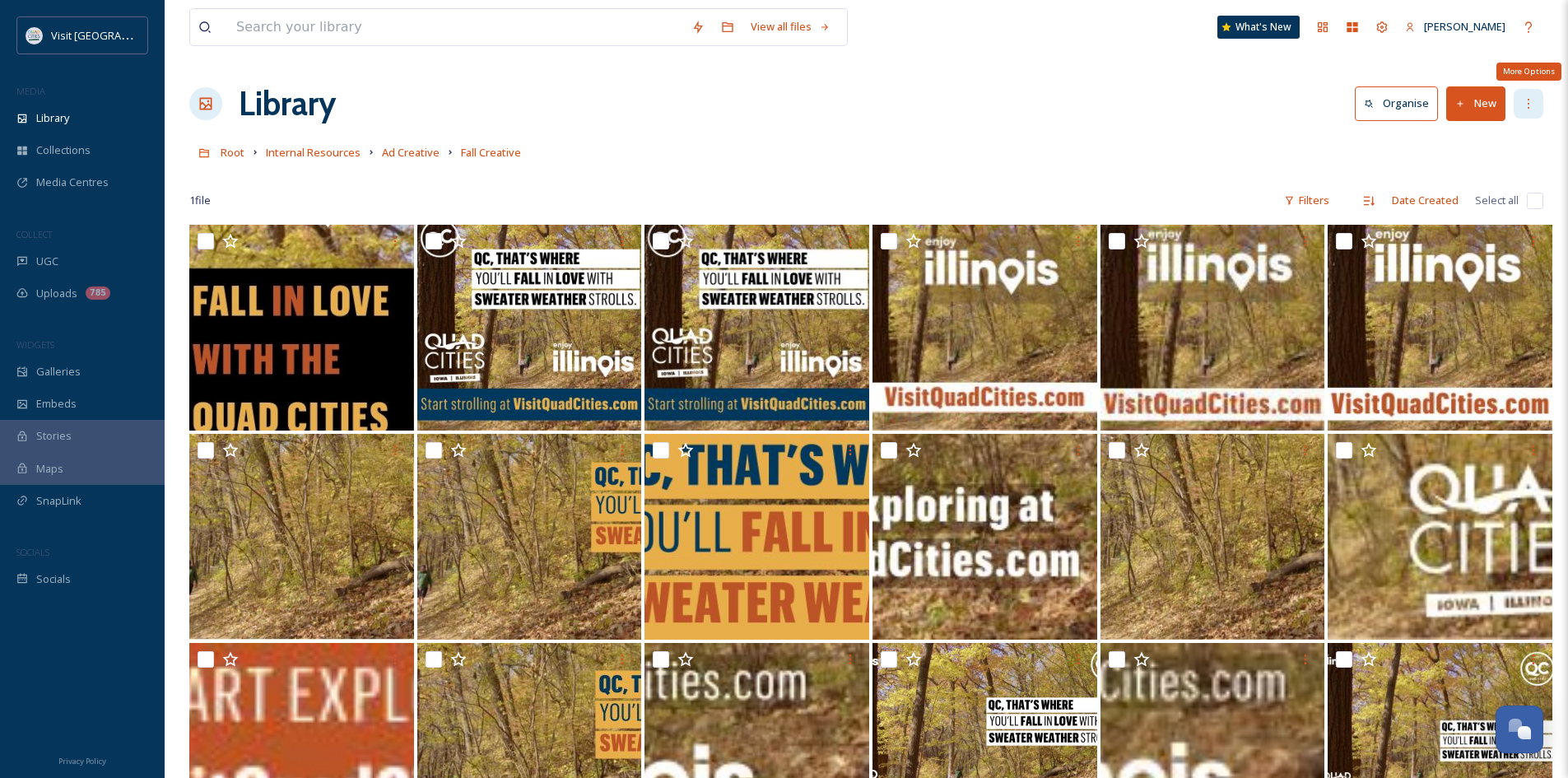
click at [1521, 104] on div "More Options" at bounding box center [1528, 103] width 30 height 30
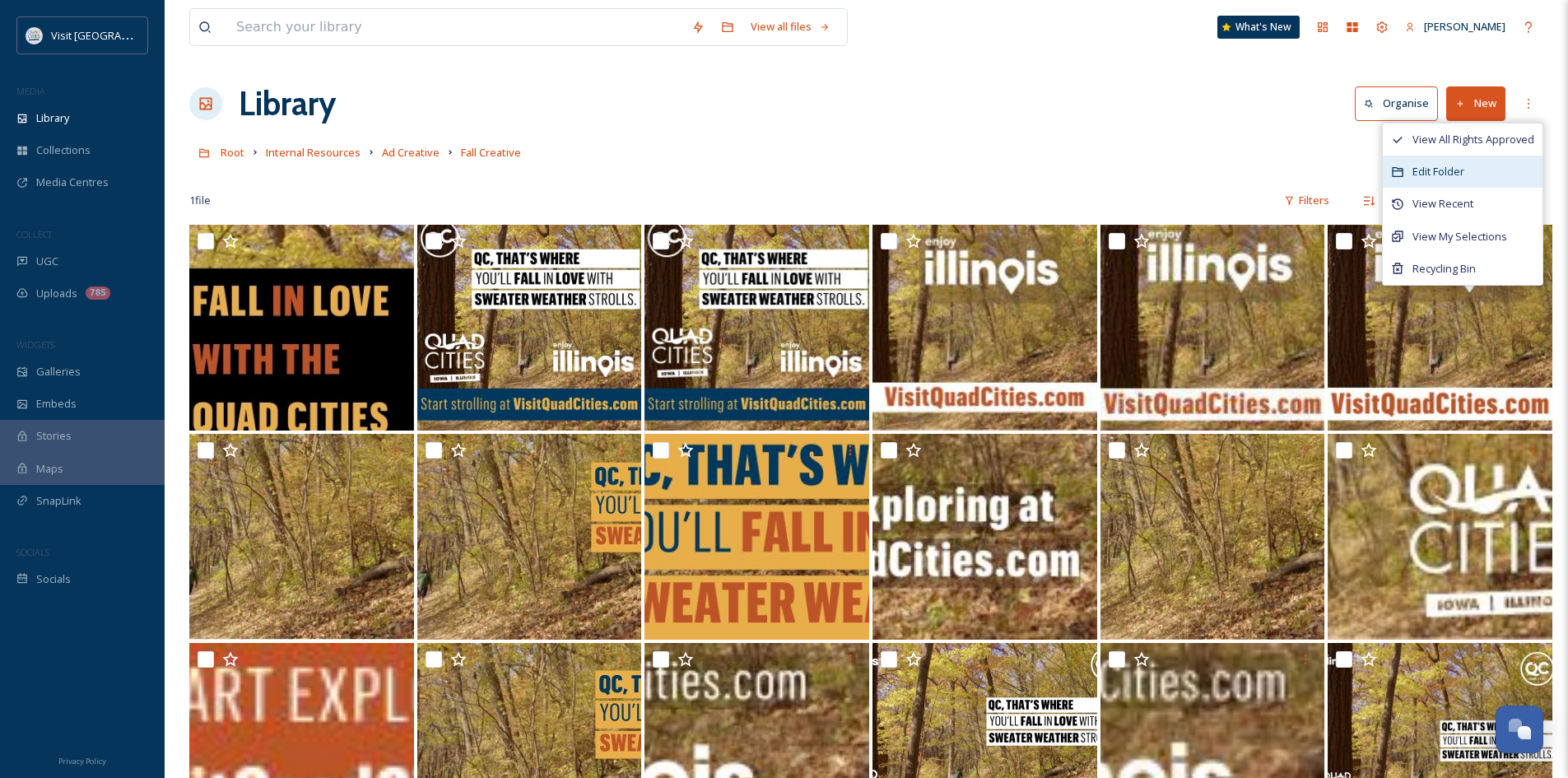
click at [1464, 177] on span "Edit Folder" at bounding box center [1437, 171] width 52 height 15
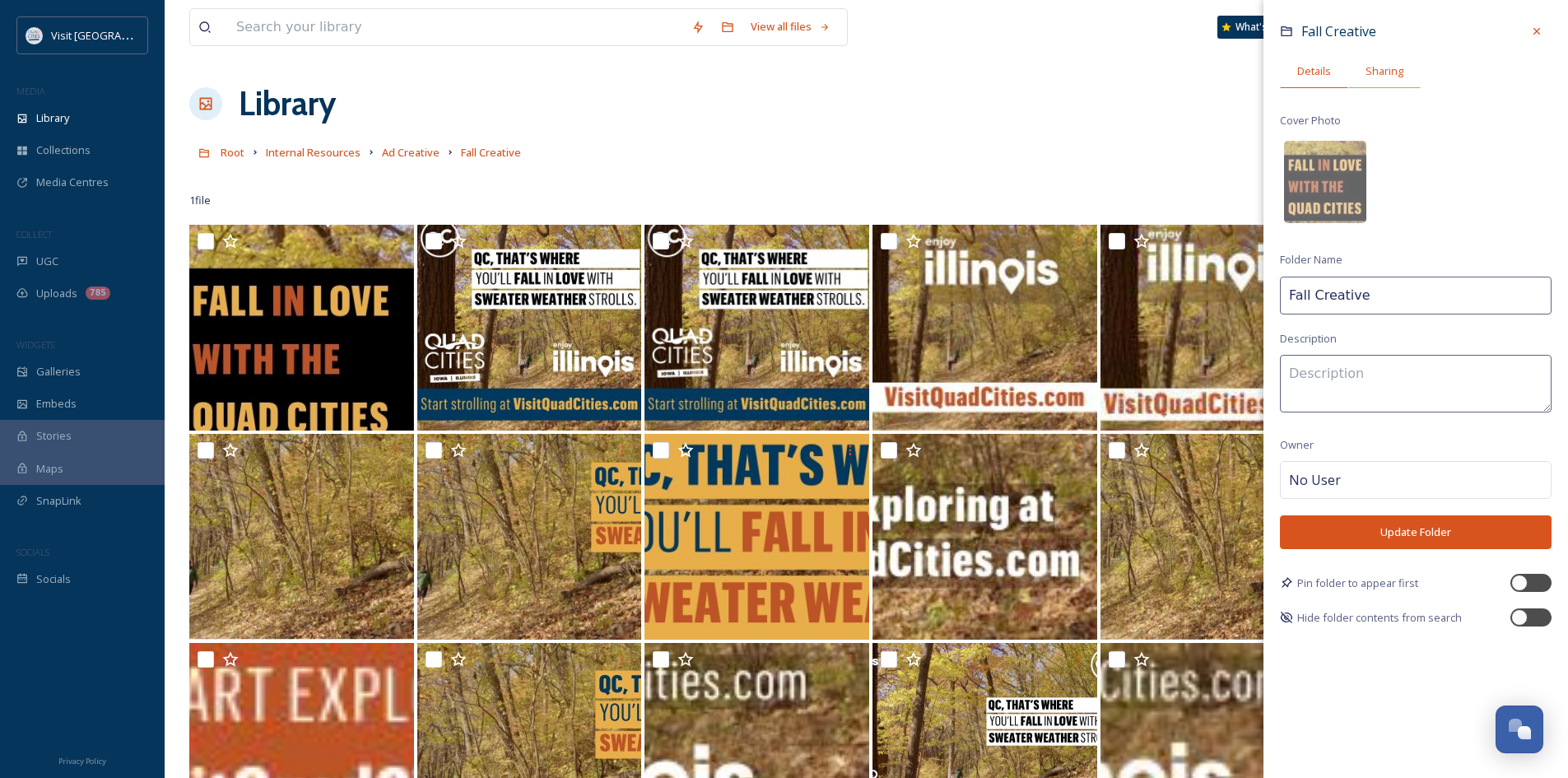
click at [1378, 67] on span "Sharing" at bounding box center [1384, 71] width 38 height 15
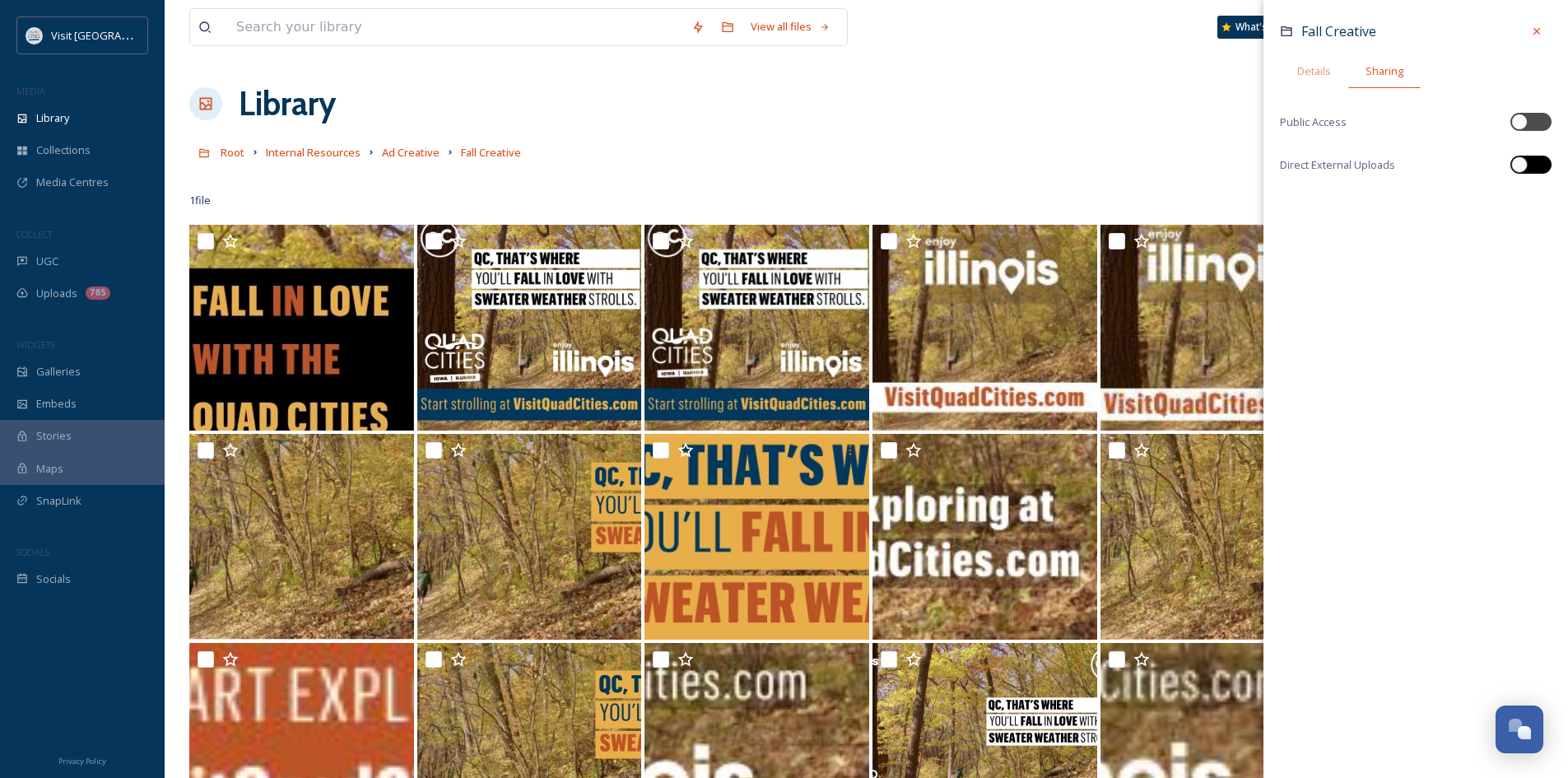
click at [1525, 165] on div at bounding box center [1519, 164] width 16 height 16
checkbox input "true"
click at [1521, 117] on div at bounding box center [1519, 121] width 16 height 16
checkbox input "true"
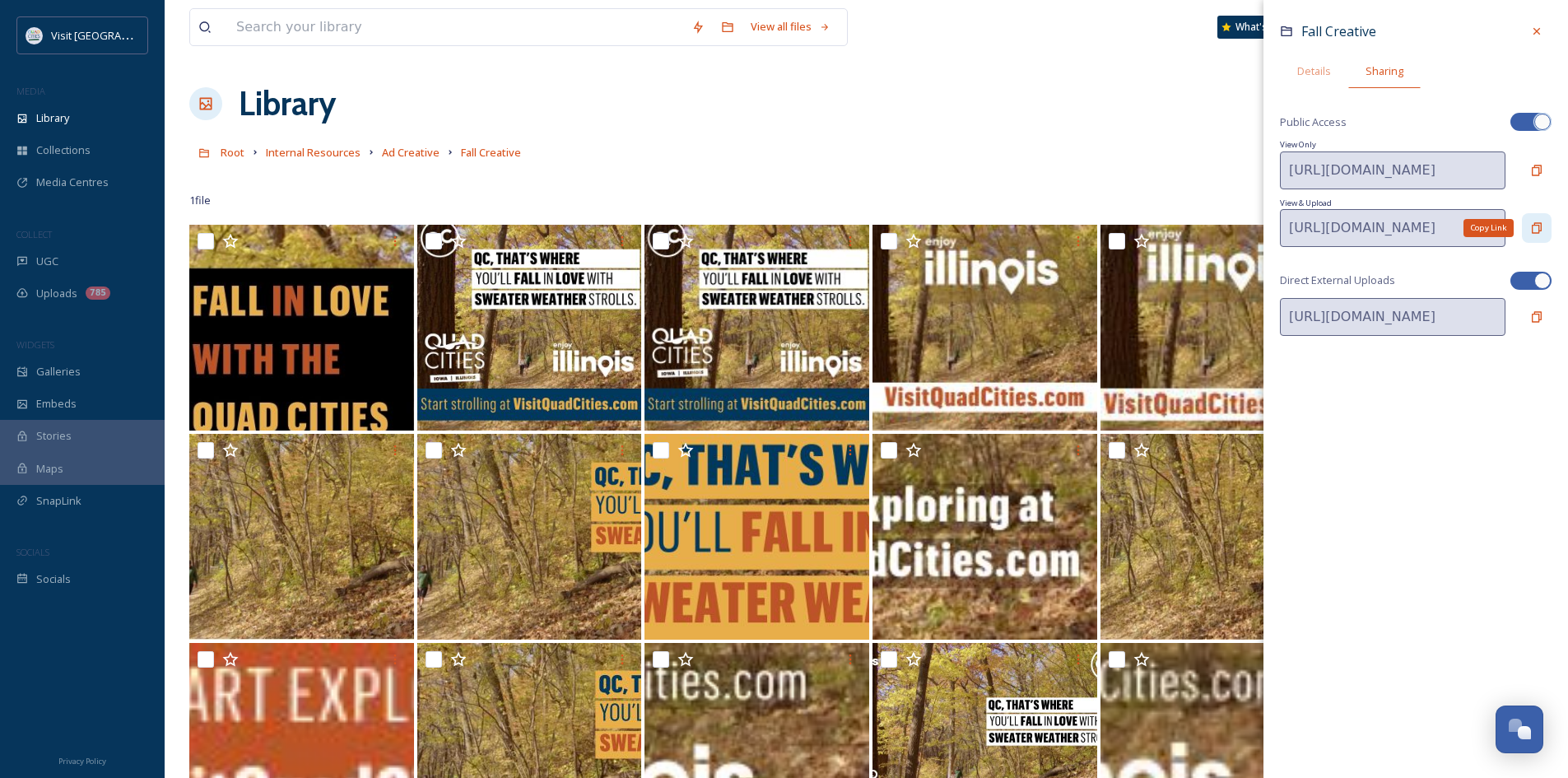
click at [1536, 224] on icon at bounding box center [1536, 227] width 10 height 11
click at [1536, 35] on icon at bounding box center [1536, 31] width 13 height 13
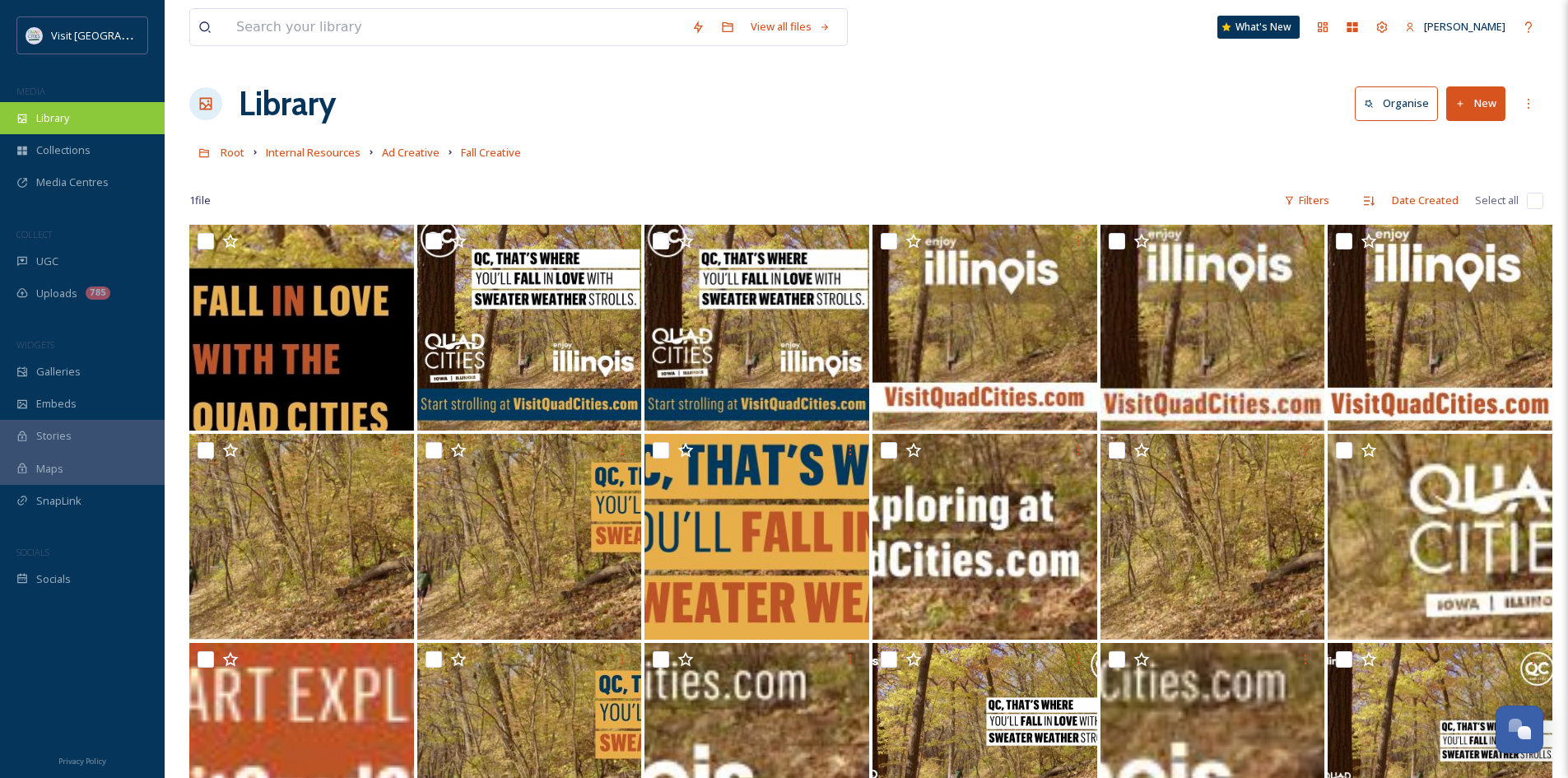
click at [86, 123] on div "Library" at bounding box center [82, 119] width 165 height 32
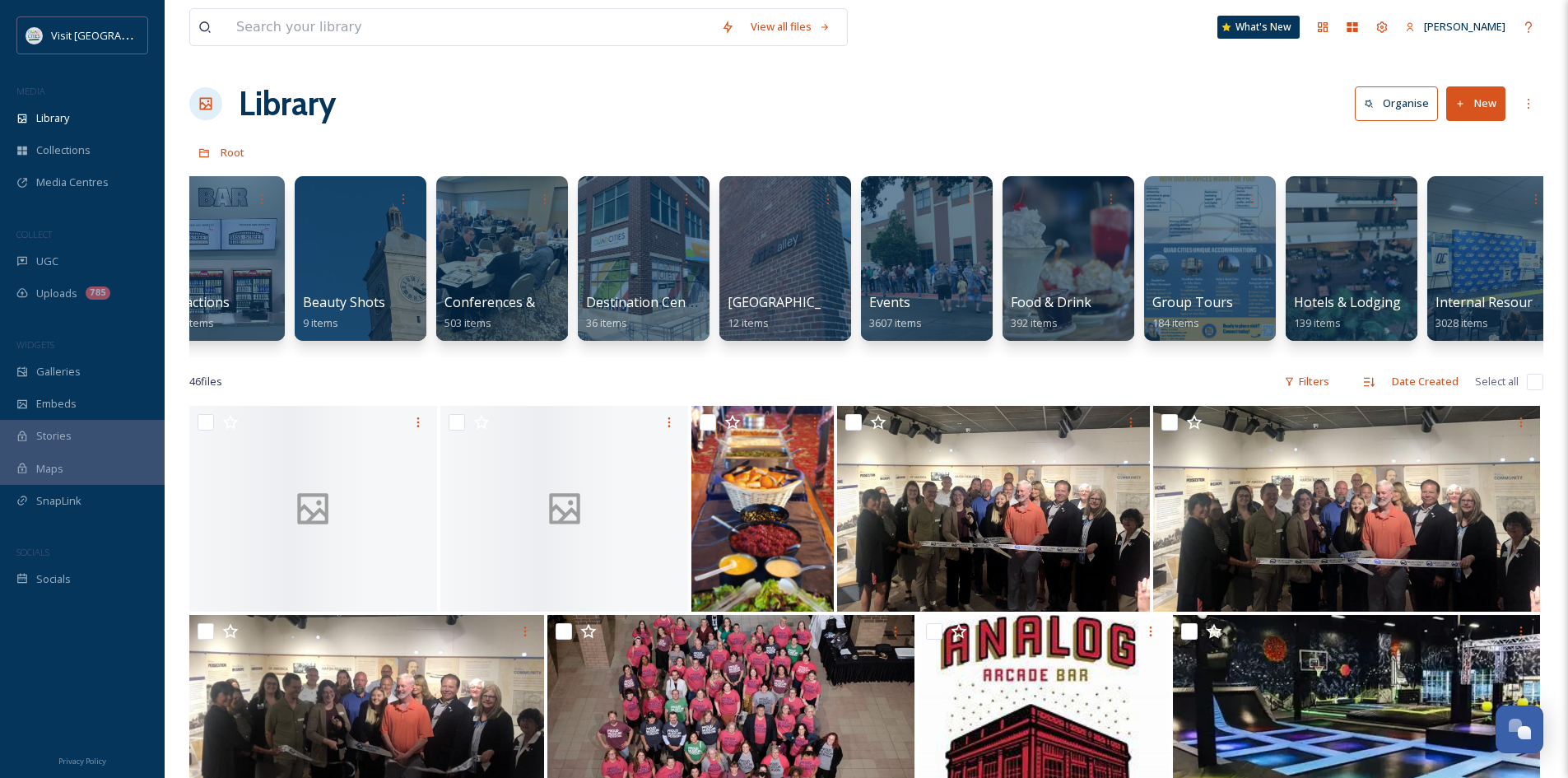
scroll to position [0, 53]
